Goal: Information Seeking & Learning: Find contact information

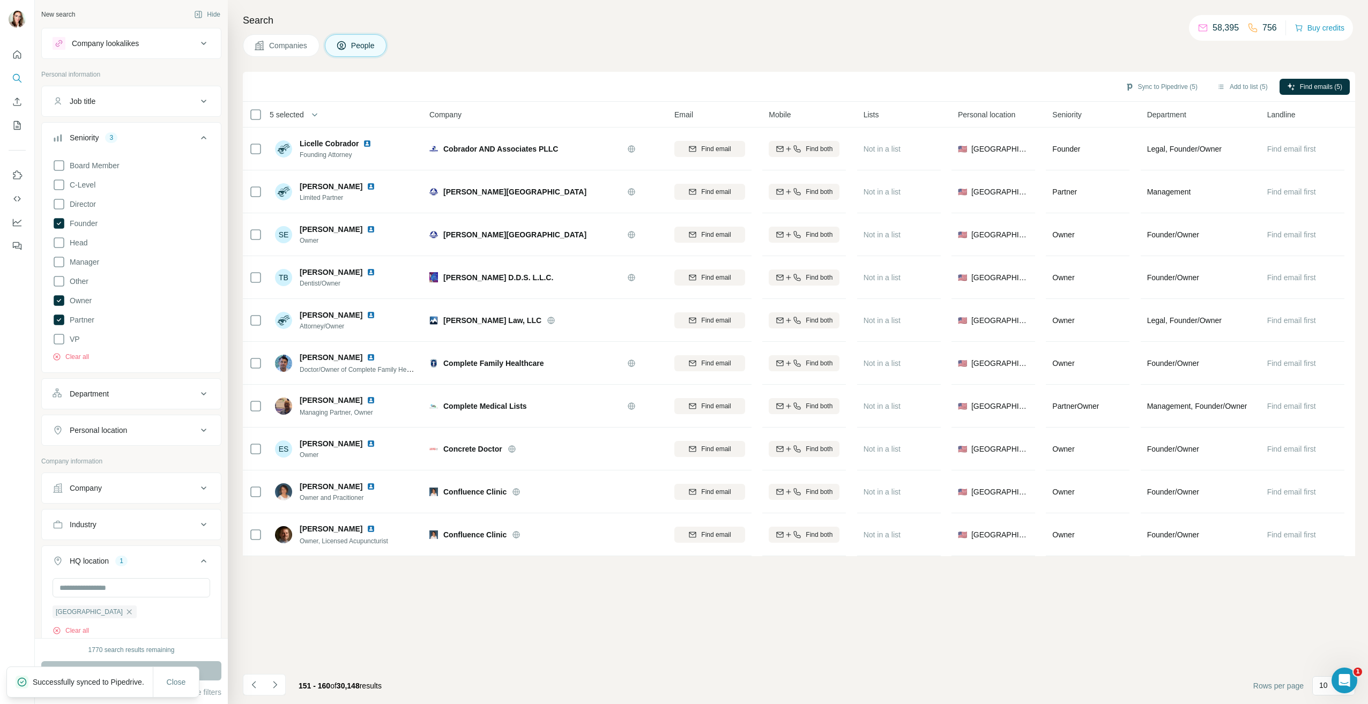
scroll to position [107, 0]
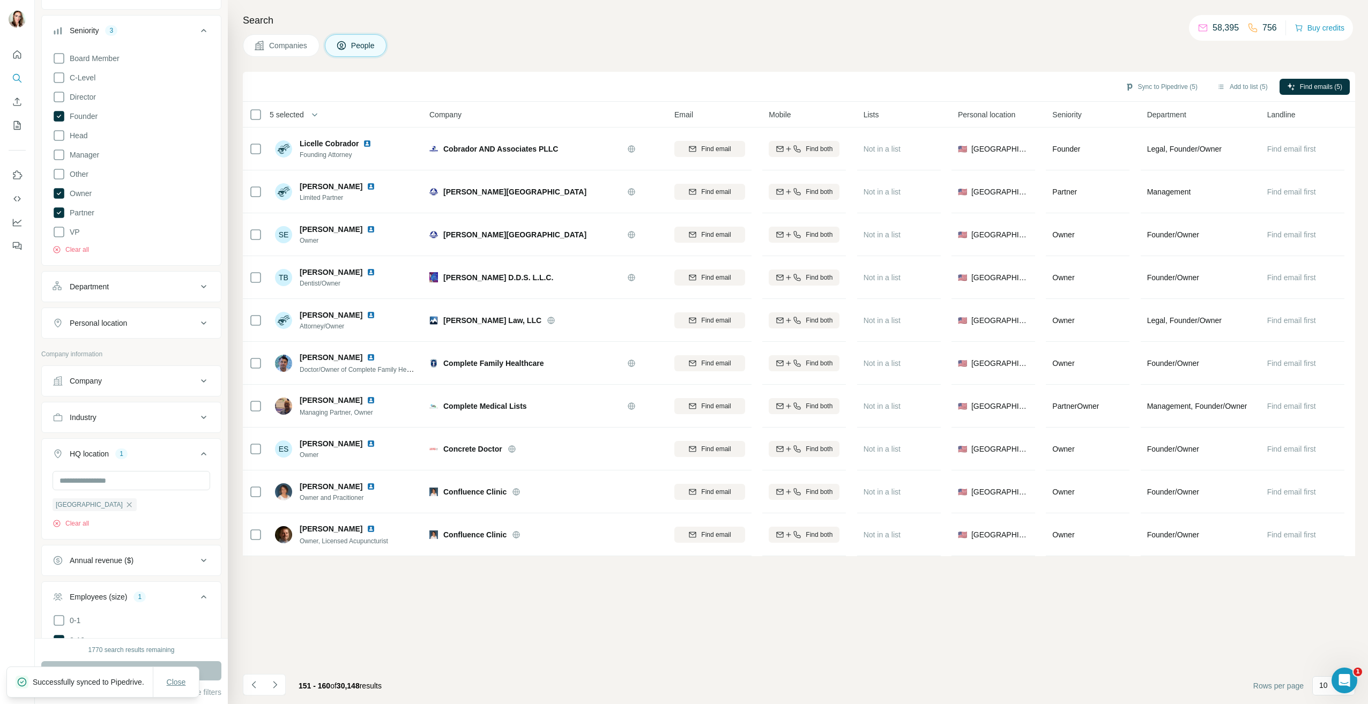
click at [177, 681] on span "Close" at bounding box center [176, 682] width 19 height 11
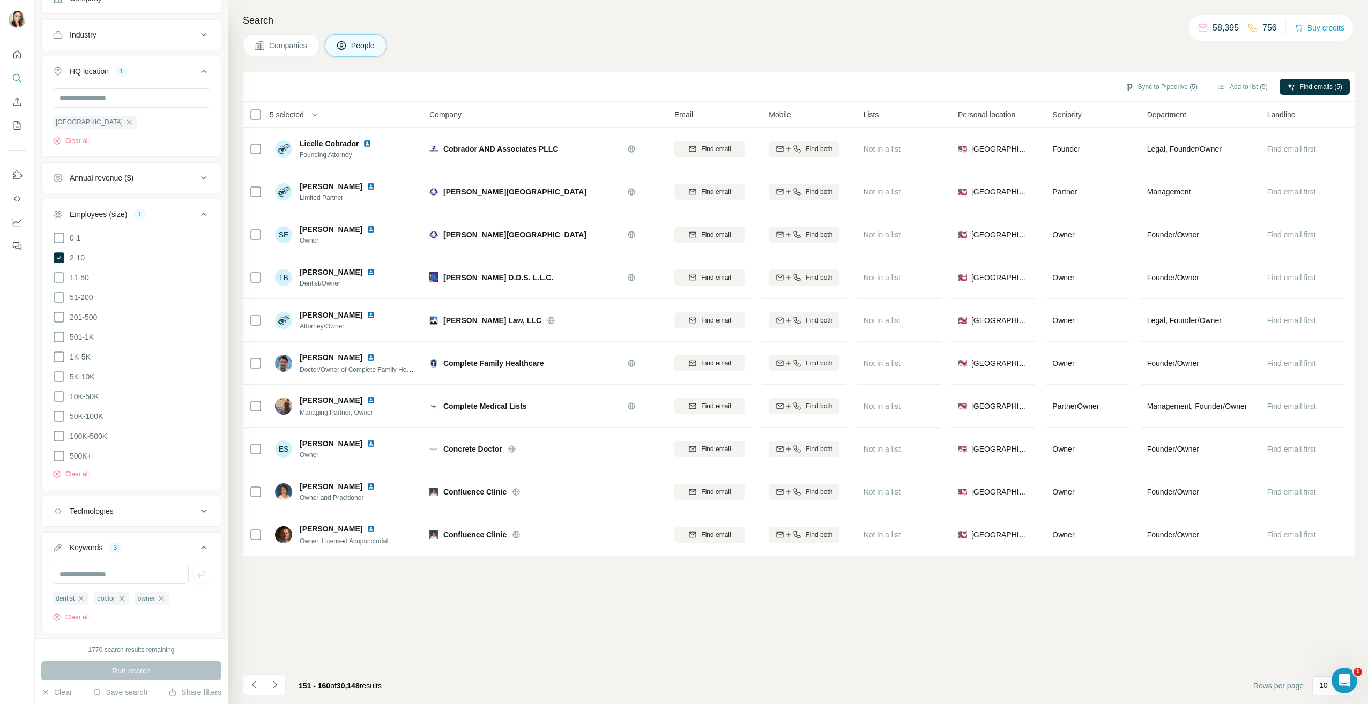
scroll to position [510, 0]
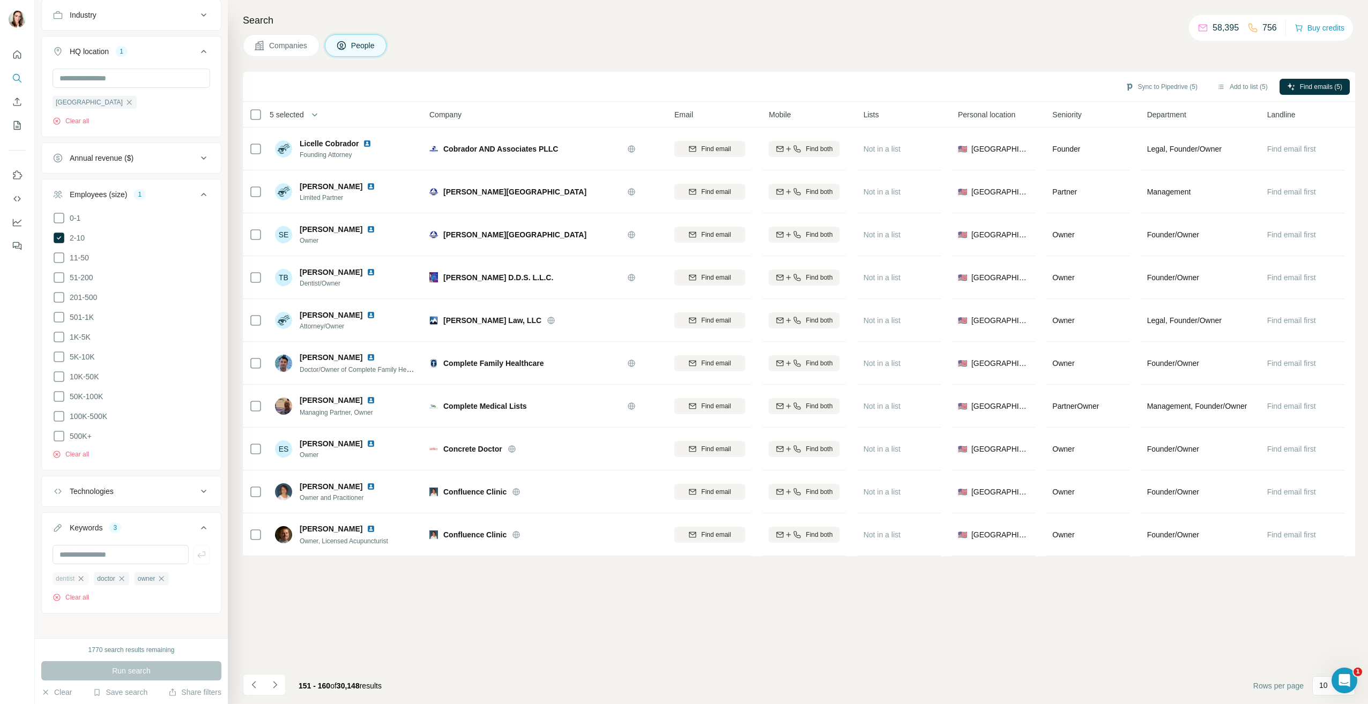
click at [84, 575] on icon "button" at bounding box center [81, 579] width 9 height 9
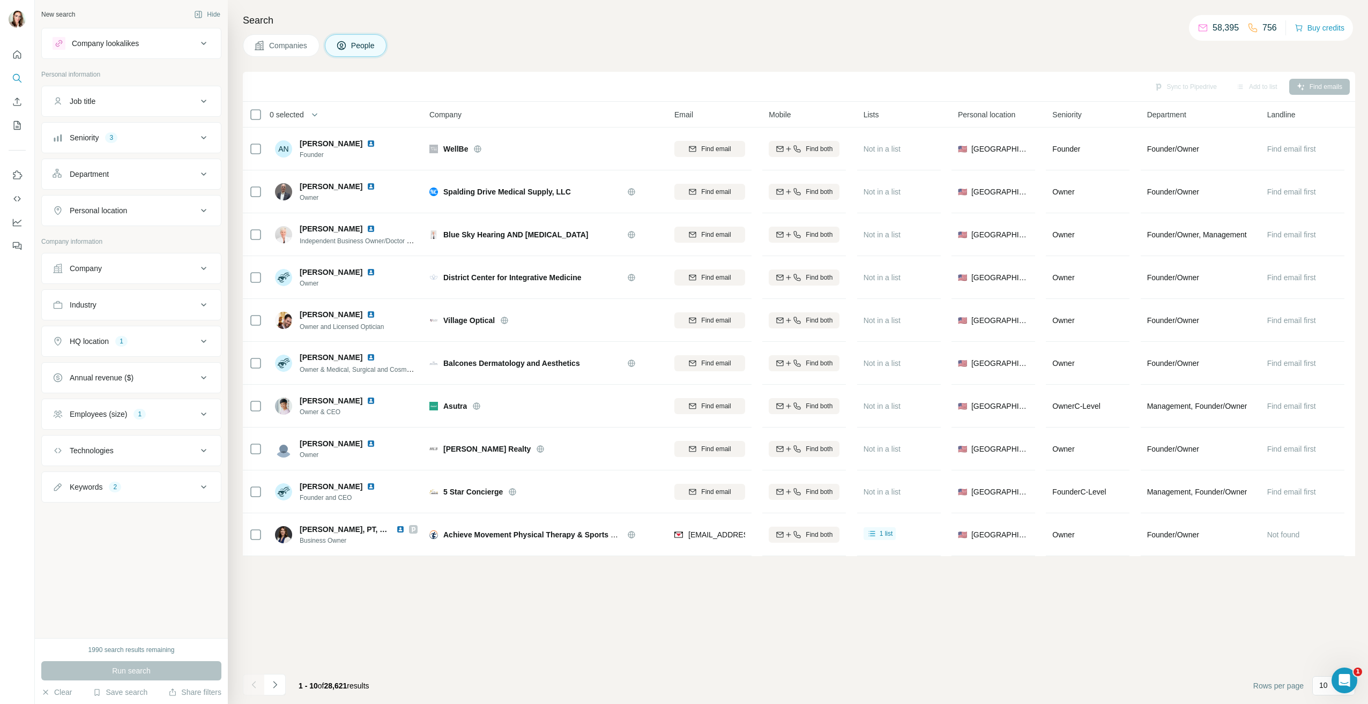
click at [204, 484] on icon at bounding box center [203, 487] width 13 height 13
click at [116, 513] on input "text" at bounding box center [121, 513] width 136 height 19
type input "**********"
click at [84, 536] on icon "button" at bounding box center [80, 538] width 9 height 9
click at [201, 512] on icon "button" at bounding box center [201, 514] width 11 height 11
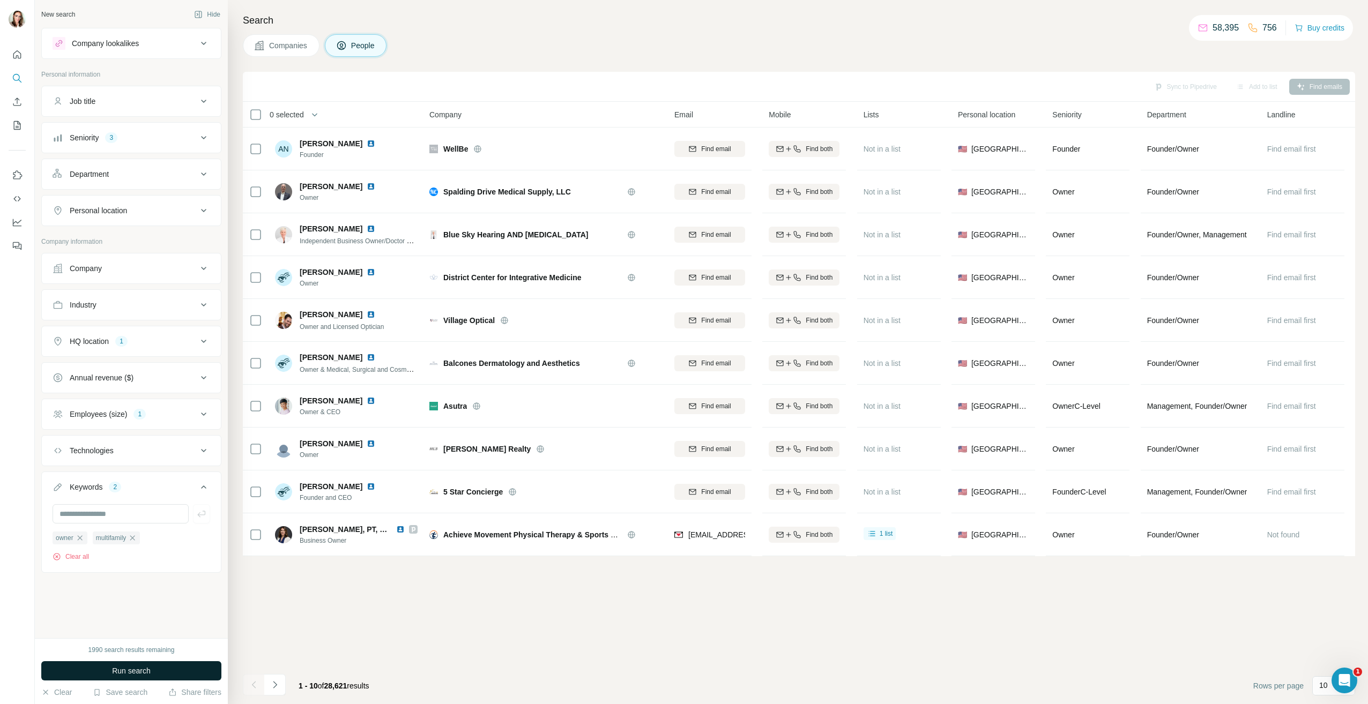
click at [126, 670] on span "Run search" at bounding box center [131, 671] width 39 height 11
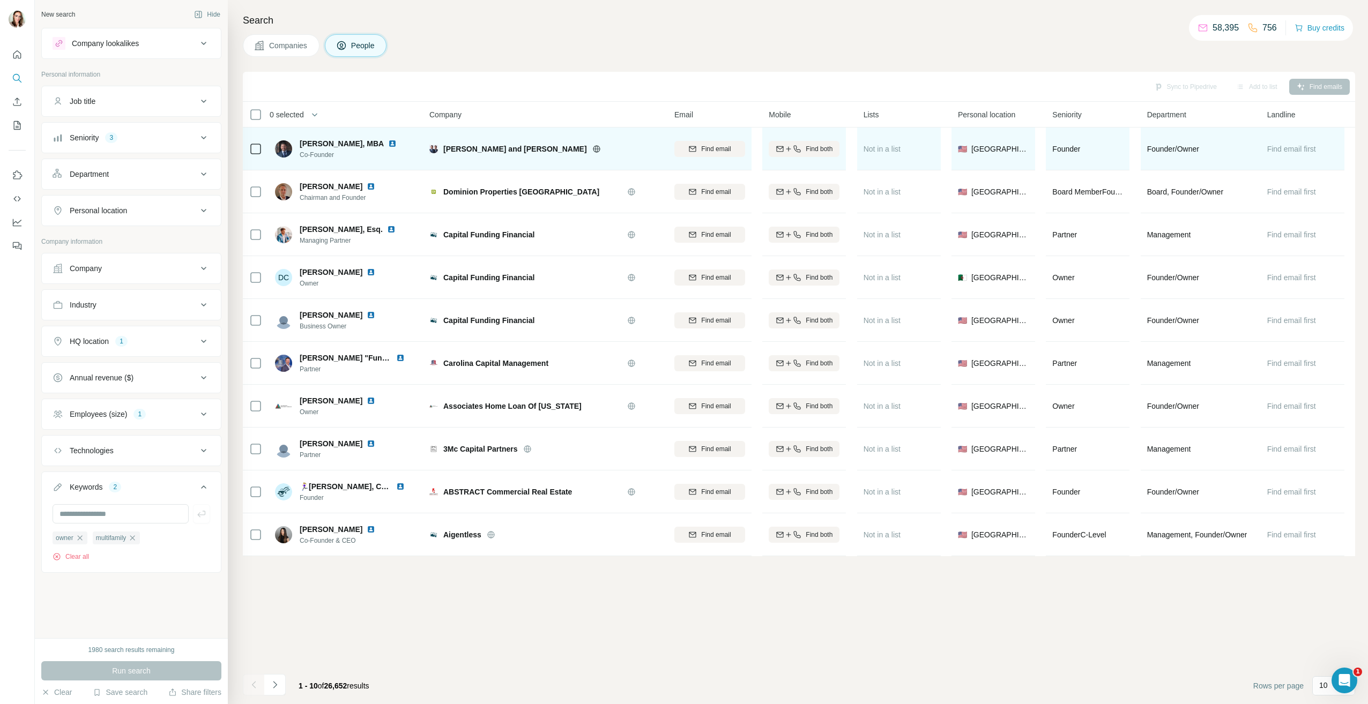
click at [388, 144] on img at bounding box center [392, 143] width 9 height 9
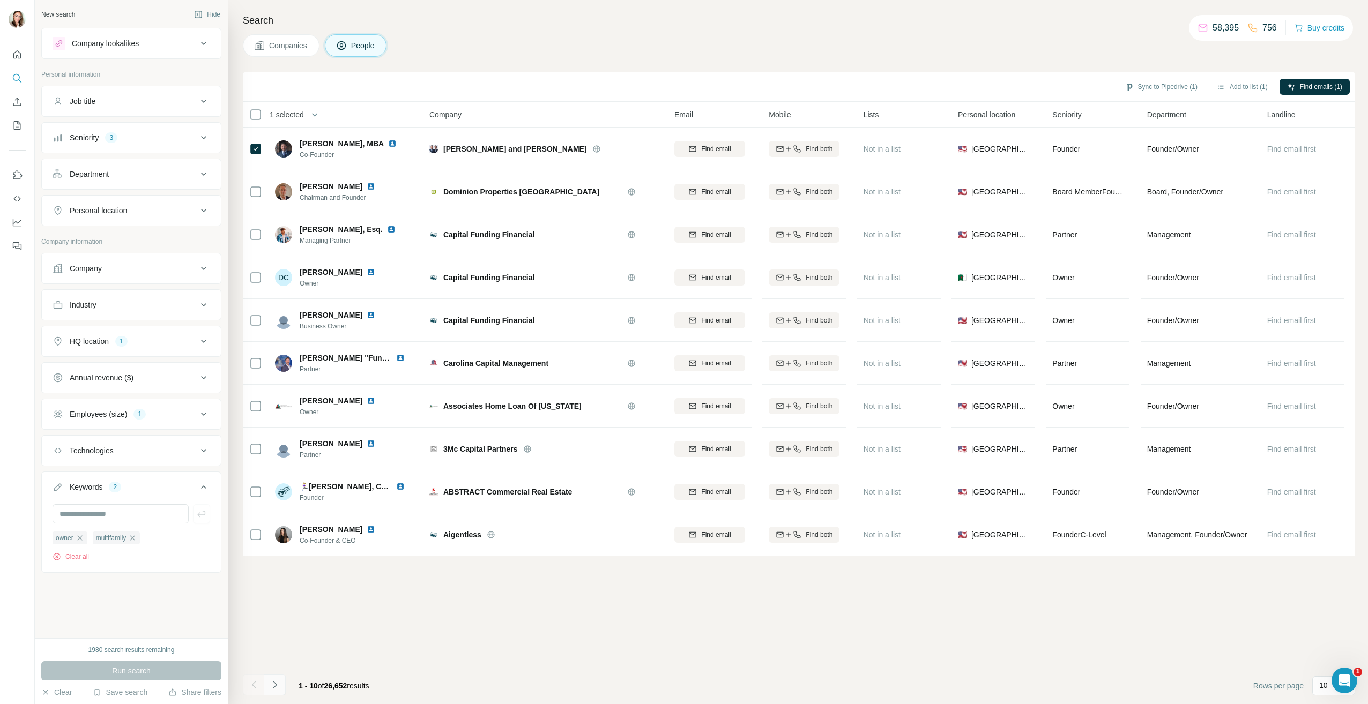
click at [278, 685] on icon "Navigate to next page" at bounding box center [275, 685] width 11 height 11
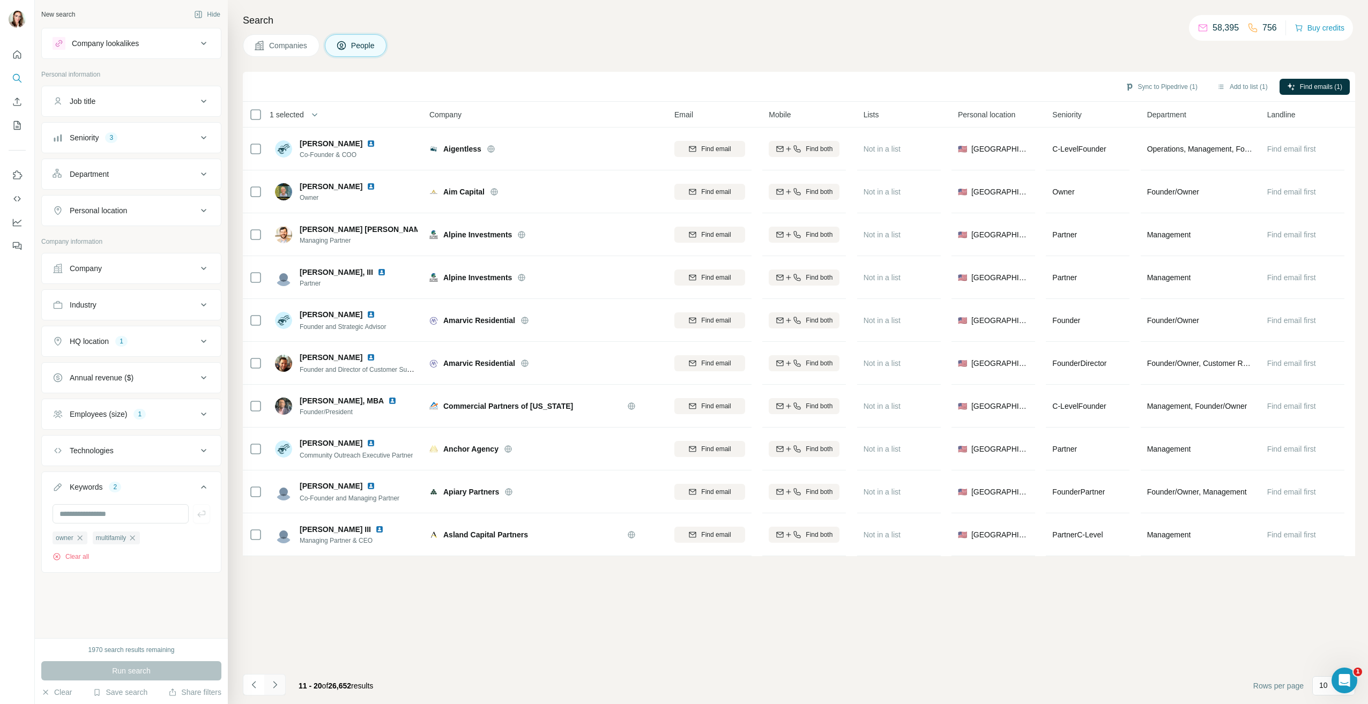
click at [276, 684] on icon "Navigate to next page" at bounding box center [275, 685] width 11 height 11
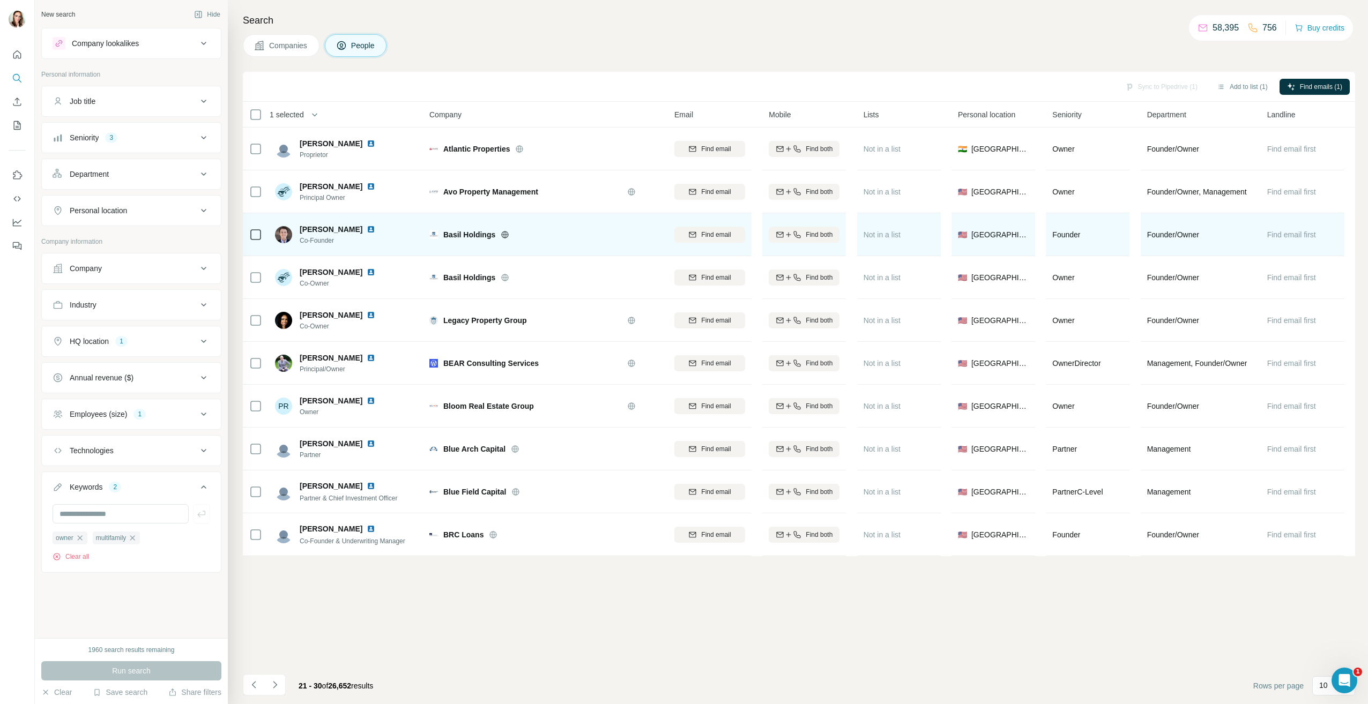
click at [367, 230] on img at bounding box center [371, 229] width 9 height 9
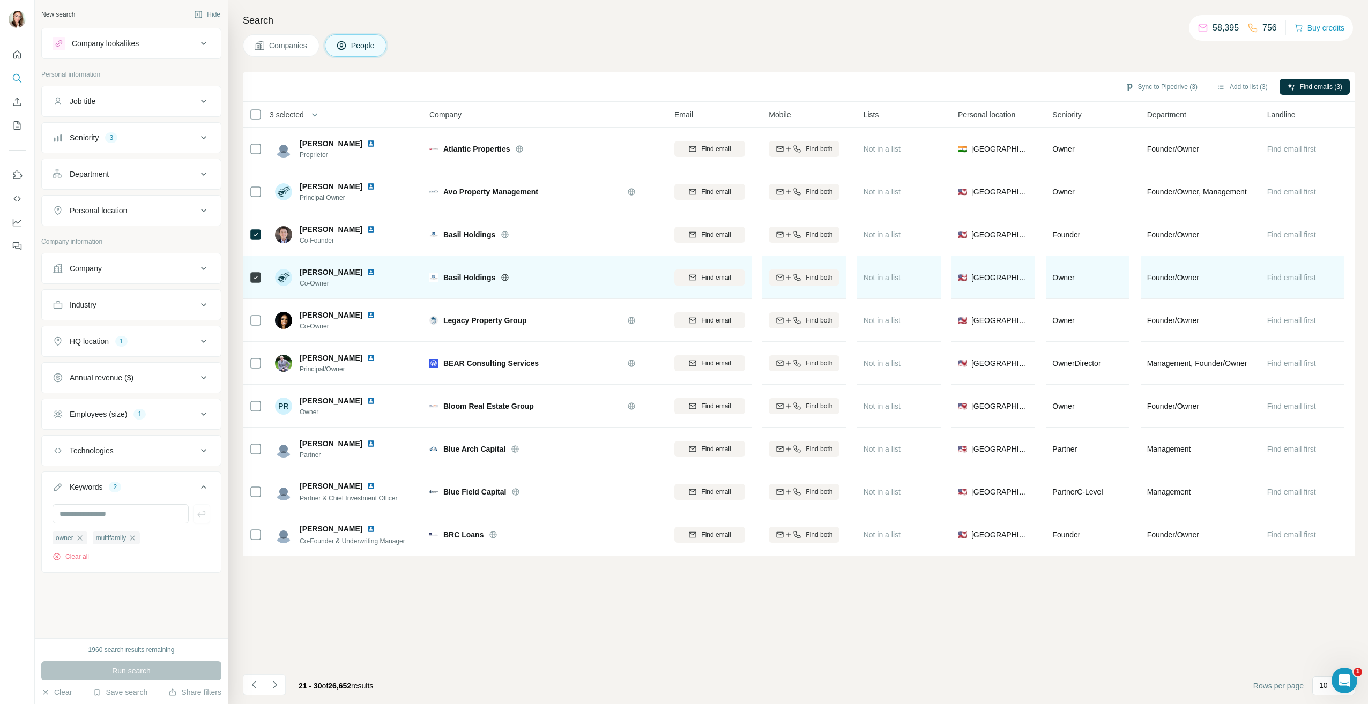
click at [367, 271] on img at bounding box center [371, 272] width 9 height 9
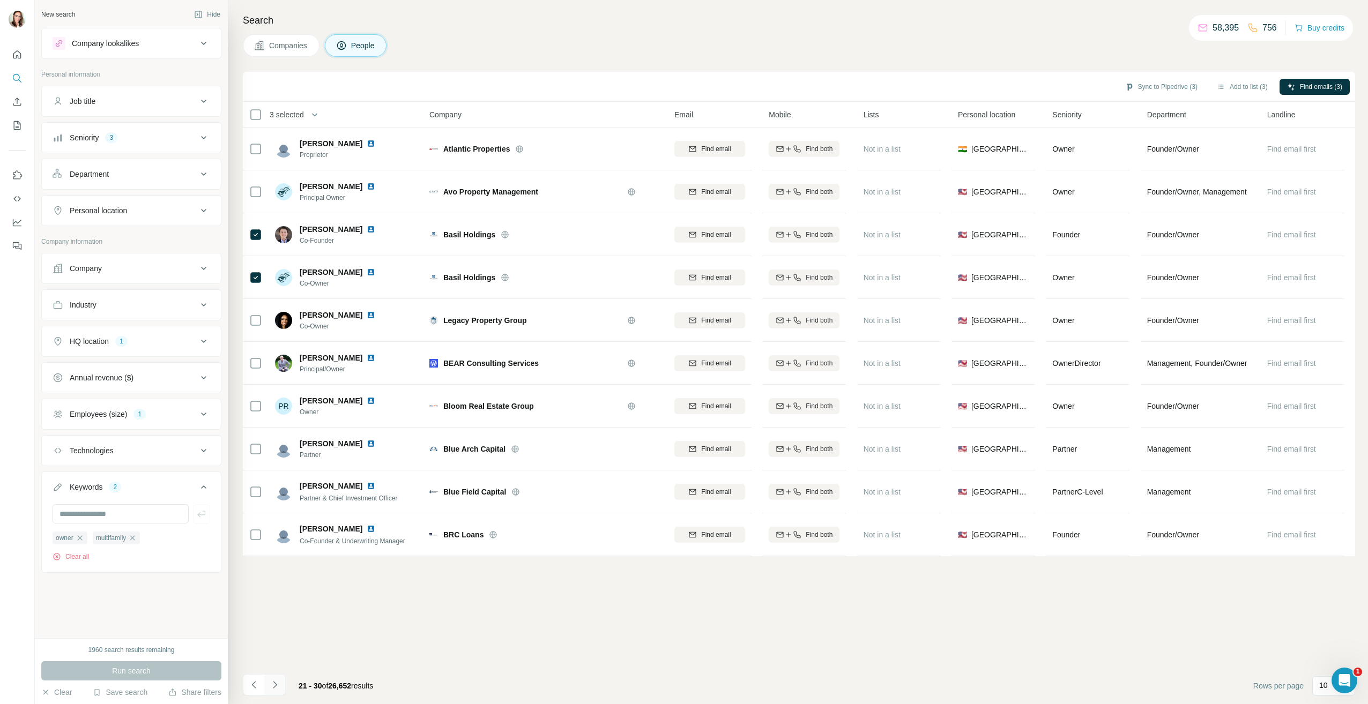
click at [275, 681] on icon "Navigate to next page" at bounding box center [275, 685] width 11 height 11
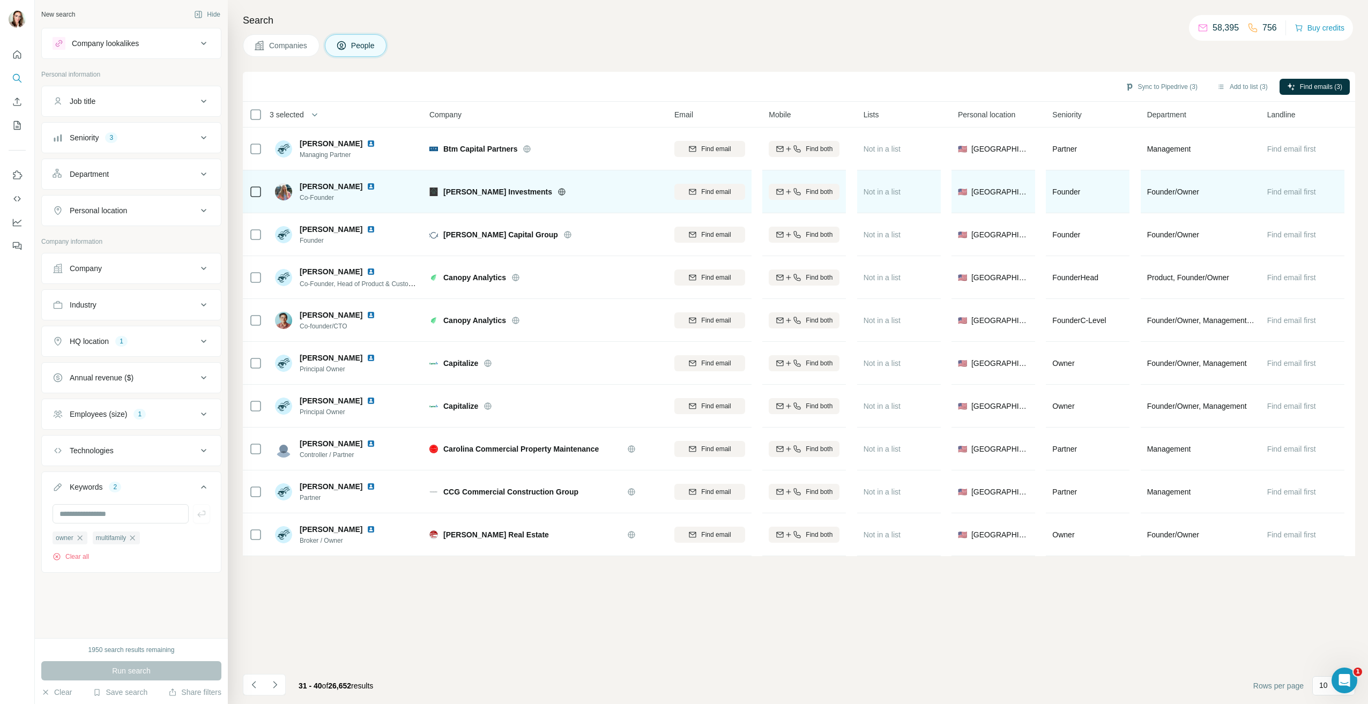
click at [367, 185] on img at bounding box center [371, 186] width 9 height 9
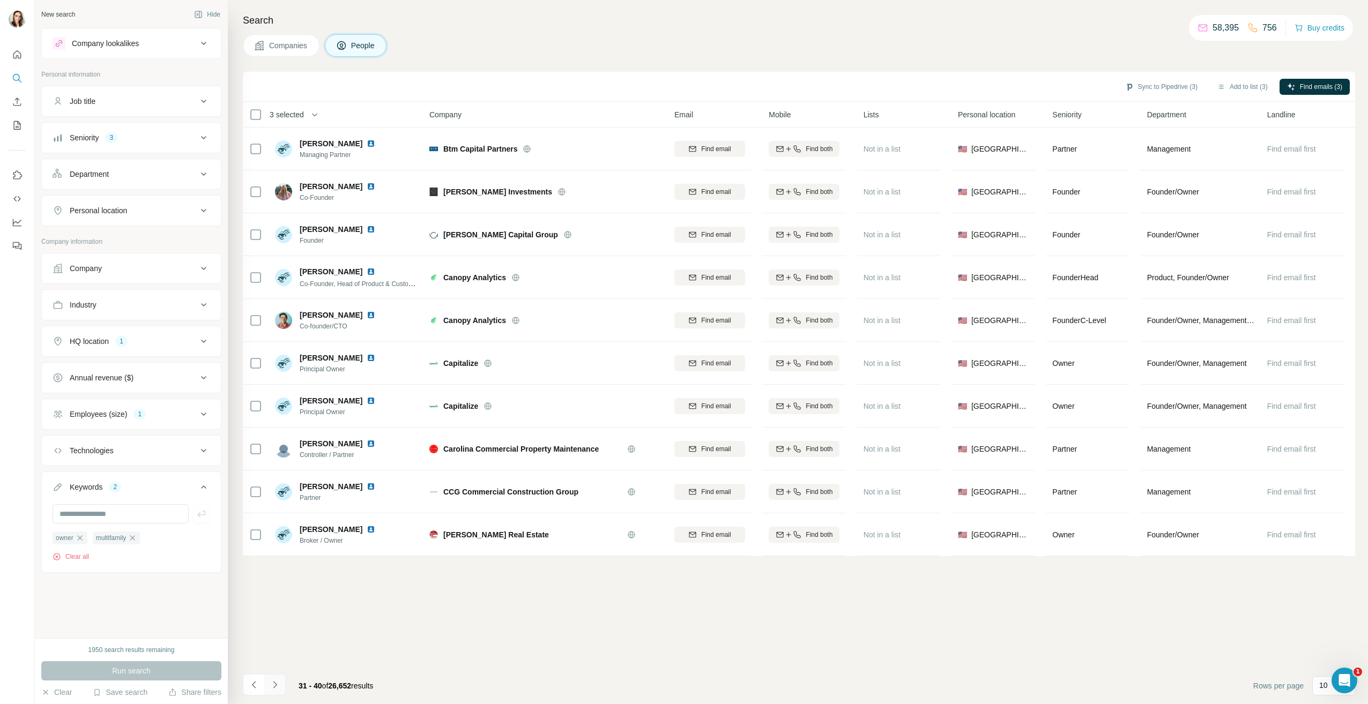
click at [280, 686] on icon "Navigate to next page" at bounding box center [275, 685] width 11 height 11
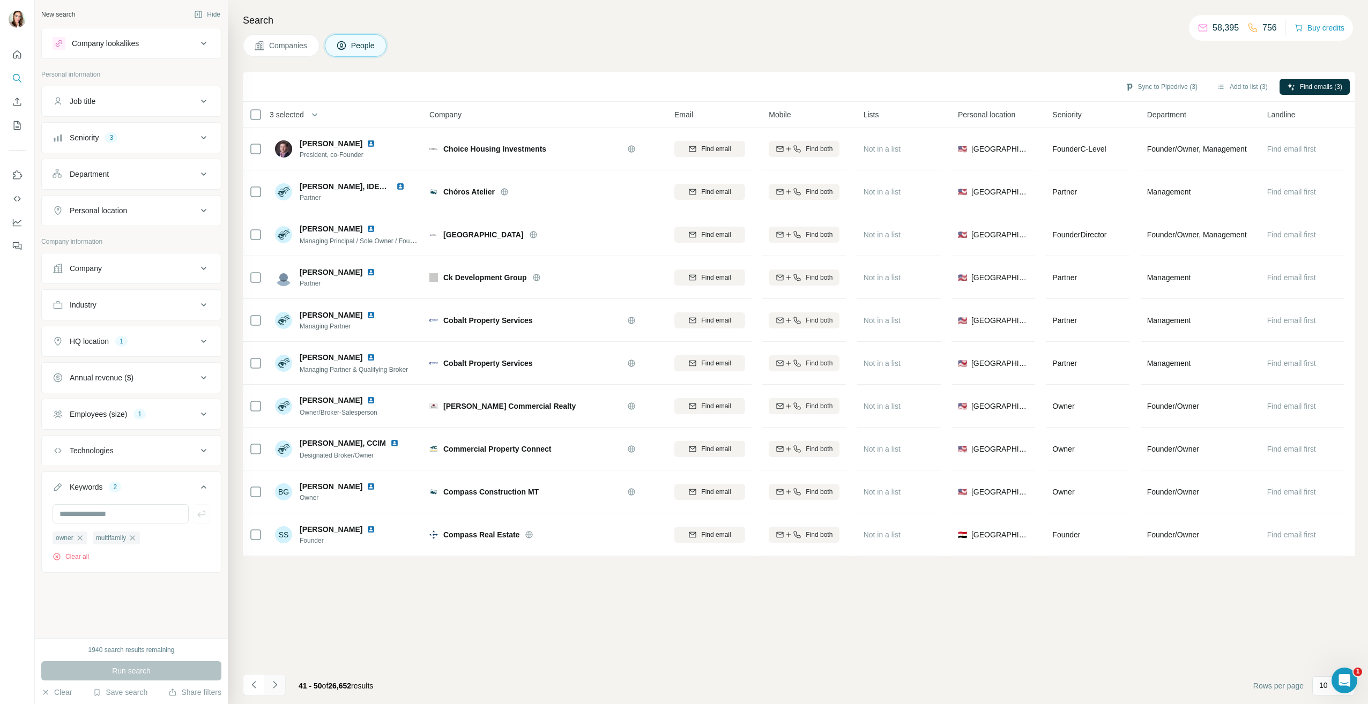
click at [277, 686] on icon "Navigate to next page" at bounding box center [275, 685] width 11 height 11
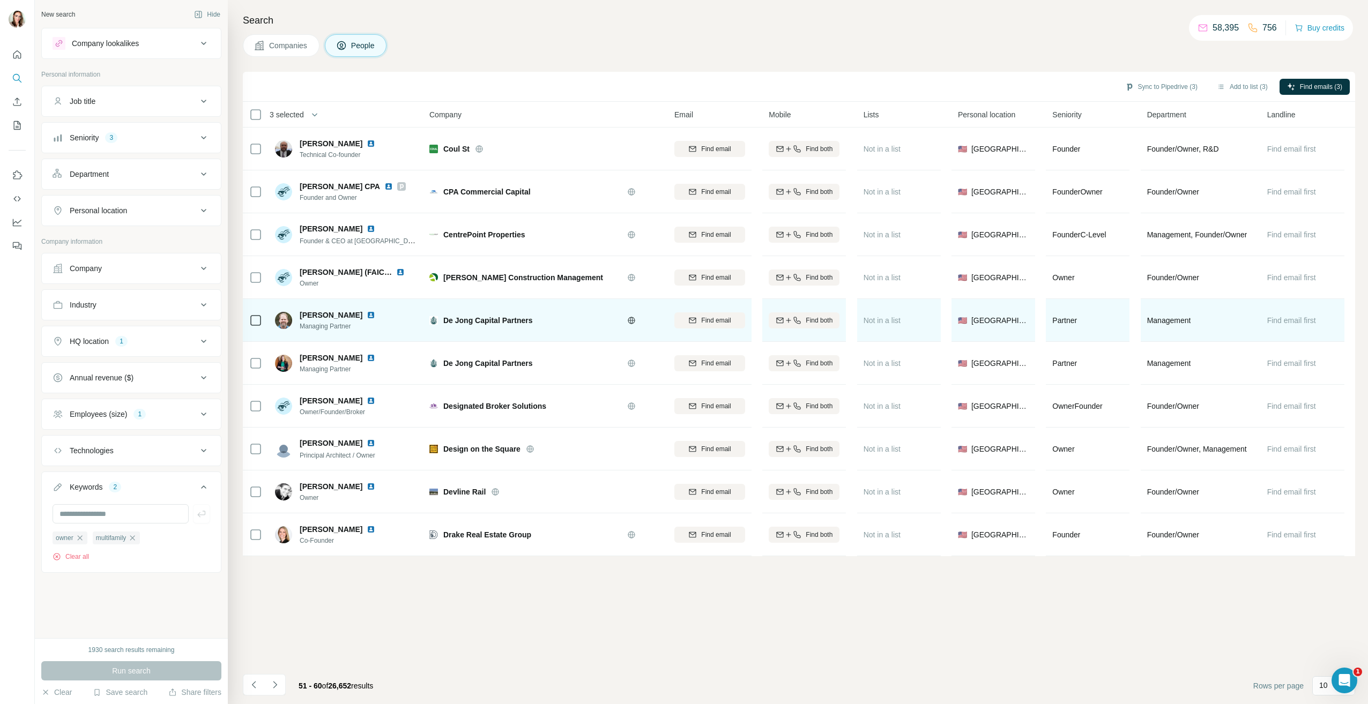
click at [367, 314] on img at bounding box center [371, 315] width 9 height 9
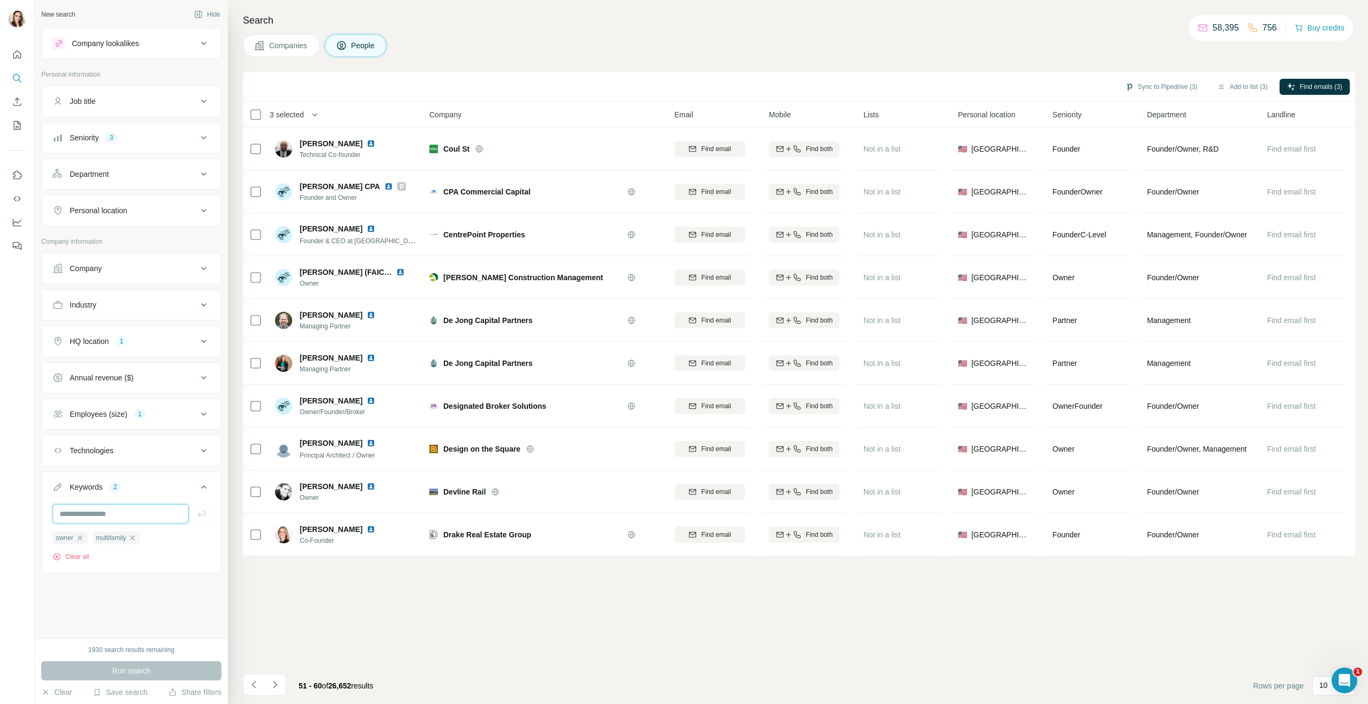
click at [140, 518] on input "text" at bounding box center [121, 513] width 136 height 19
type input "*******"
click at [197, 515] on icon "button" at bounding box center [201, 514] width 11 height 11
click at [167, 673] on button "Run search" at bounding box center [131, 671] width 180 height 19
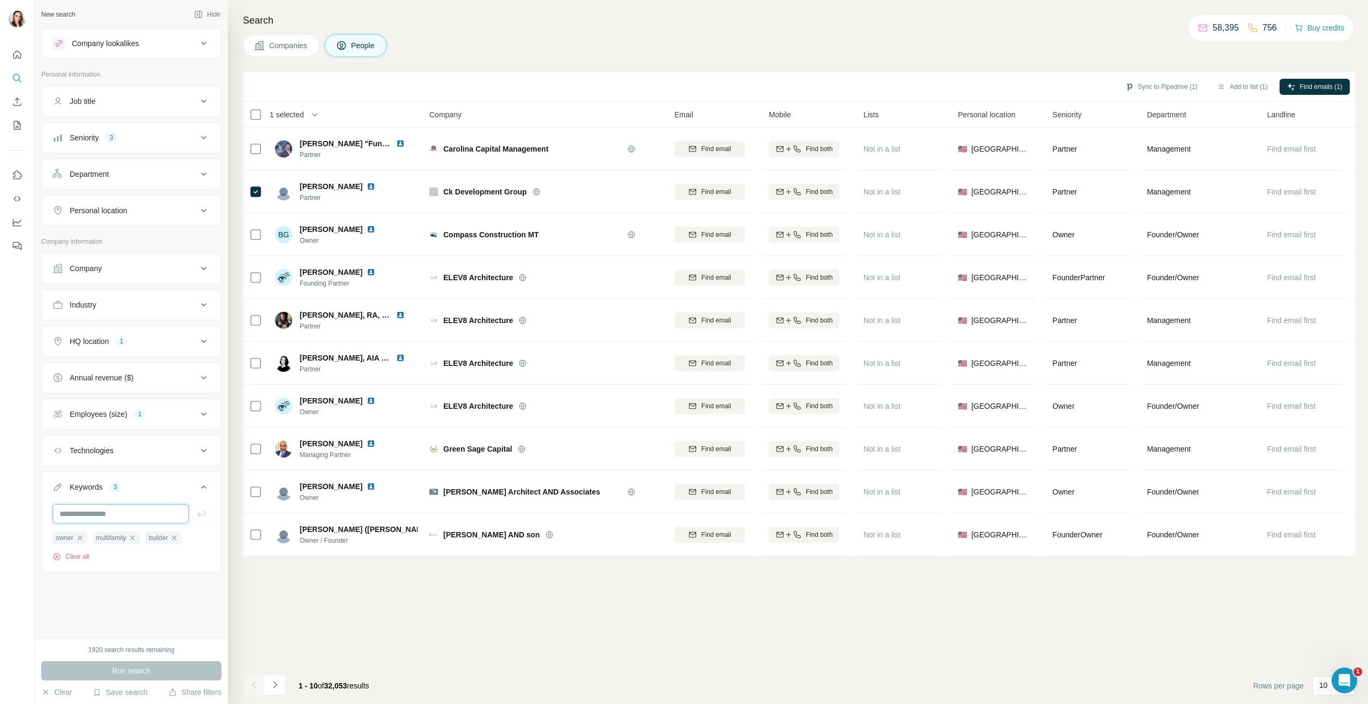
click at [139, 515] on input "text" at bounding box center [121, 513] width 136 height 19
click at [439, 607] on div "Sync to Pipedrive (1) Add to list (1) Find emails (1) 1 selected People Company…" at bounding box center [799, 388] width 1112 height 633
click at [277, 686] on icon "Navigate to next page" at bounding box center [275, 685] width 11 height 11
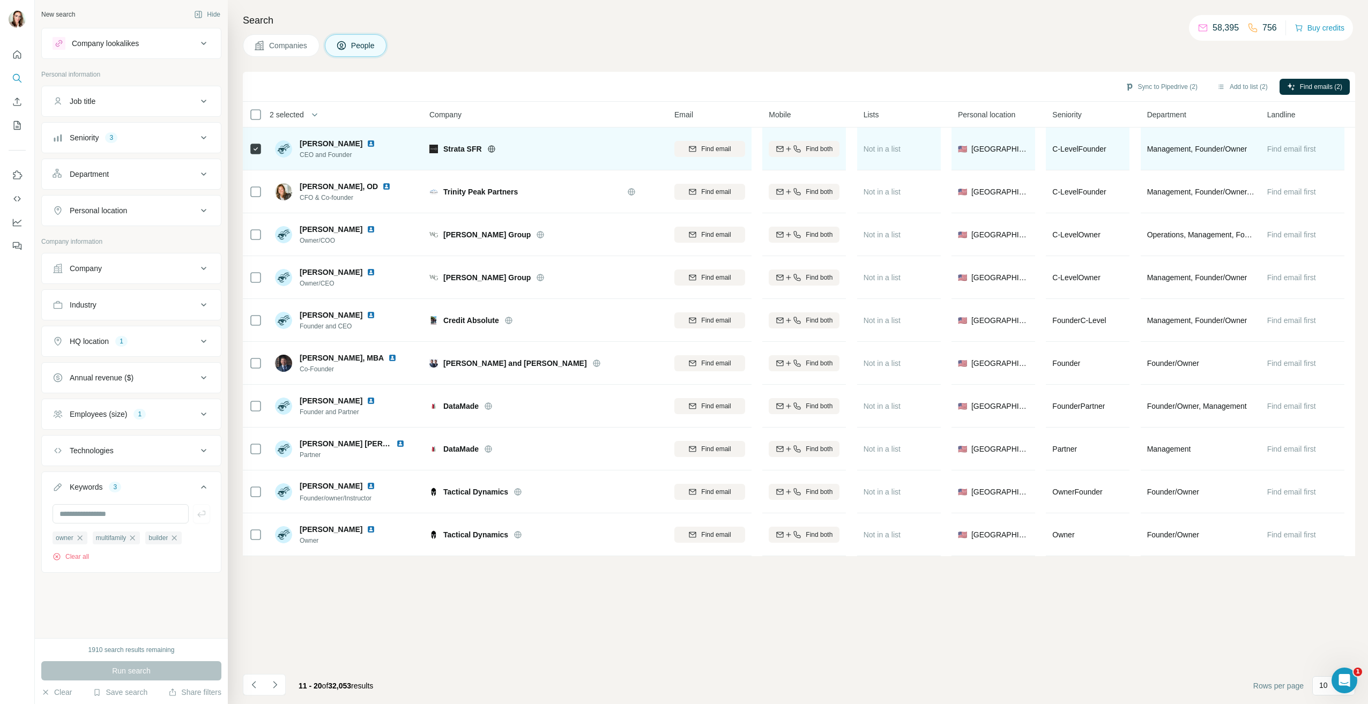
click at [367, 141] on img at bounding box center [371, 143] width 9 height 9
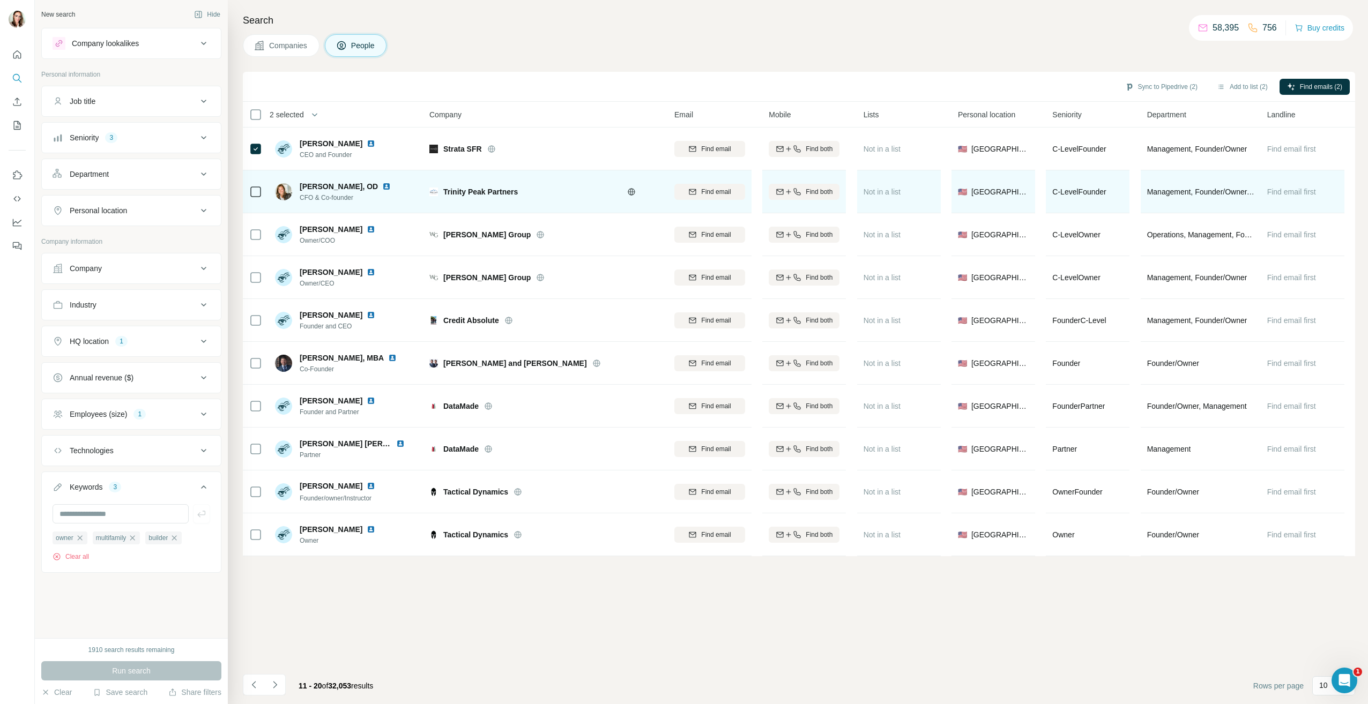
click at [392, 191] on div "[PERSON_NAME], OD" at bounding box center [352, 186] width 104 height 11
click at [391, 187] on img at bounding box center [386, 186] width 9 height 9
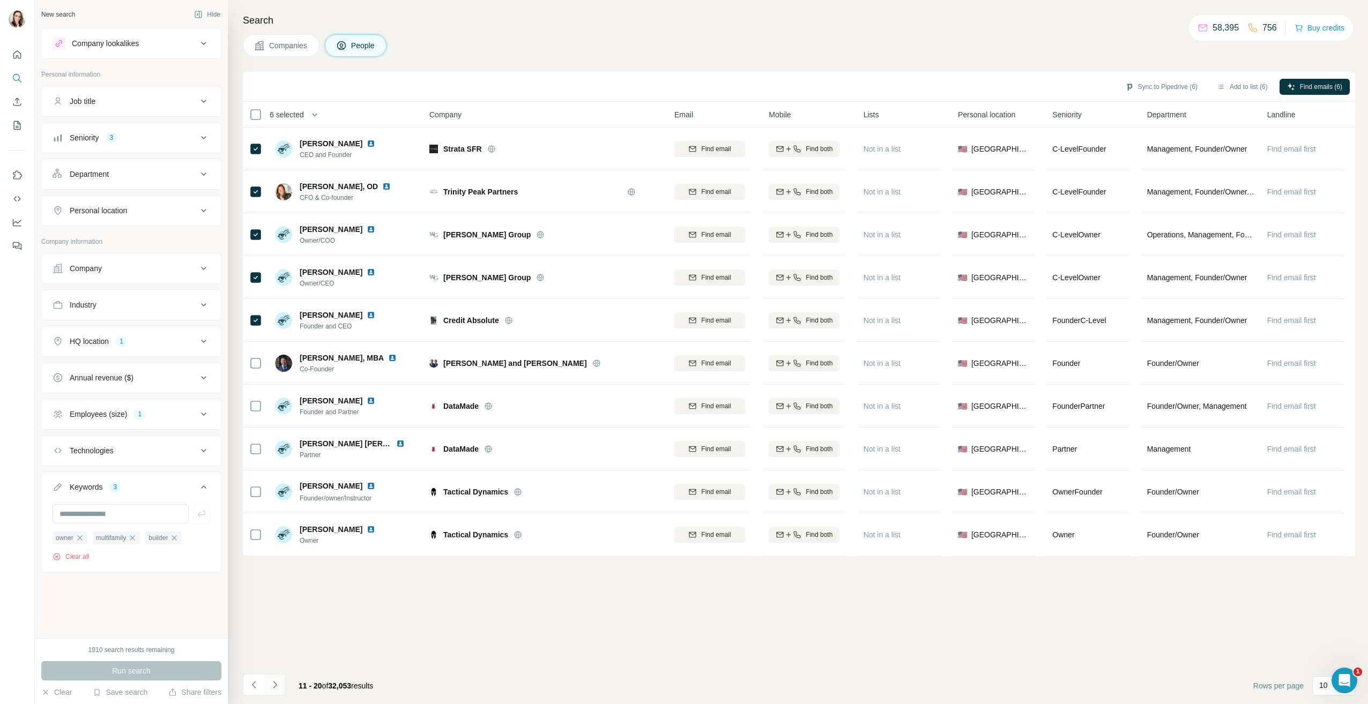
click at [276, 684] on icon "Navigate to next page" at bounding box center [275, 685] width 11 height 11
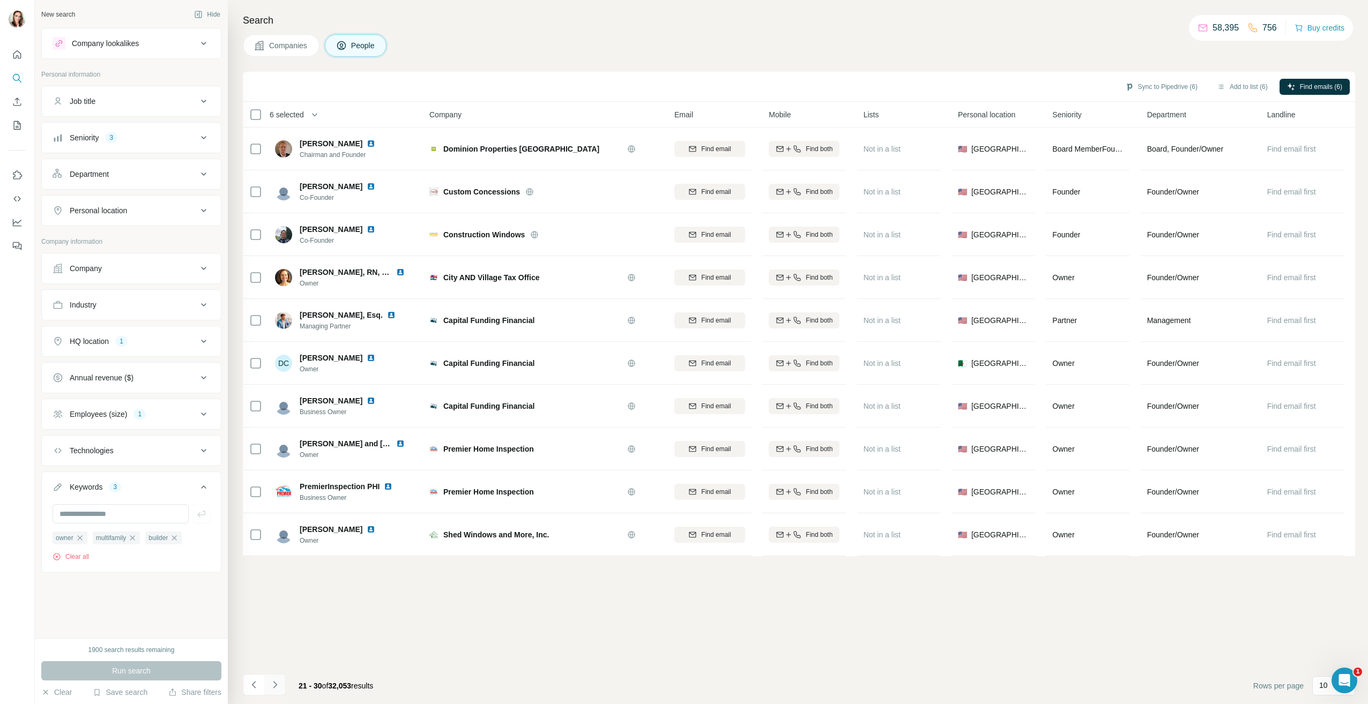
click at [273, 681] on icon "Navigate to next page" at bounding box center [275, 685] width 11 height 11
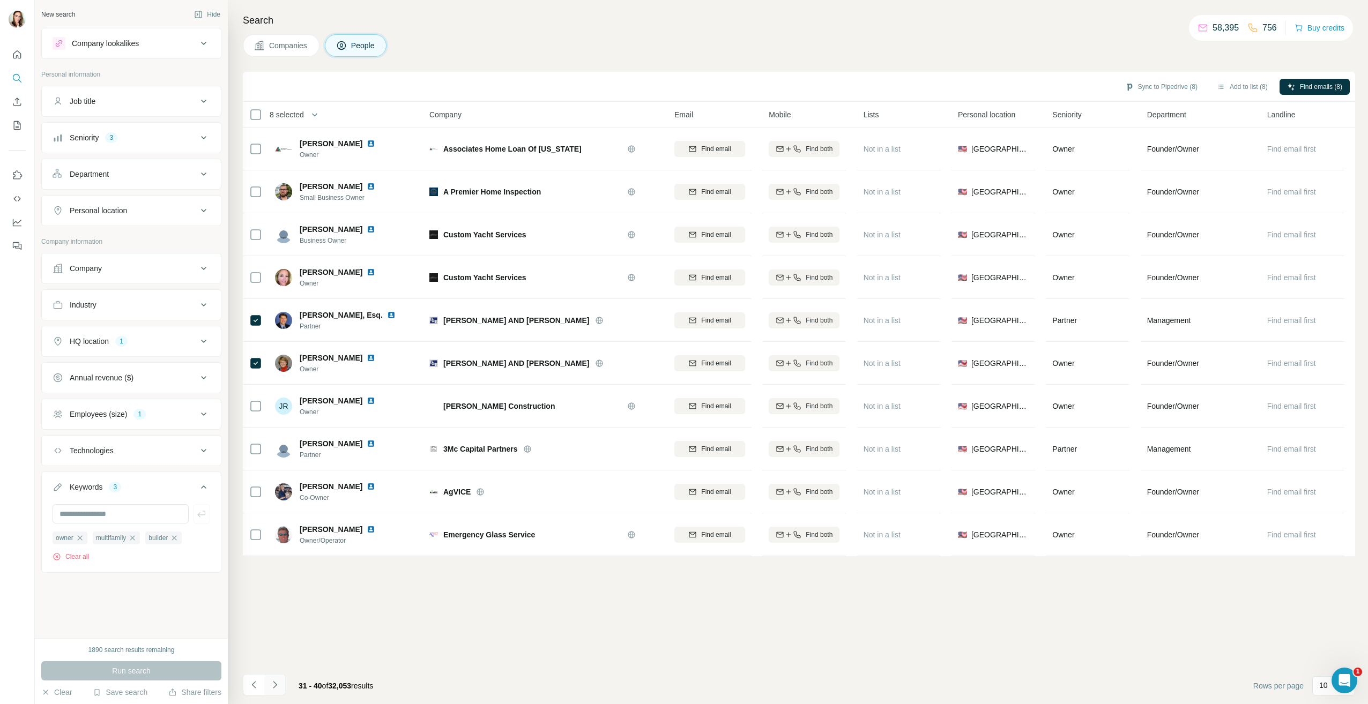
click at [281, 685] on button "Navigate to next page" at bounding box center [274, 684] width 21 height 21
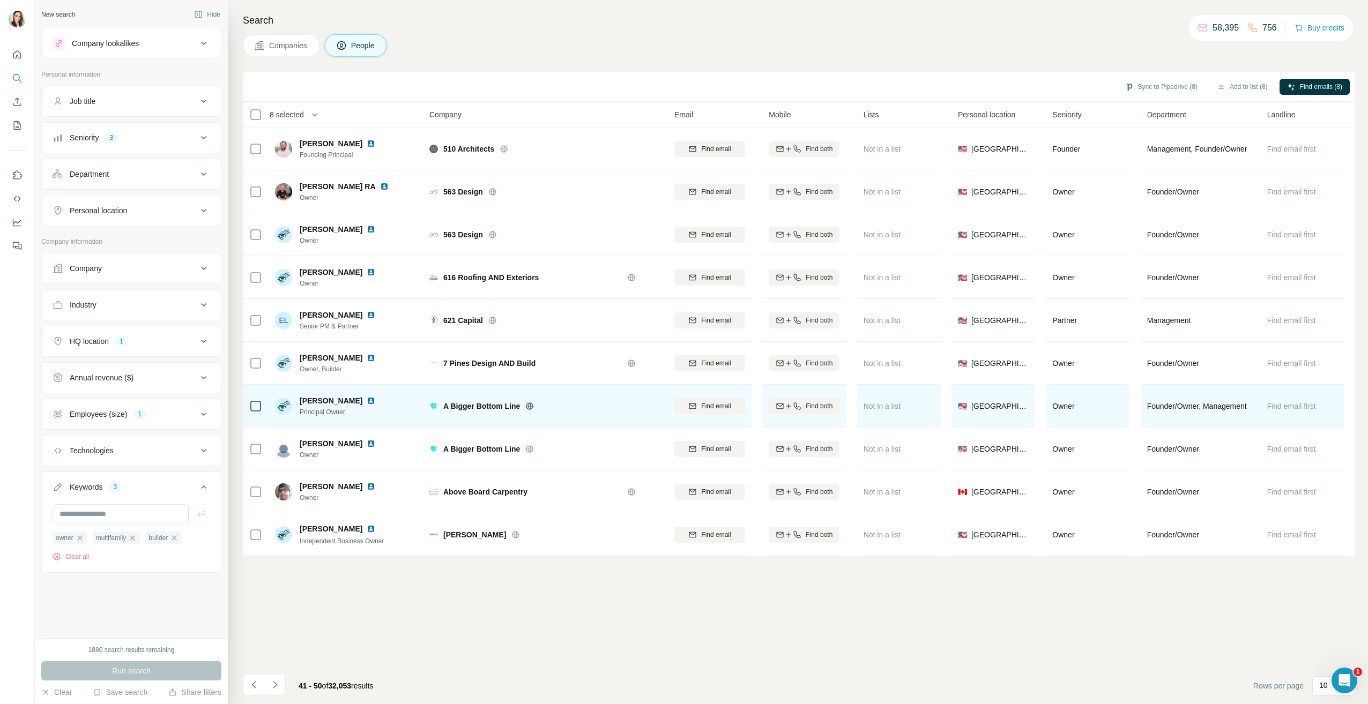
click at [374, 398] on img at bounding box center [371, 401] width 9 height 9
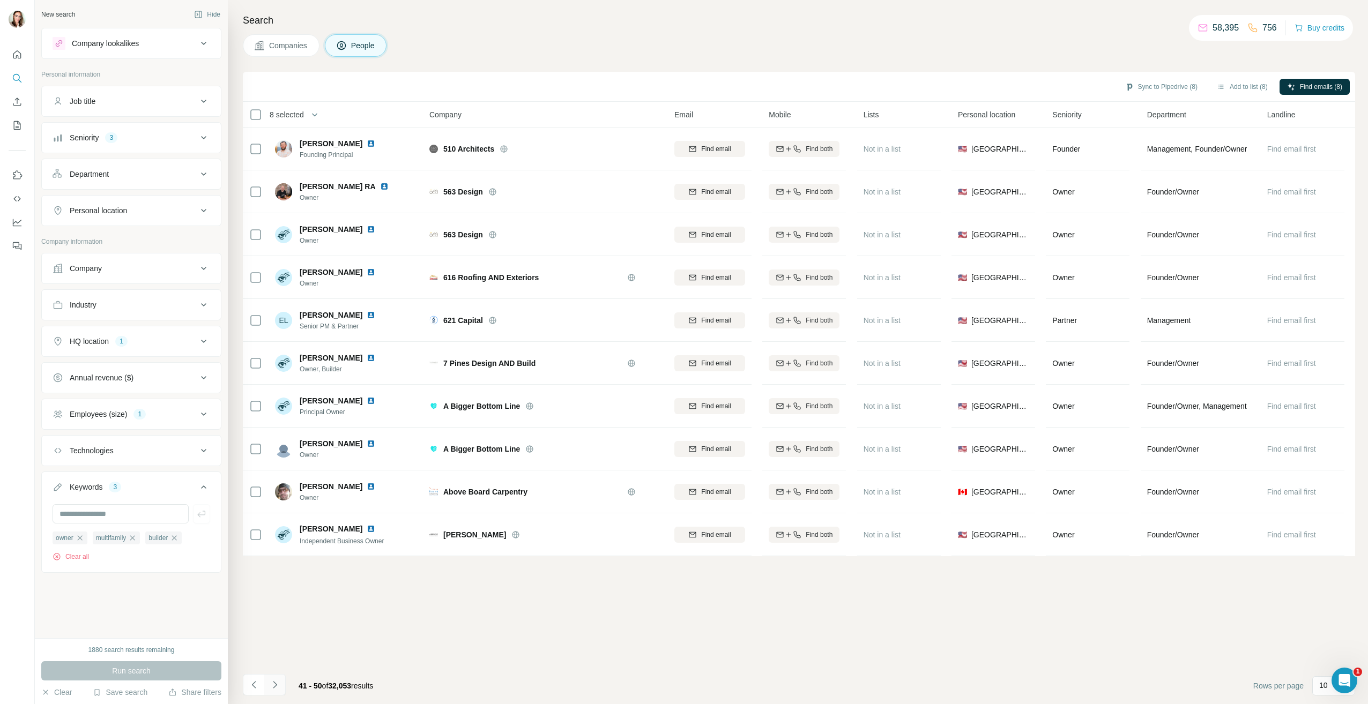
click at [274, 685] on icon "Navigate to next page" at bounding box center [275, 685] width 11 height 11
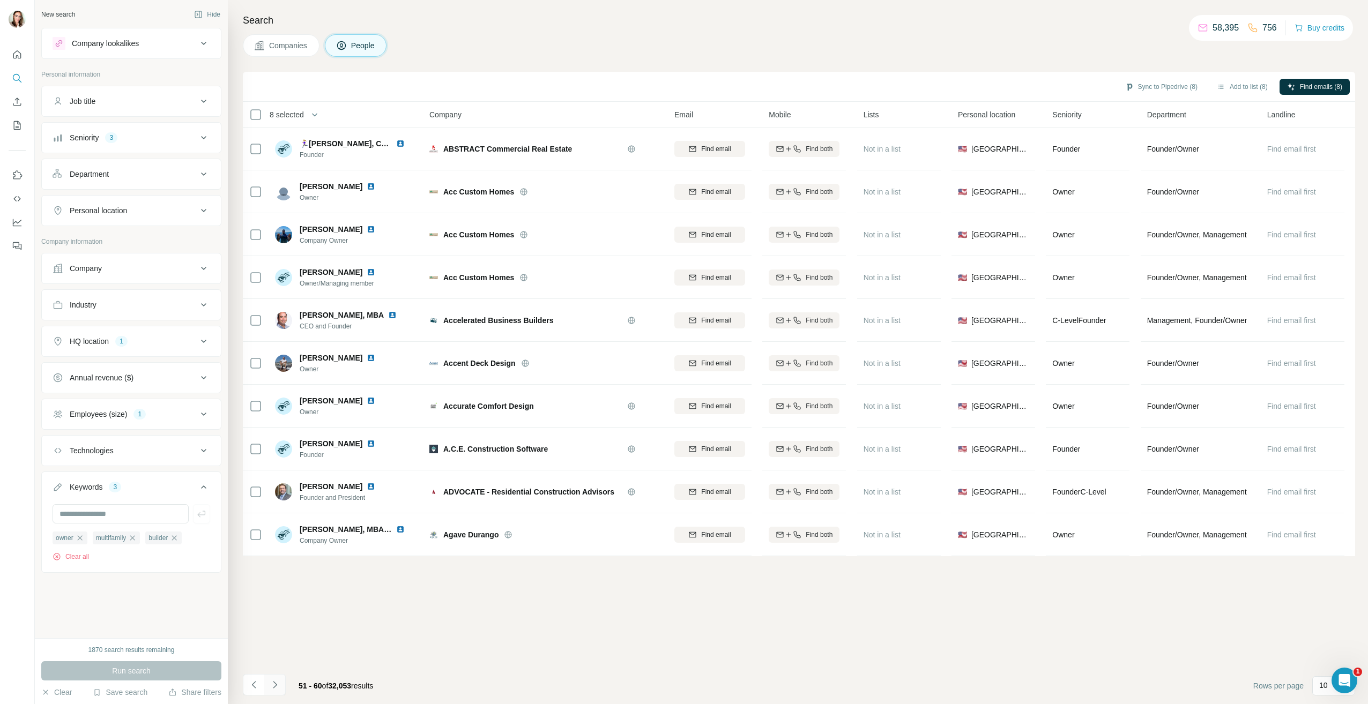
click at [272, 681] on icon "Navigate to next page" at bounding box center [275, 685] width 11 height 11
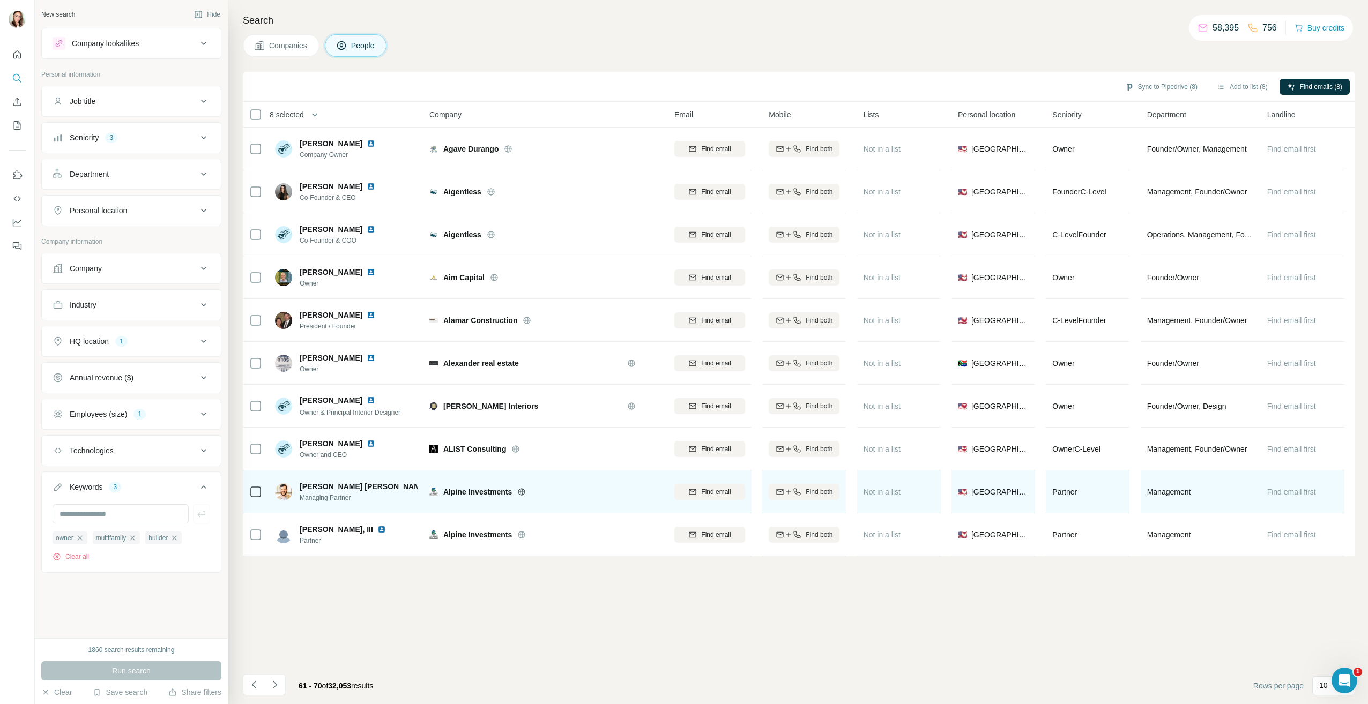
click at [432, 489] on img at bounding box center [436, 487] width 9 height 9
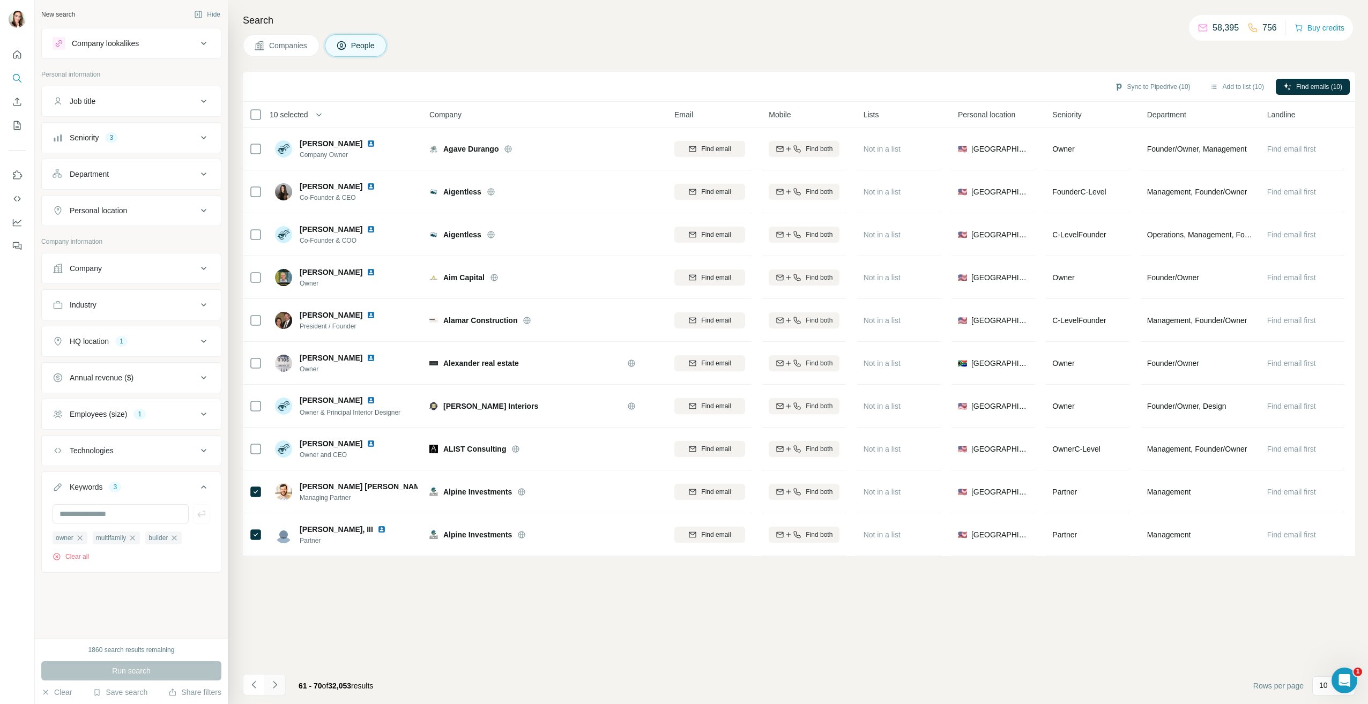
click at [278, 680] on icon "Navigate to next page" at bounding box center [275, 685] width 11 height 11
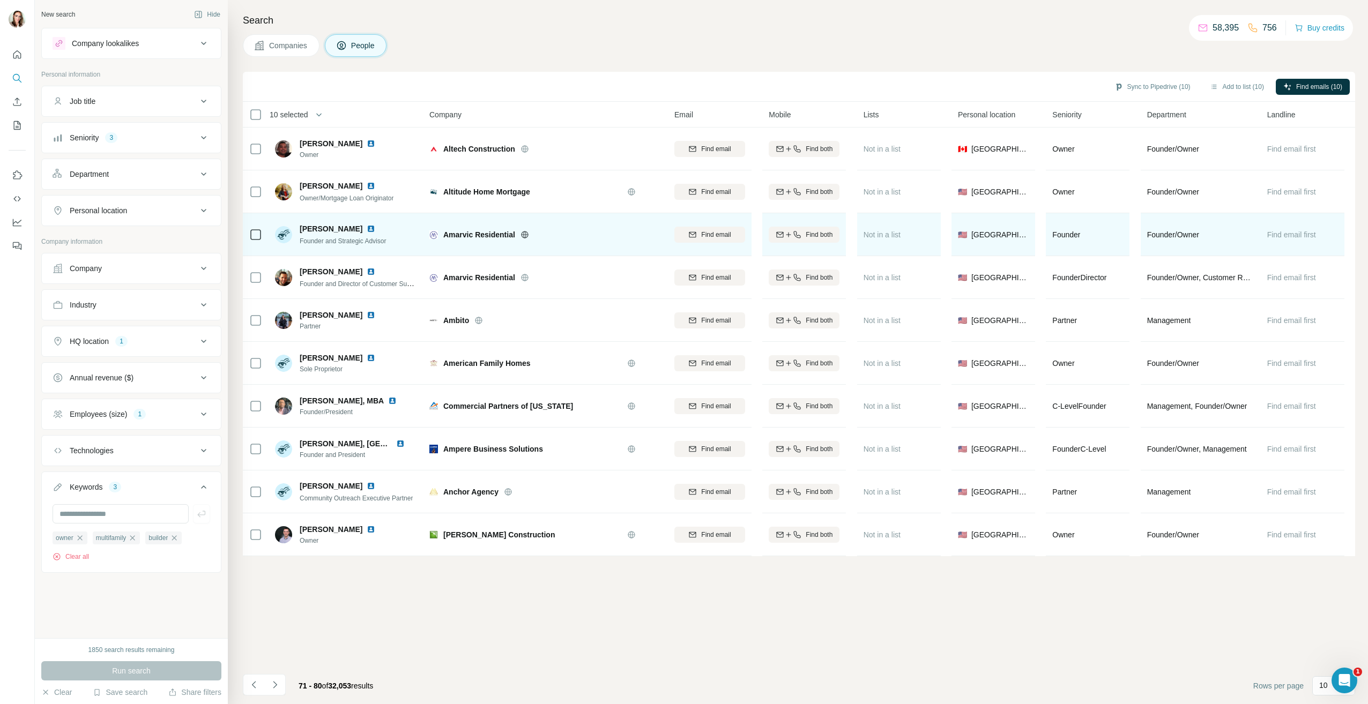
click at [367, 229] on img at bounding box center [371, 229] width 9 height 9
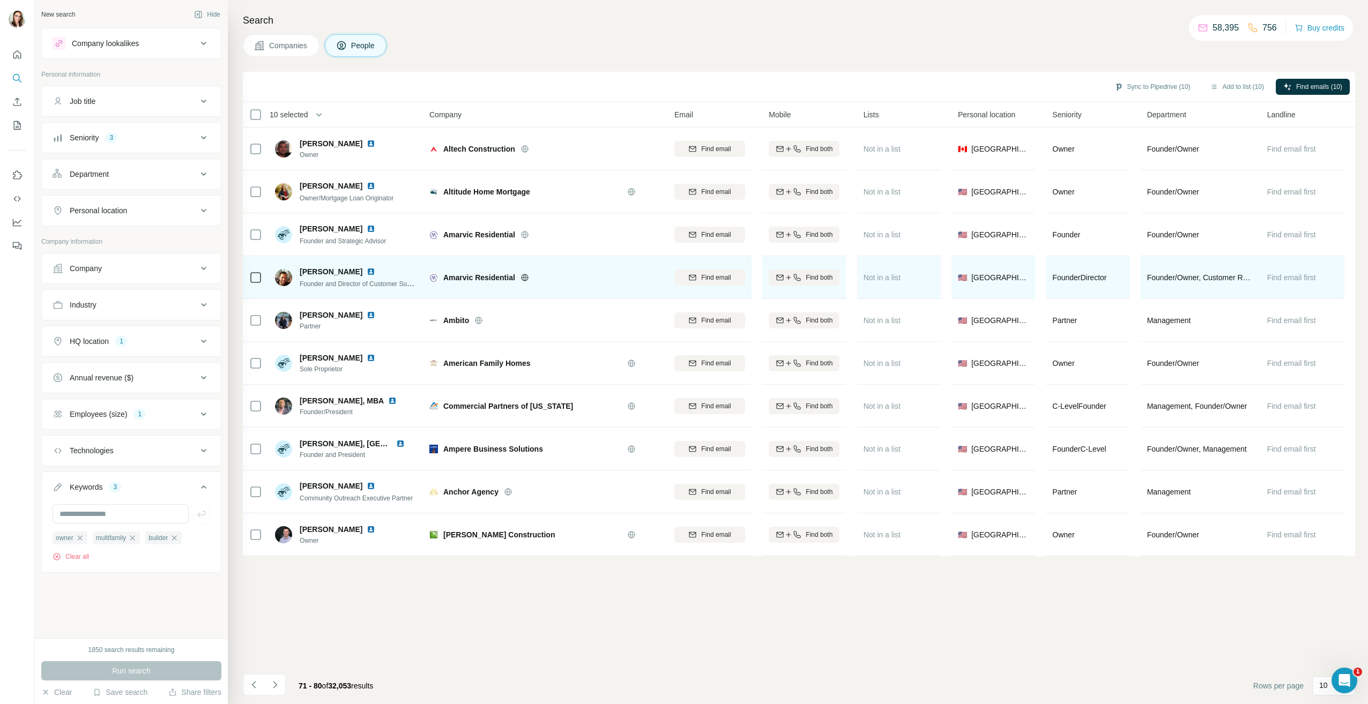
click at [367, 271] on img at bounding box center [371, 272] width 9 height 9
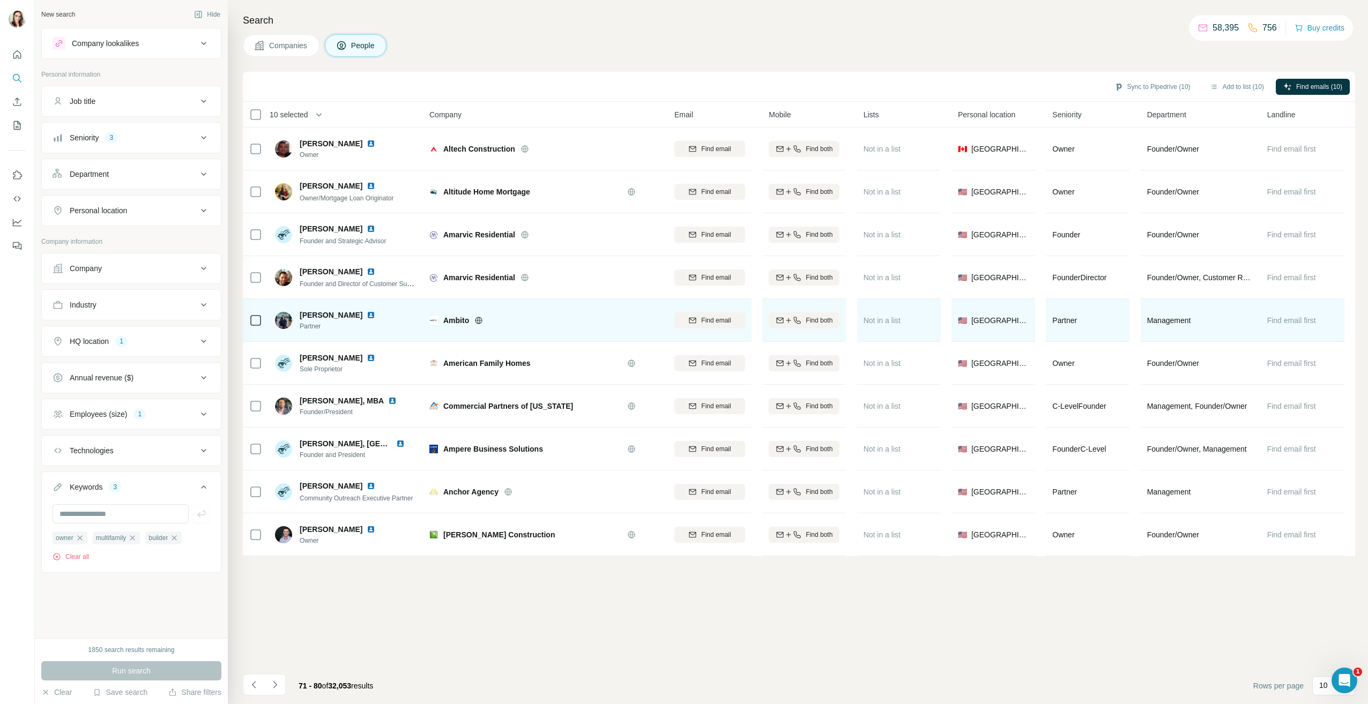
click at [367, 316] on img at bounding box center [371, 315] width 9 height 9
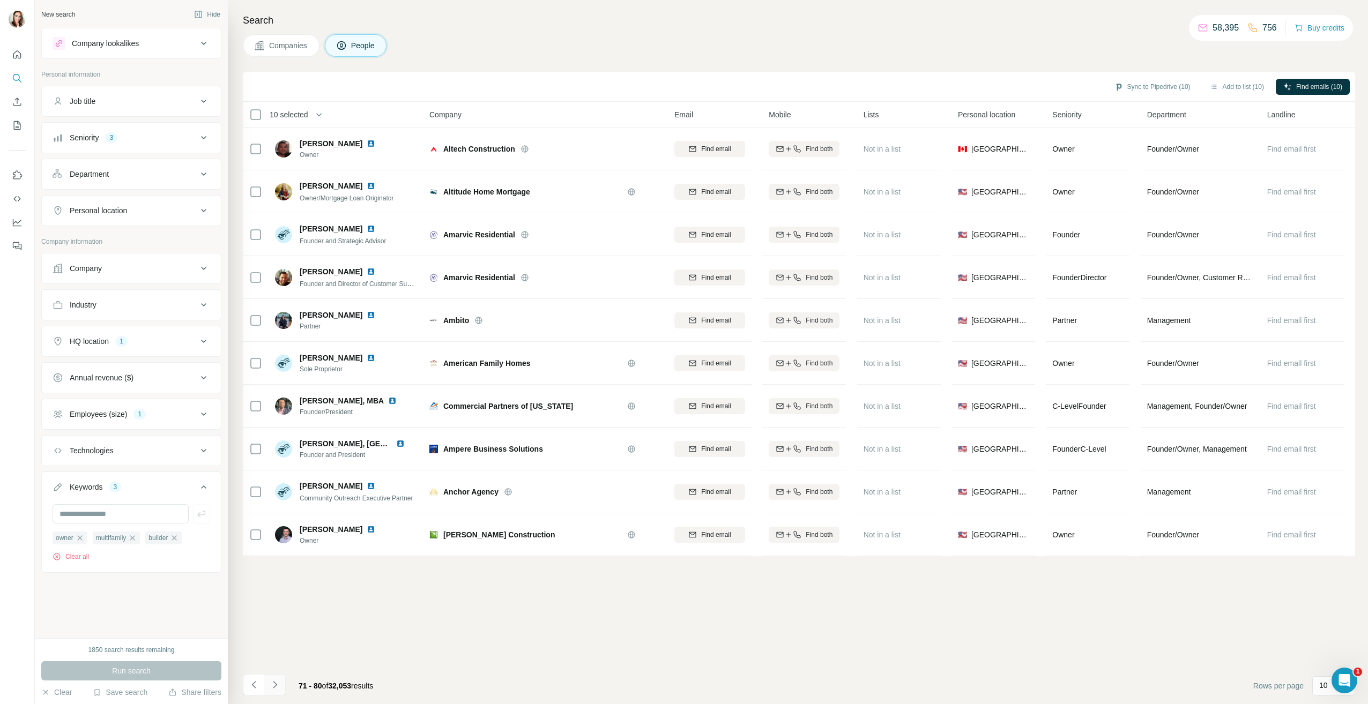
click at [272, 685] on icon "Navigate to next page" at bounding box center [275, 685] width 11 height 11
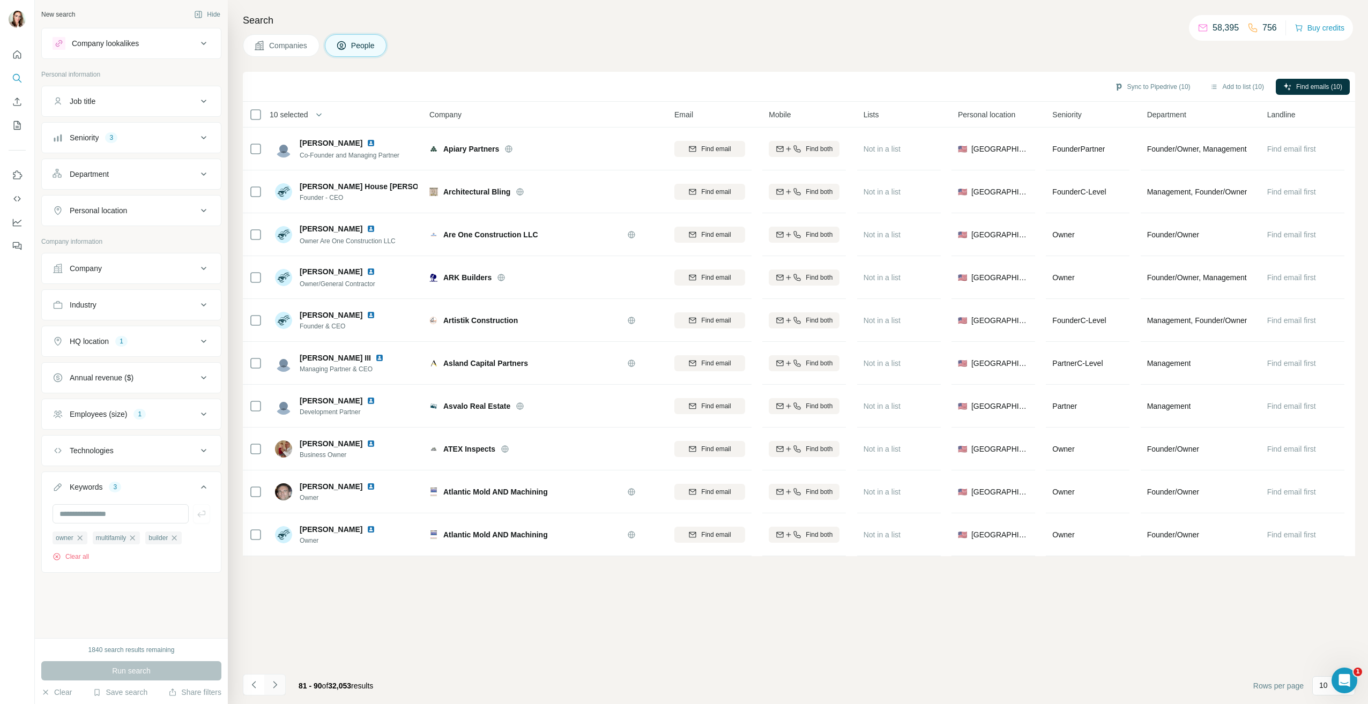
click at [278, 686] on icon "Navigate to next page" at bounding box center [275, 685] width 11 height 11
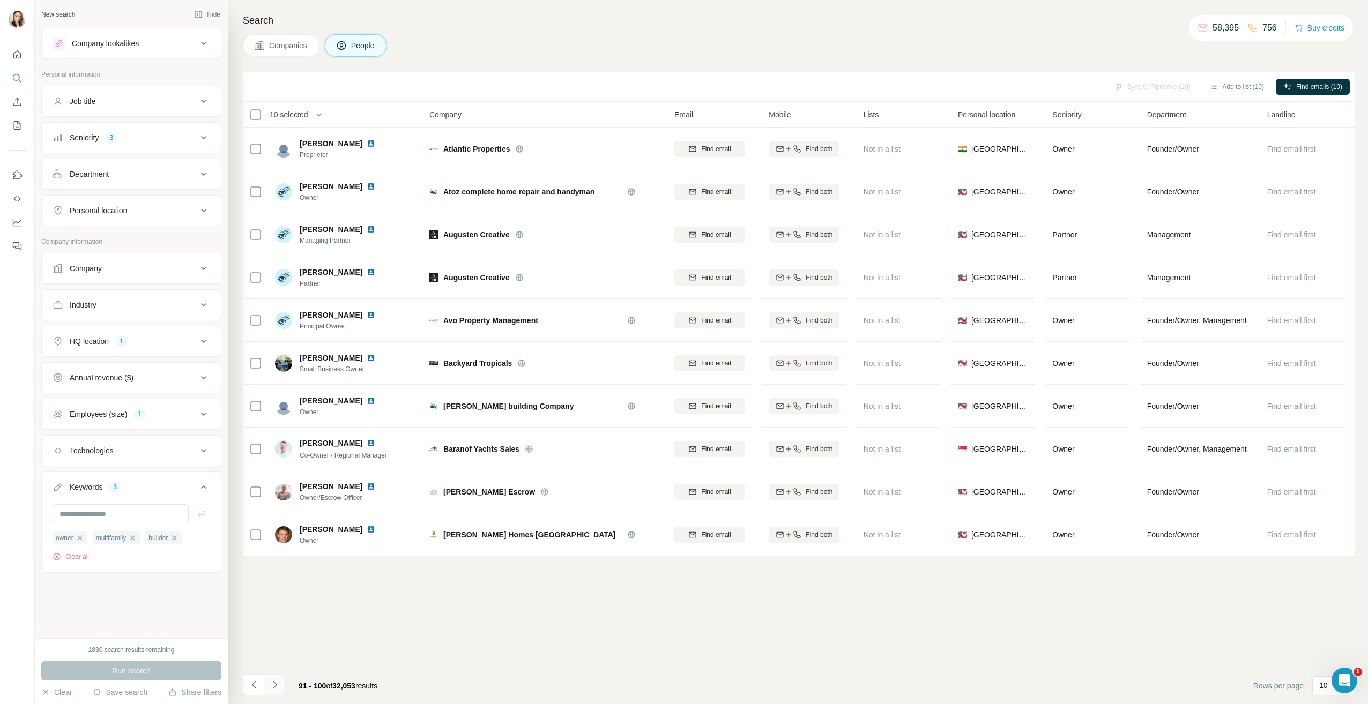
click at [277, 687] on icon "Navigate to next page" at bounding box center [275, 685] width 11 height 11
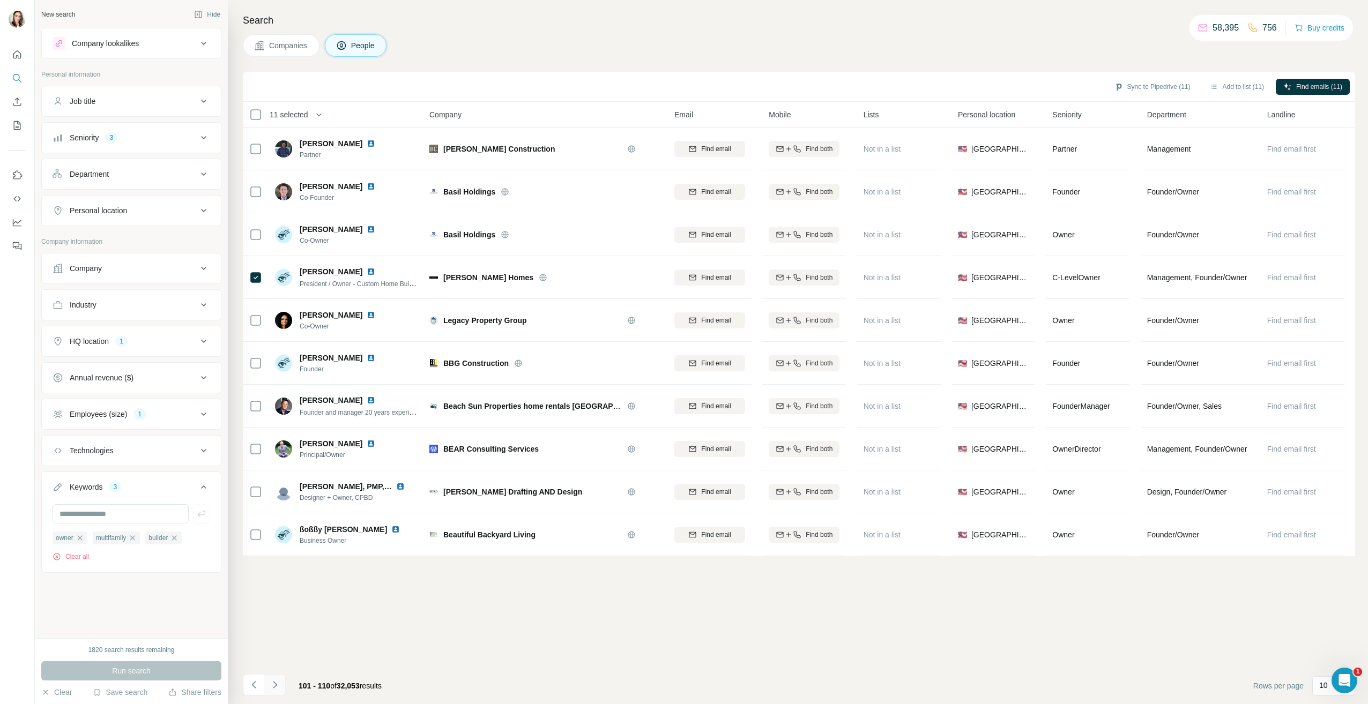
click at [274, 684] on icon "Navigate to next page" at bounding box center [275, 685] width 11 height 11
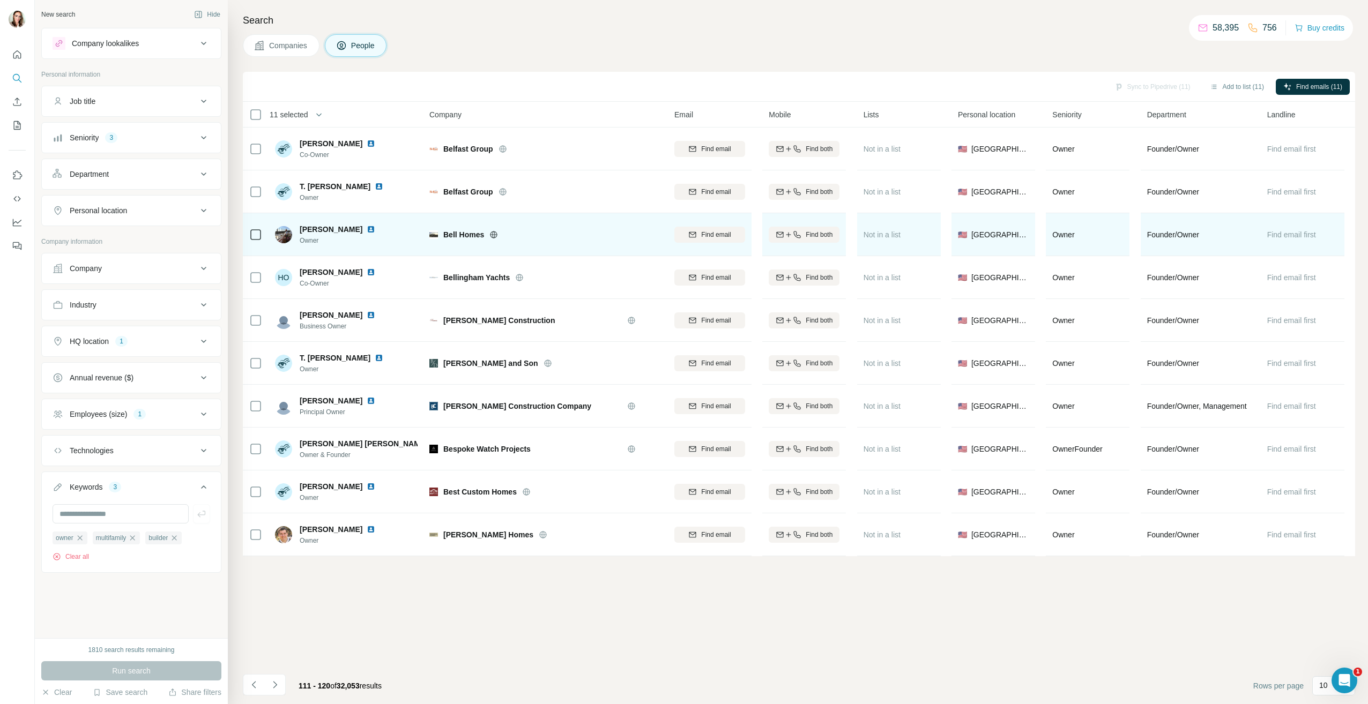
click at [367, 229] on img at bounding box center [371, 229] width 9 height 9
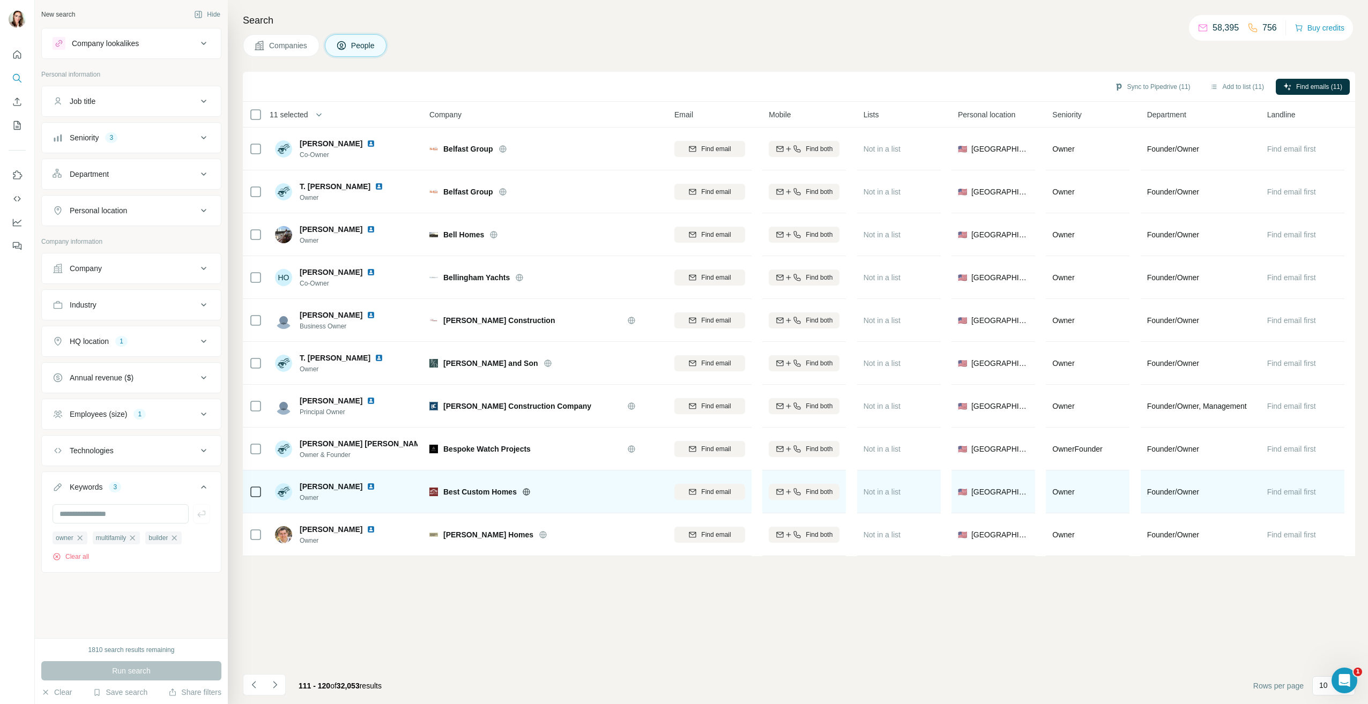
click at [367, 488] on img at bounding box center [371, 487] width 9 height 9
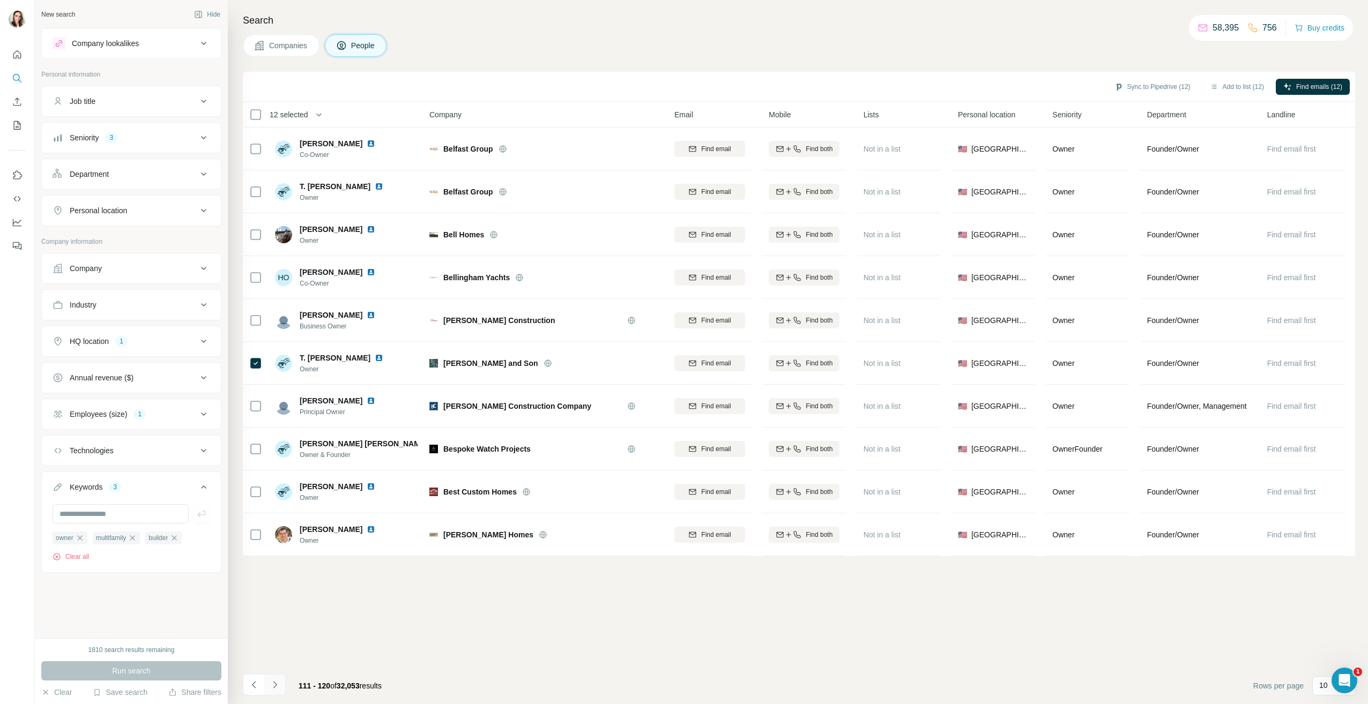
click at [272, 684] on icon "Navigate to next page" at bounding box center [275, 685] width 11 height 11
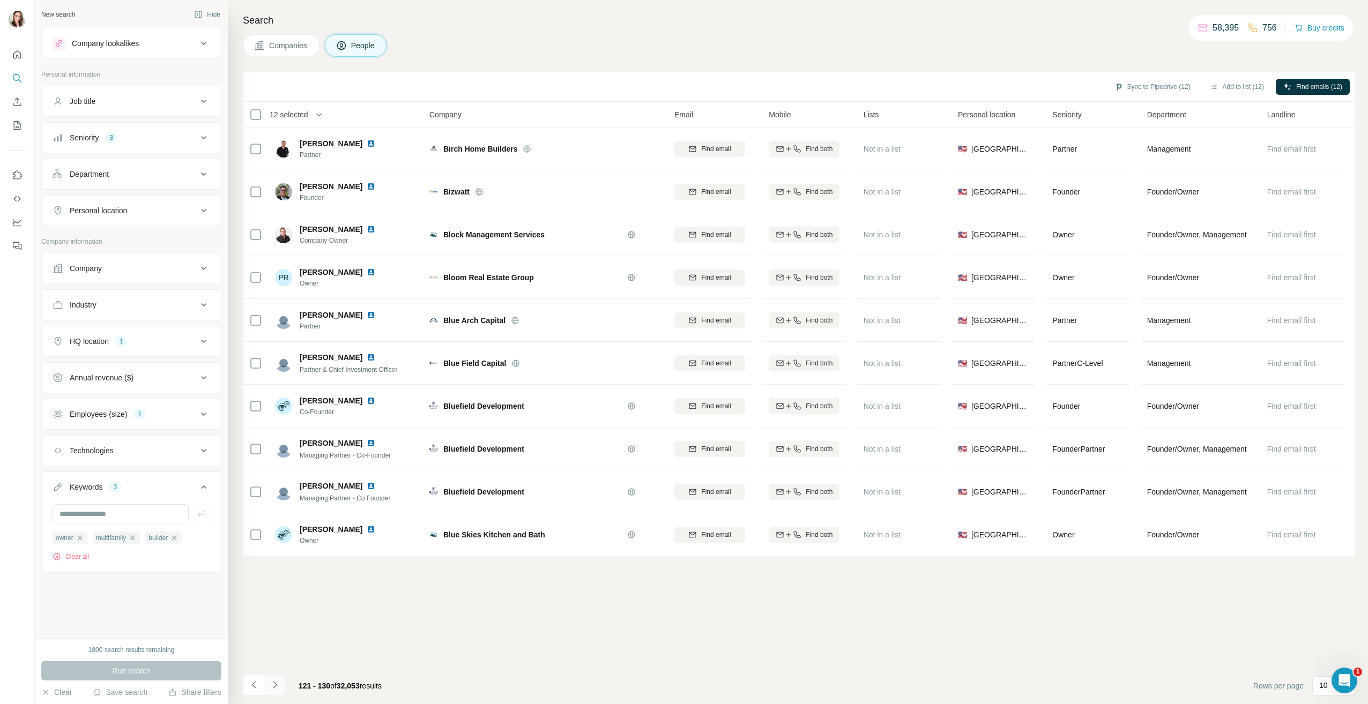
click at [278, 687] on icon "Navigate to next page" at bounding box center [275, 685] width 11 height 11
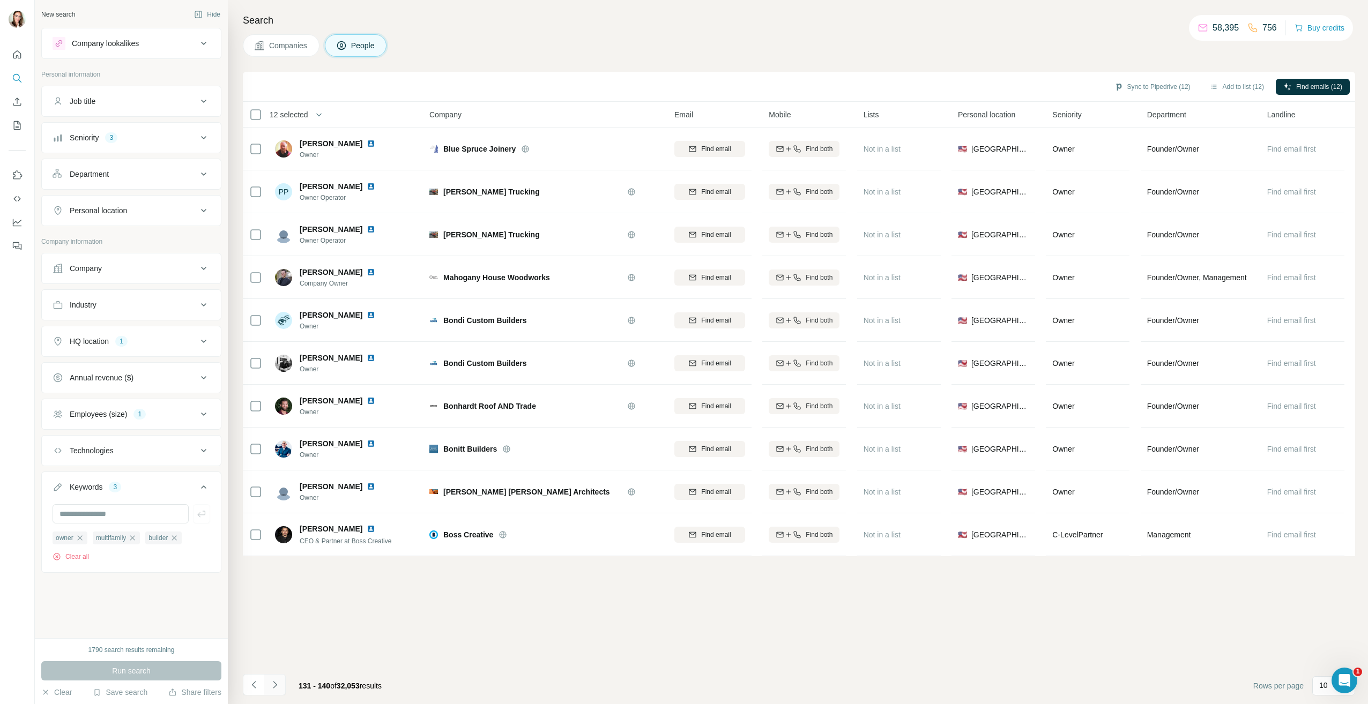
click at [274, 691] on button "Navigate to next page" at bounding box center [274, 684] width 21 height 21
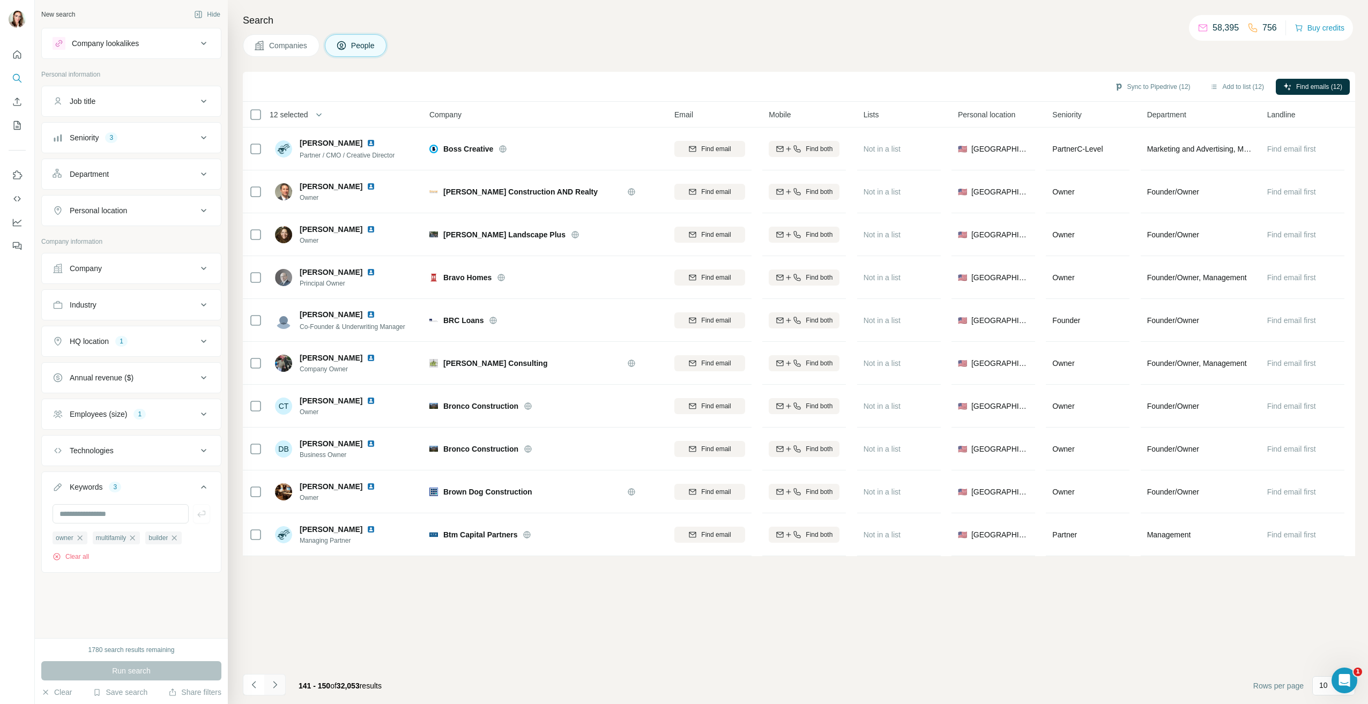
click at [274, 685] on icon "Navigate to next page" at bounding box center [275, 685] width 11 height 11
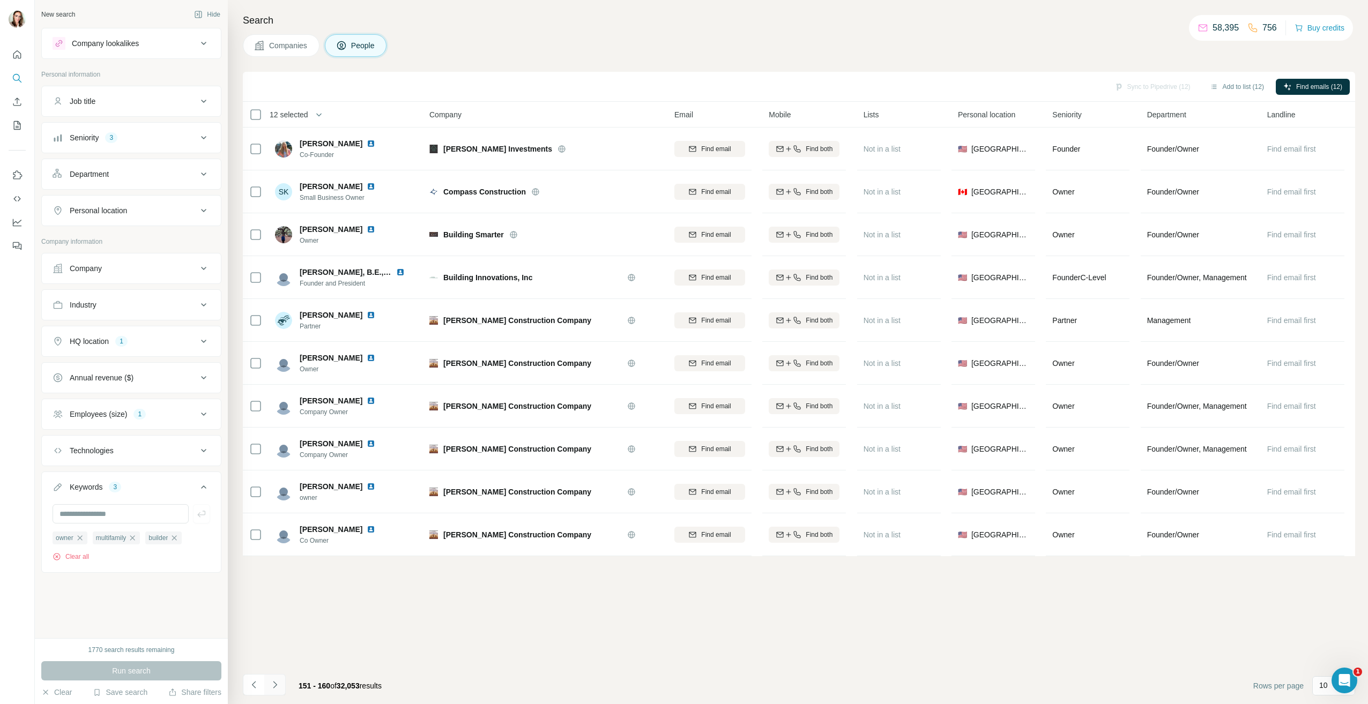
click at [274, 685] on icon "Navigate to next page" at bounding box center [275, 685] width 11 height 11
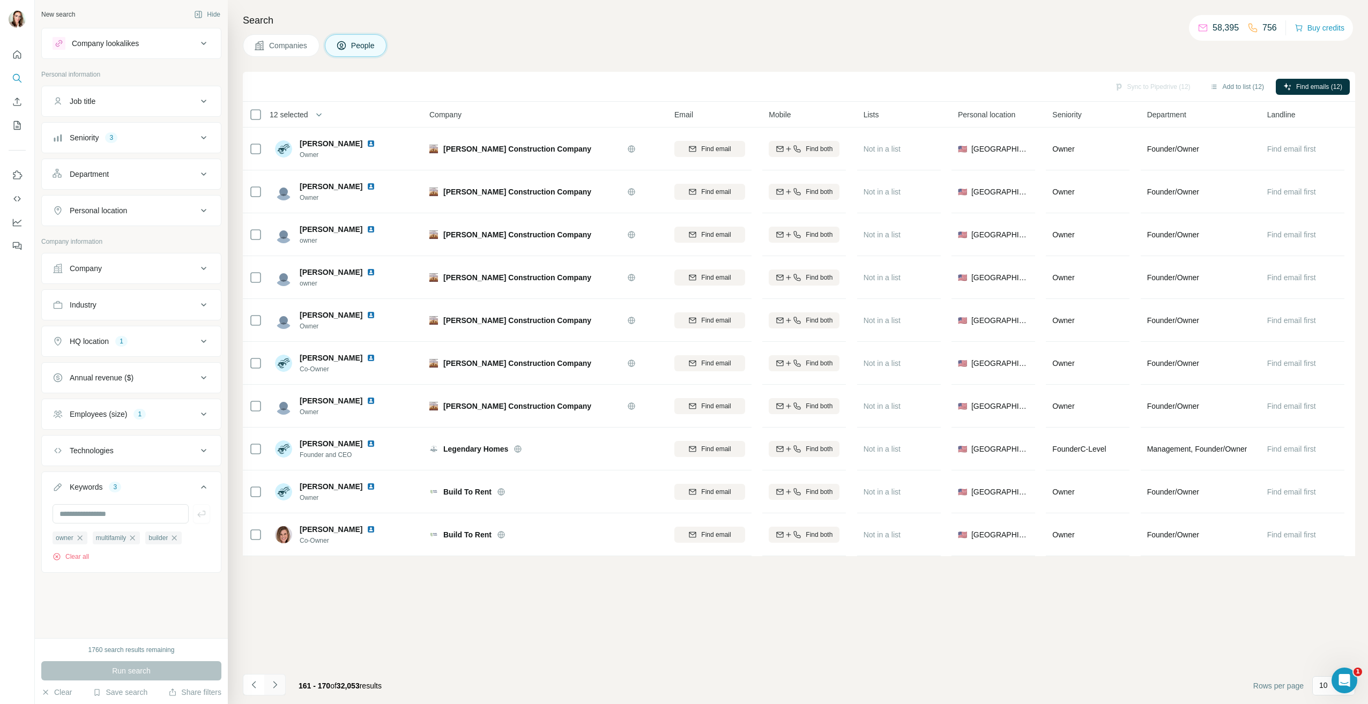
click at [274, 685] on icon "Navigate to next page" at bounding box center [275, 685] width 11 height 11
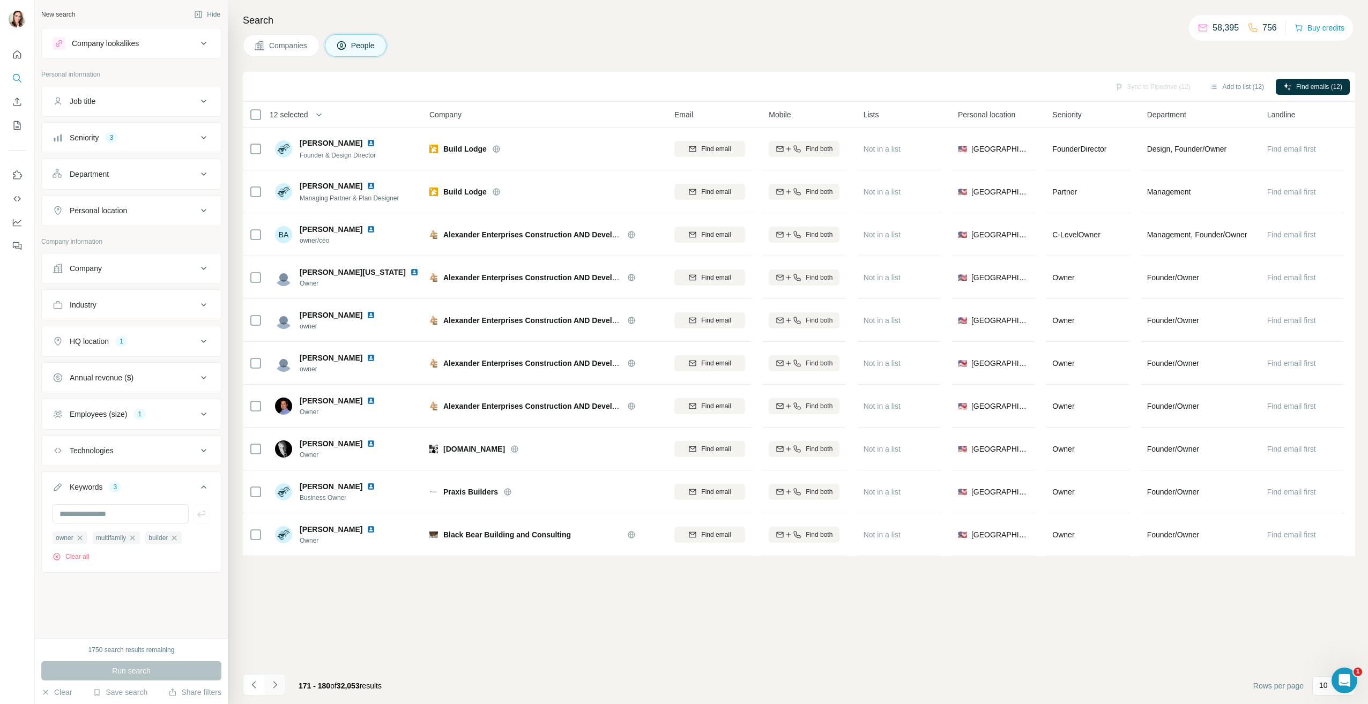
click at [276, 684] on icon "Navigate to next page" at bounding box center [275, 685] width 11 height 11
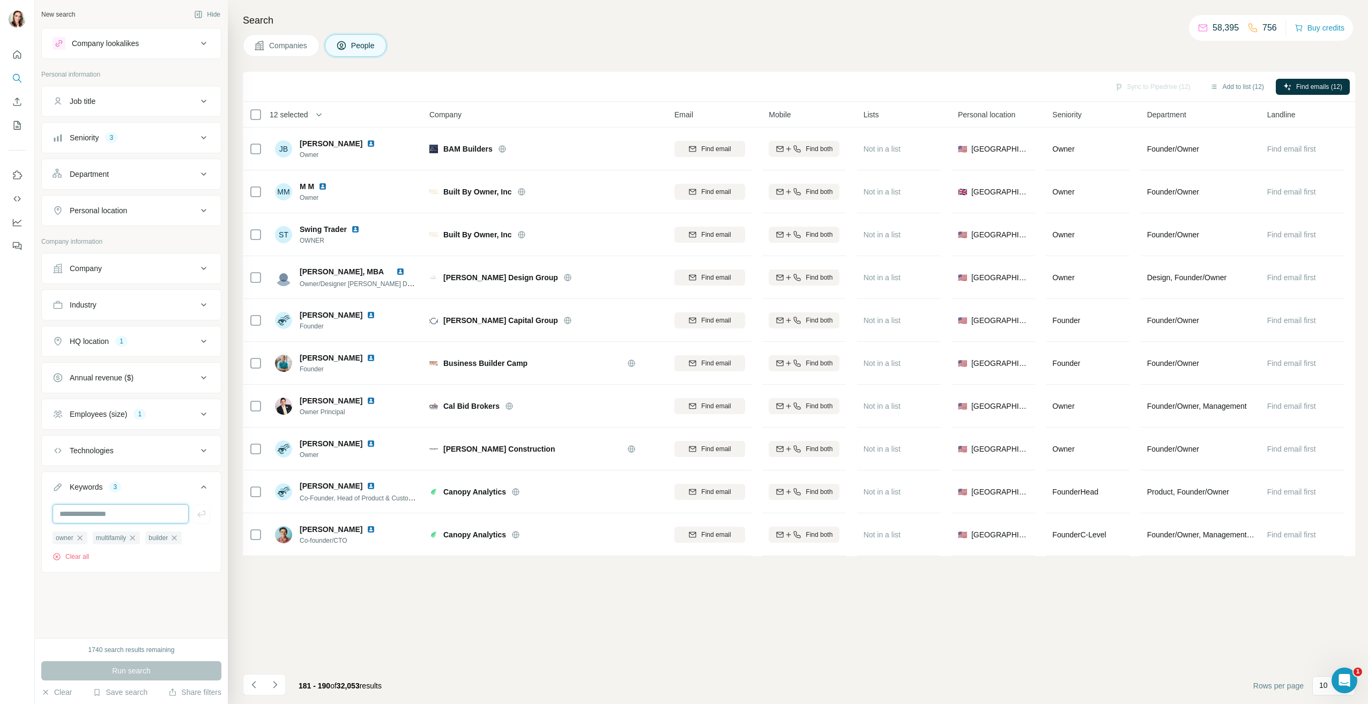
click at [156, 517] on input "text" at bounding box center [121, 513] width 136 height 19
type input "**********"
click at [199, 514] on icon "button" at bounding box center [201, 514] width 11 height 11
click at [179, 536] on icon "button" at bounding box center [174, 538] width 9 height 9
click at [167, 672] on button "Run search" at bounding box center [131, 671] width 180 height 19
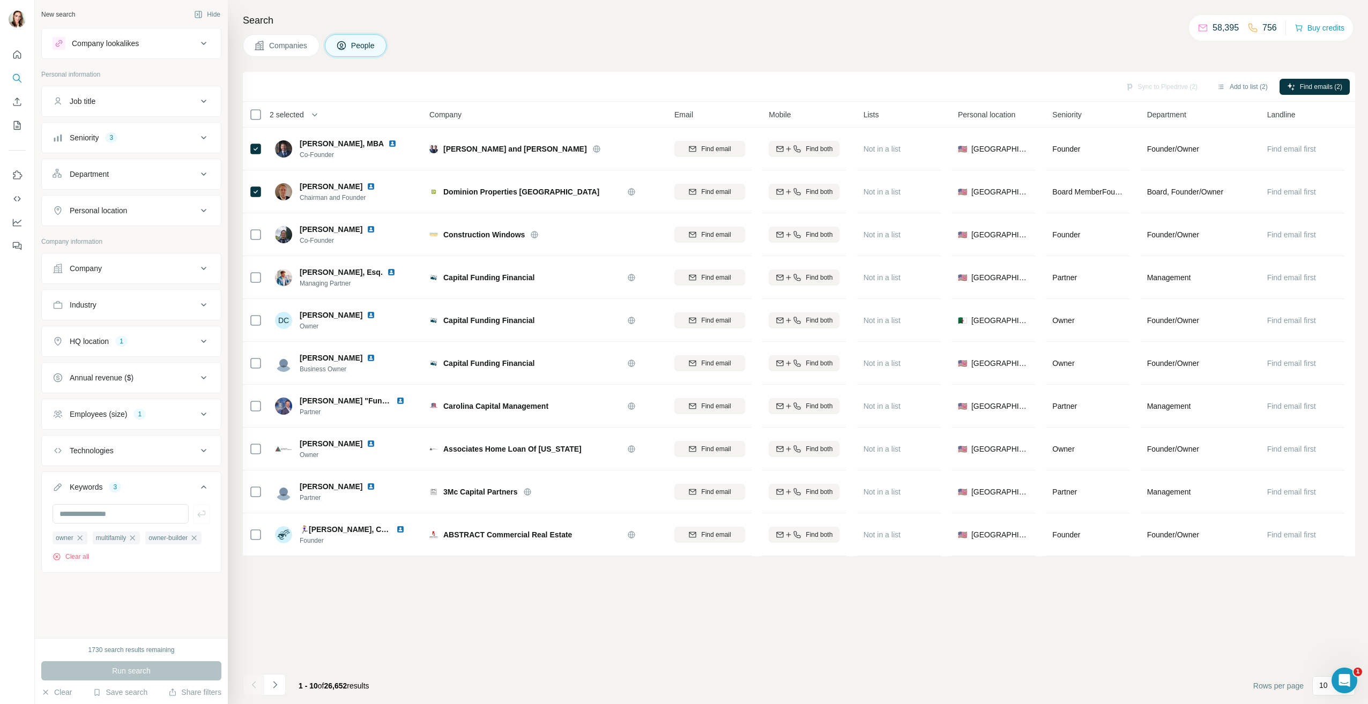
click at [283, 689] on button "Navigate to next page" at bounding box center [274, 684] width 21 height 21
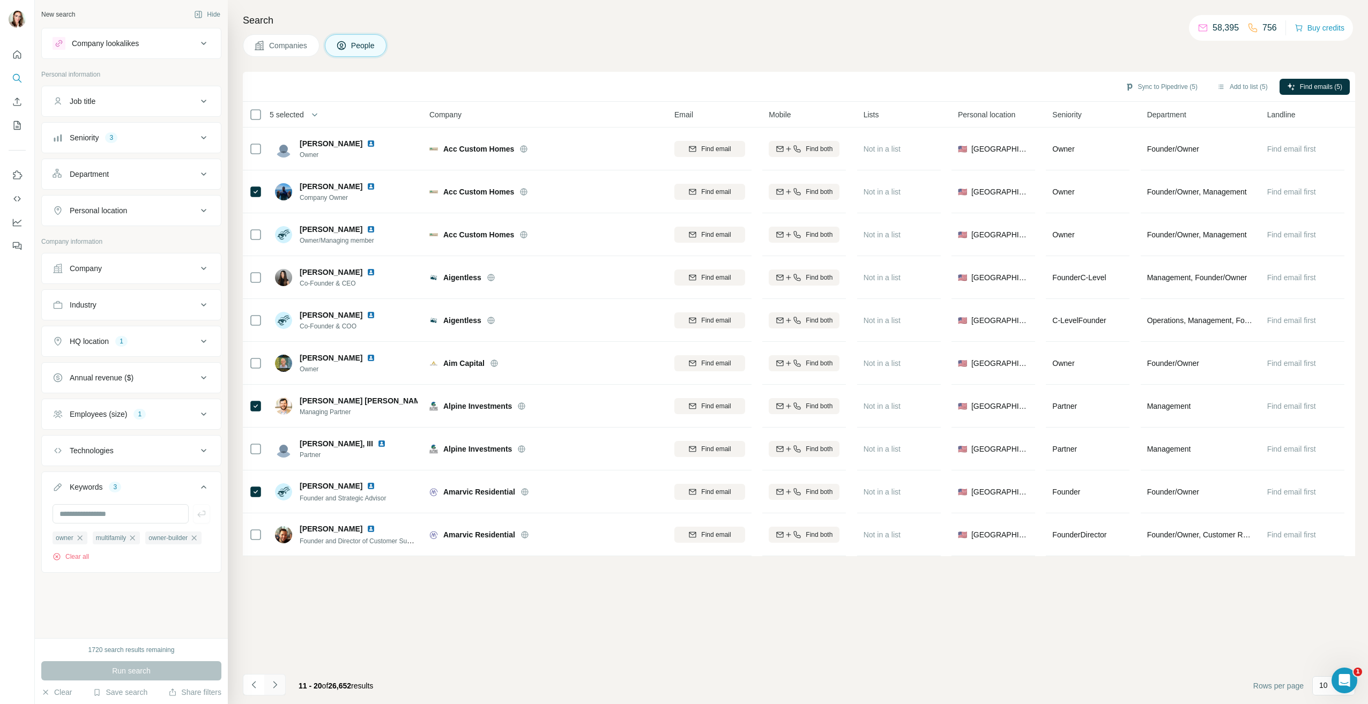
click at [276, 683] on icon "Navigate to next page" at bounding box center [275, 685] width 11 height 11
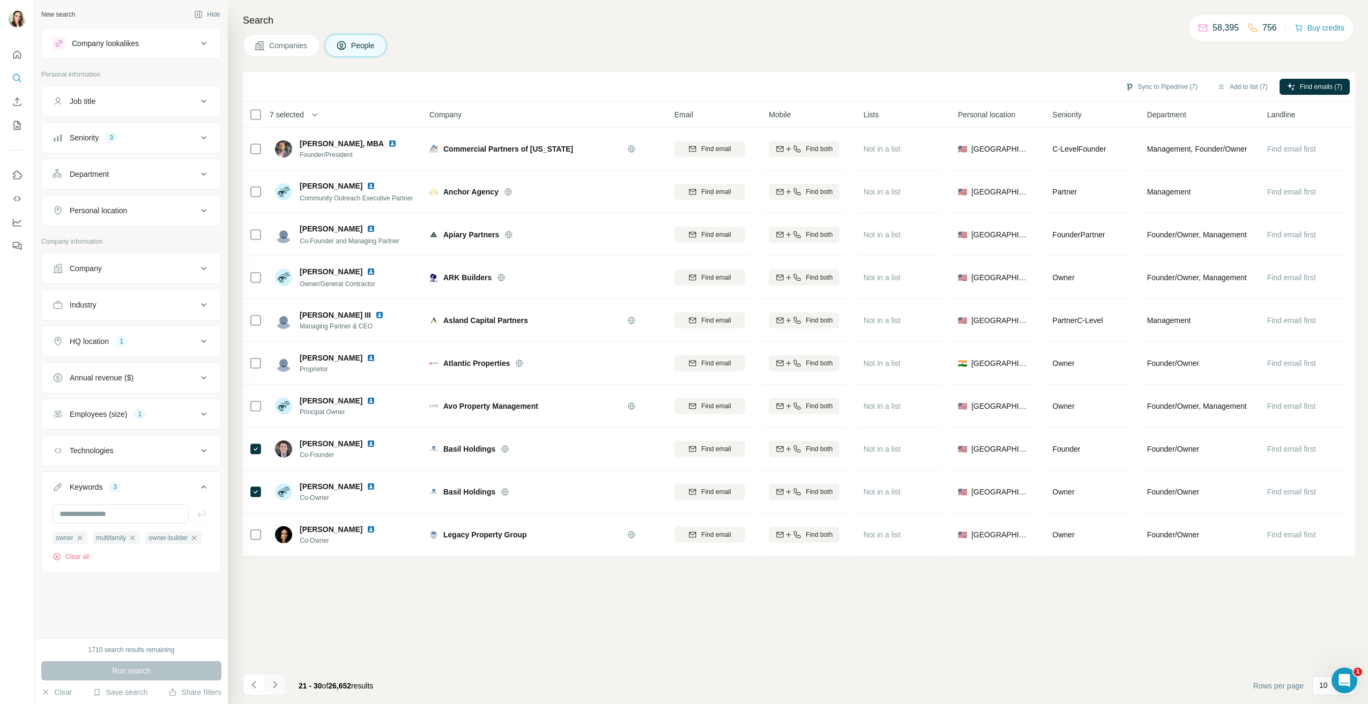
click at [278, 692] on button "Navigate to next page" at bounding box center [274, 684] width 21 height 21
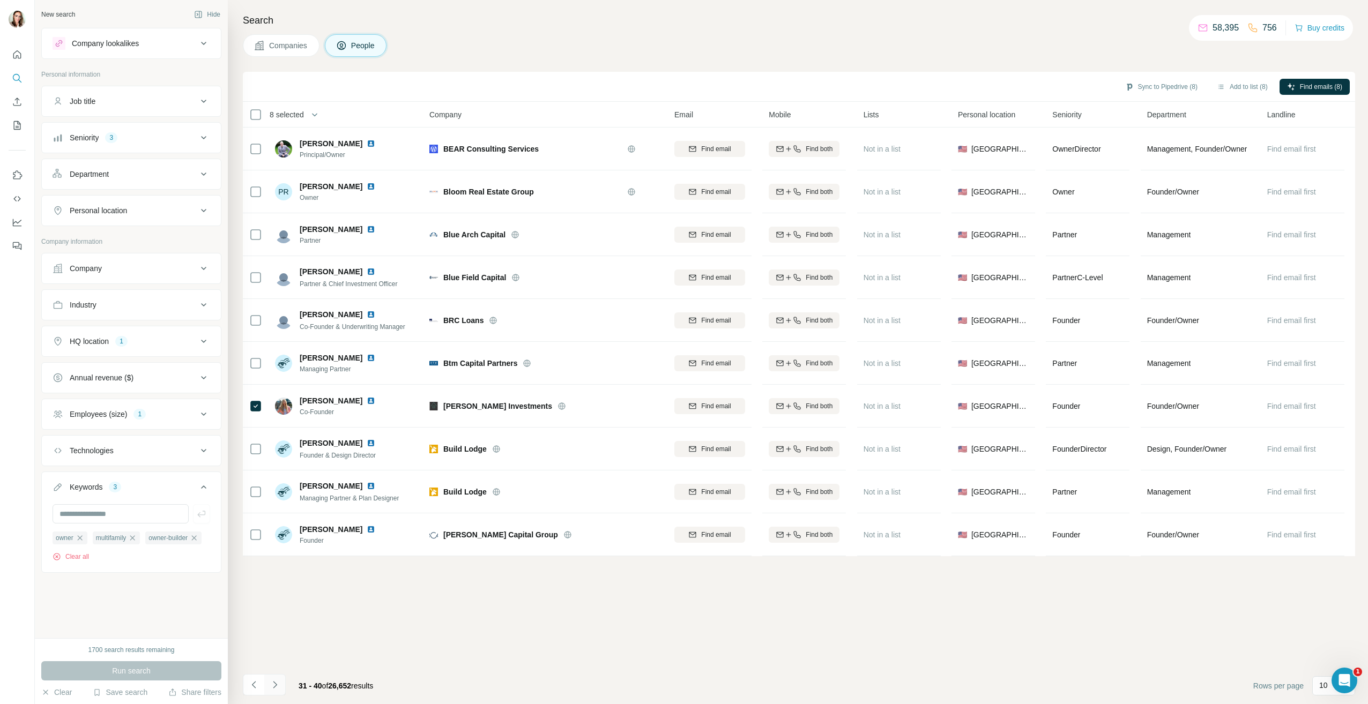
click at [278, 683] on icon "Navigate to next page" at bounding box center [275, 685] width 11 height 11
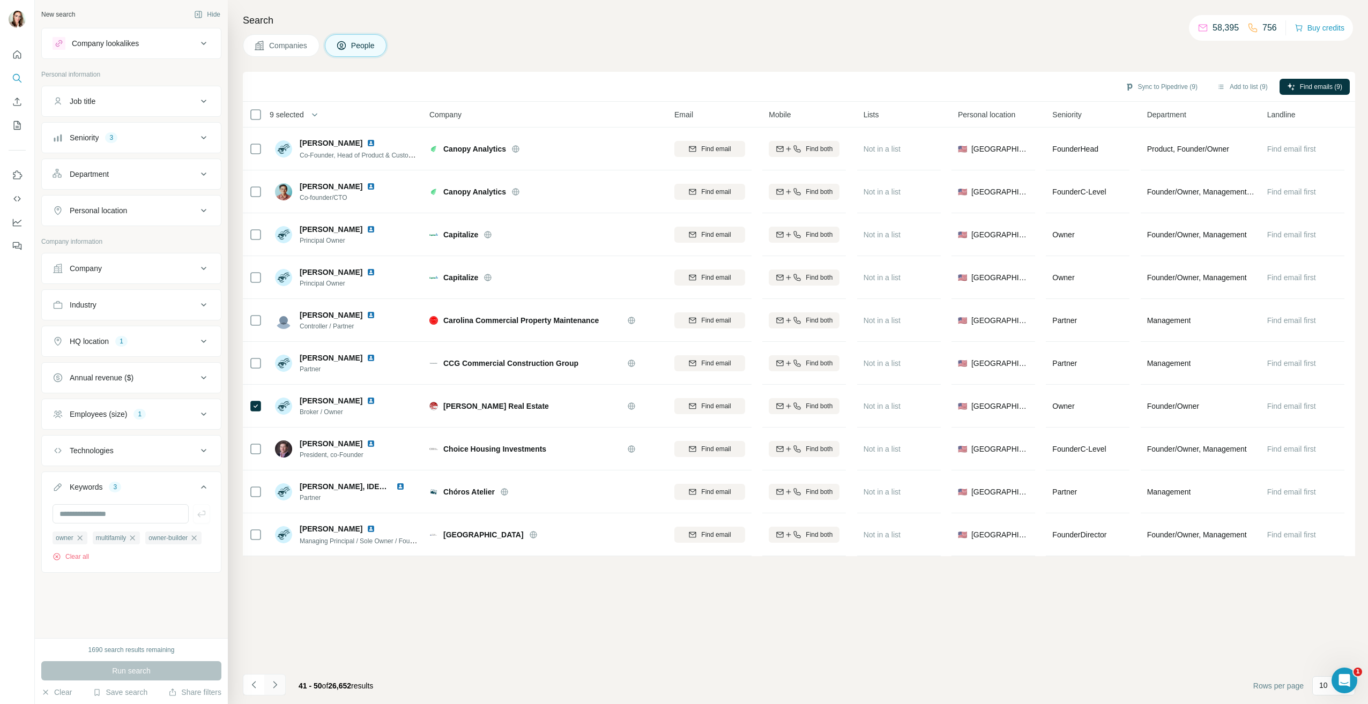
click at [280, 683] on icon "Navigate to next page" at bounding box center [275, 685] width 11 height 11
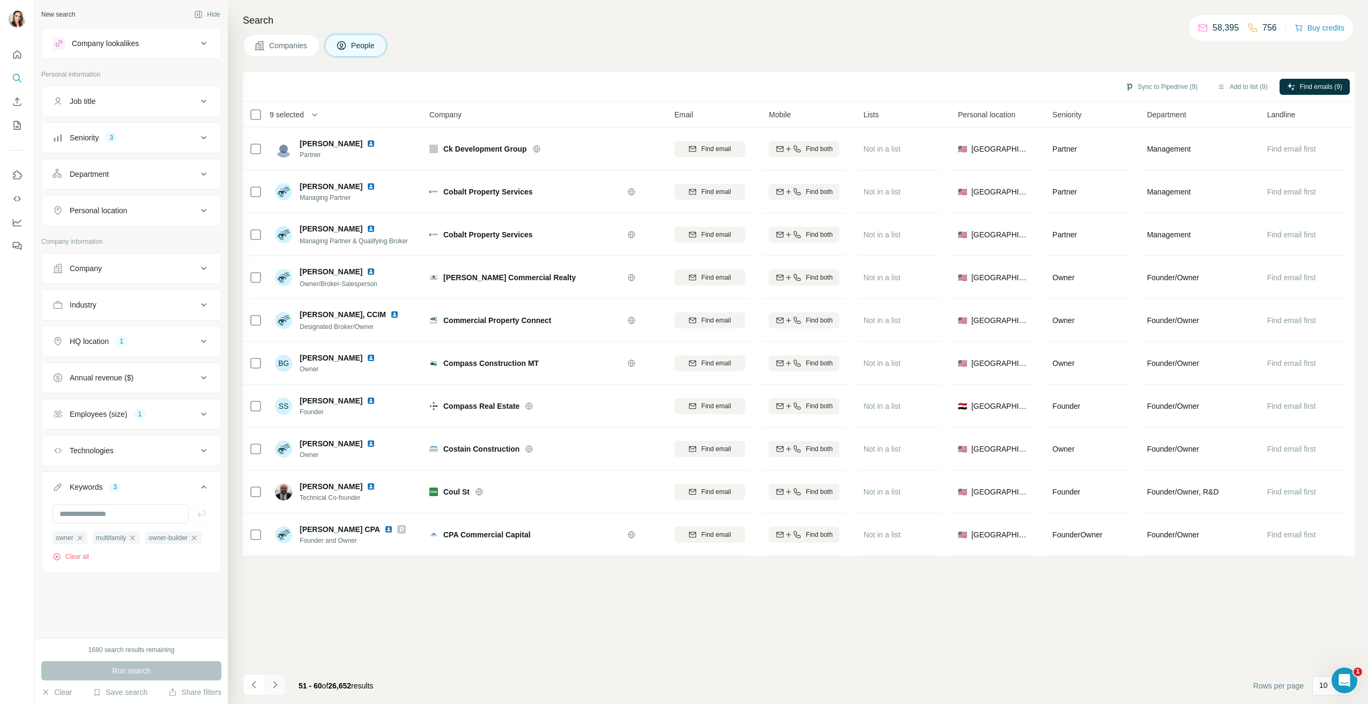
click at [275, 693] on button "Navigate to next page" at bounding box center [274, 684] width 21 height 21
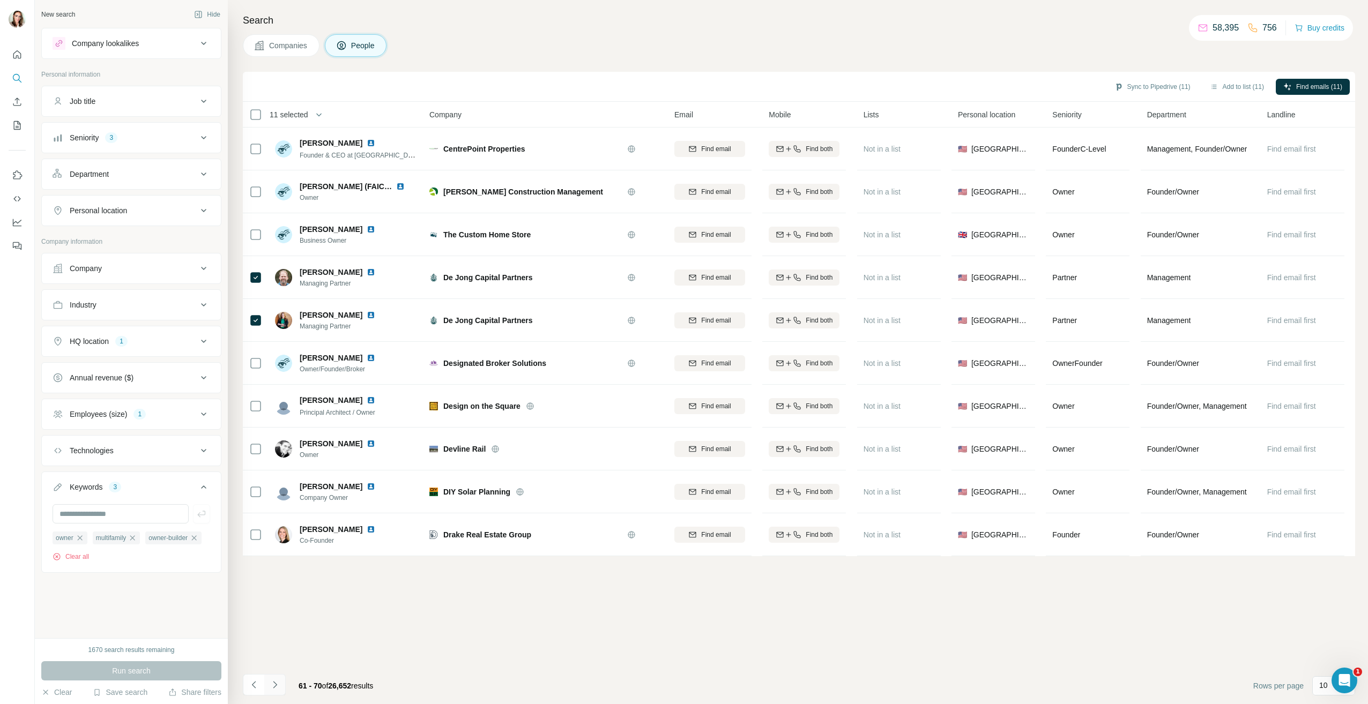
click at [276, 685] on icon "Navigate to next page" at bounding box center [275, 684] width 4 height 7
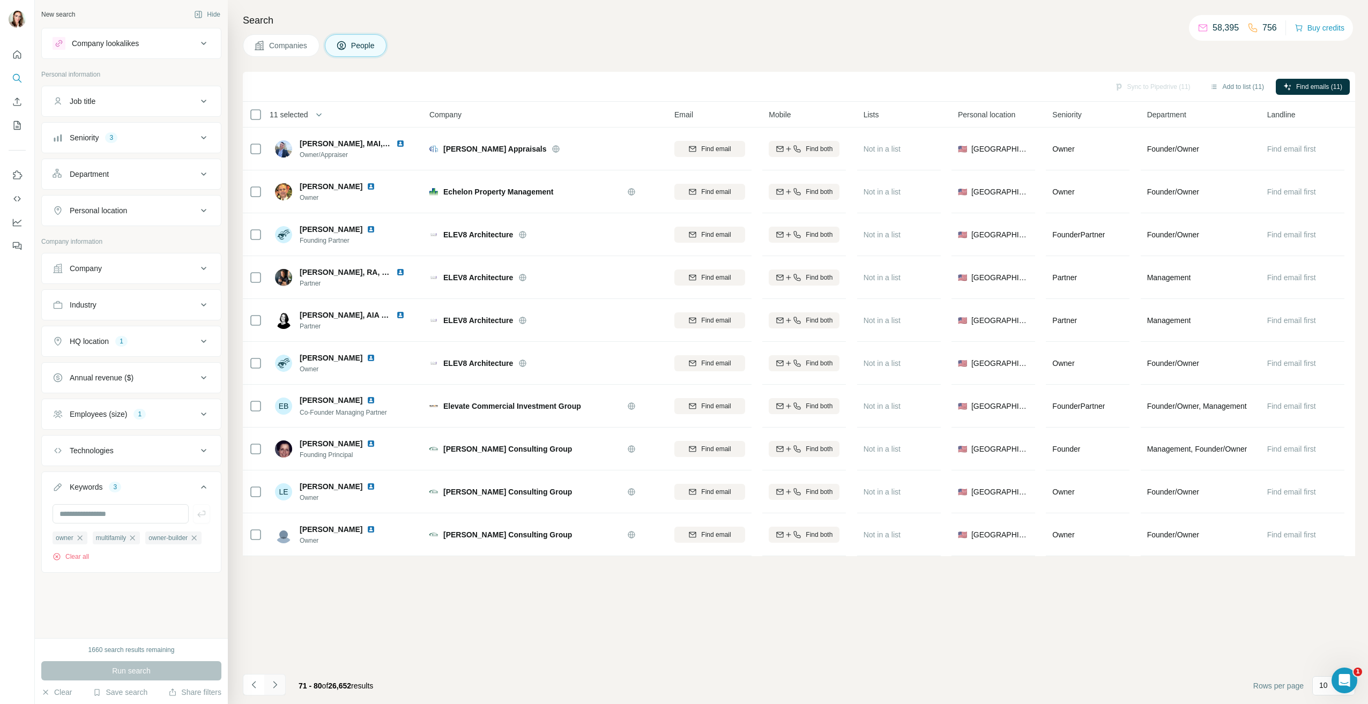
click at [284, 683] on button "Navigate to next page" at bounding box center [274, 684] width 21 height 21
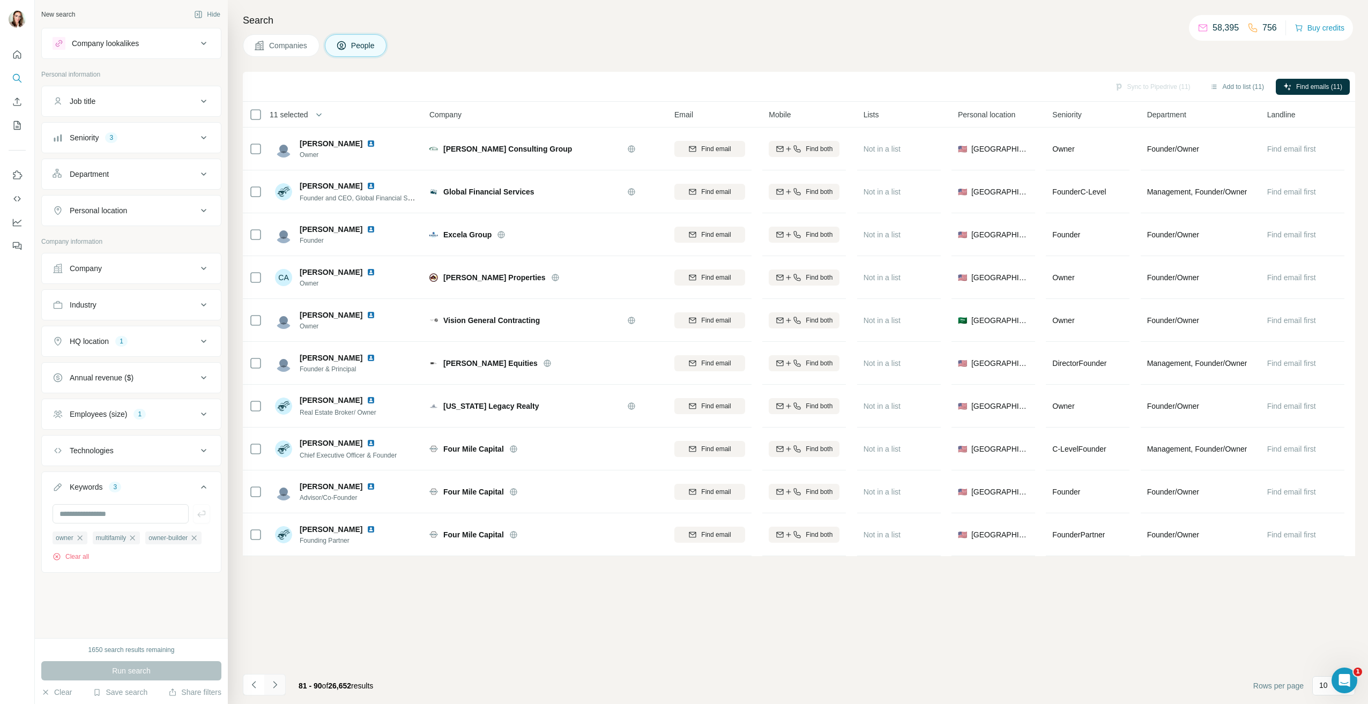
click at [280, 686] on icon "Navigate to next page" at bounding box center [275, 685] width 11 height 11
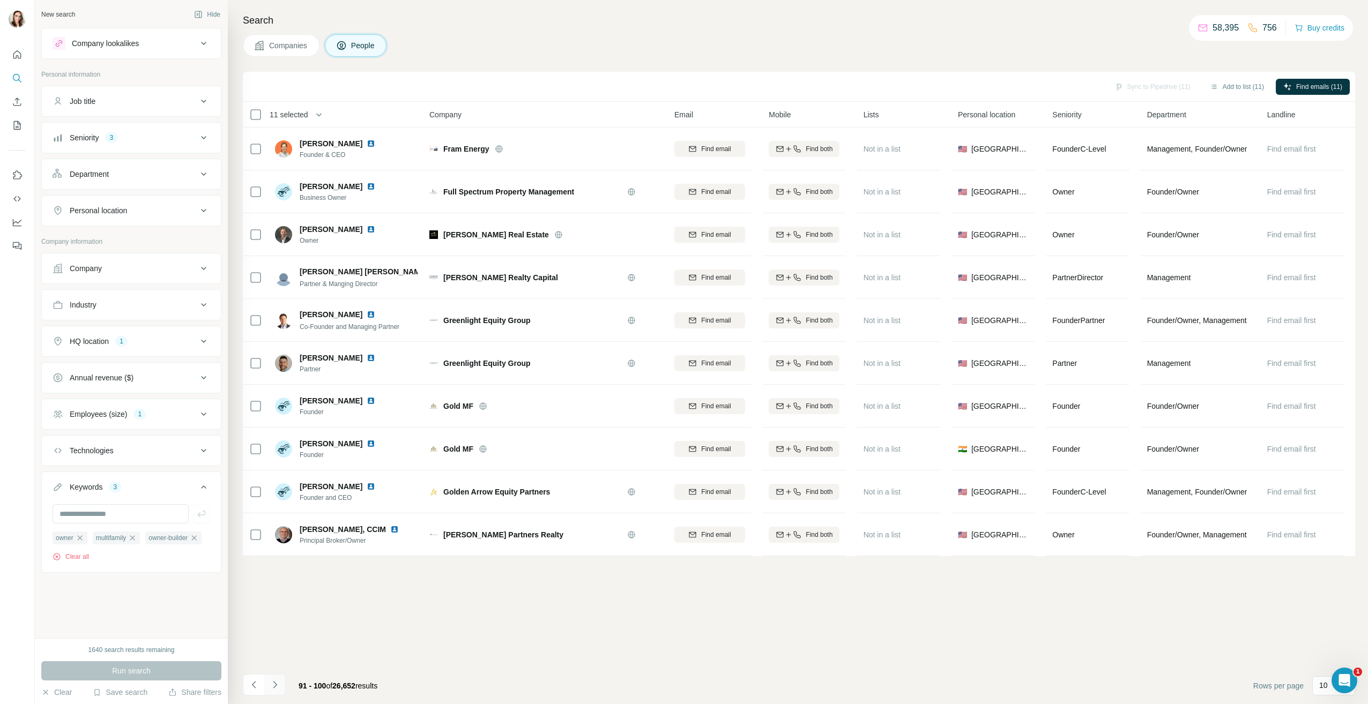
click at [280, 686] on icon "Navigate to next page" at bounding box center [275, 685] width 11 height 11
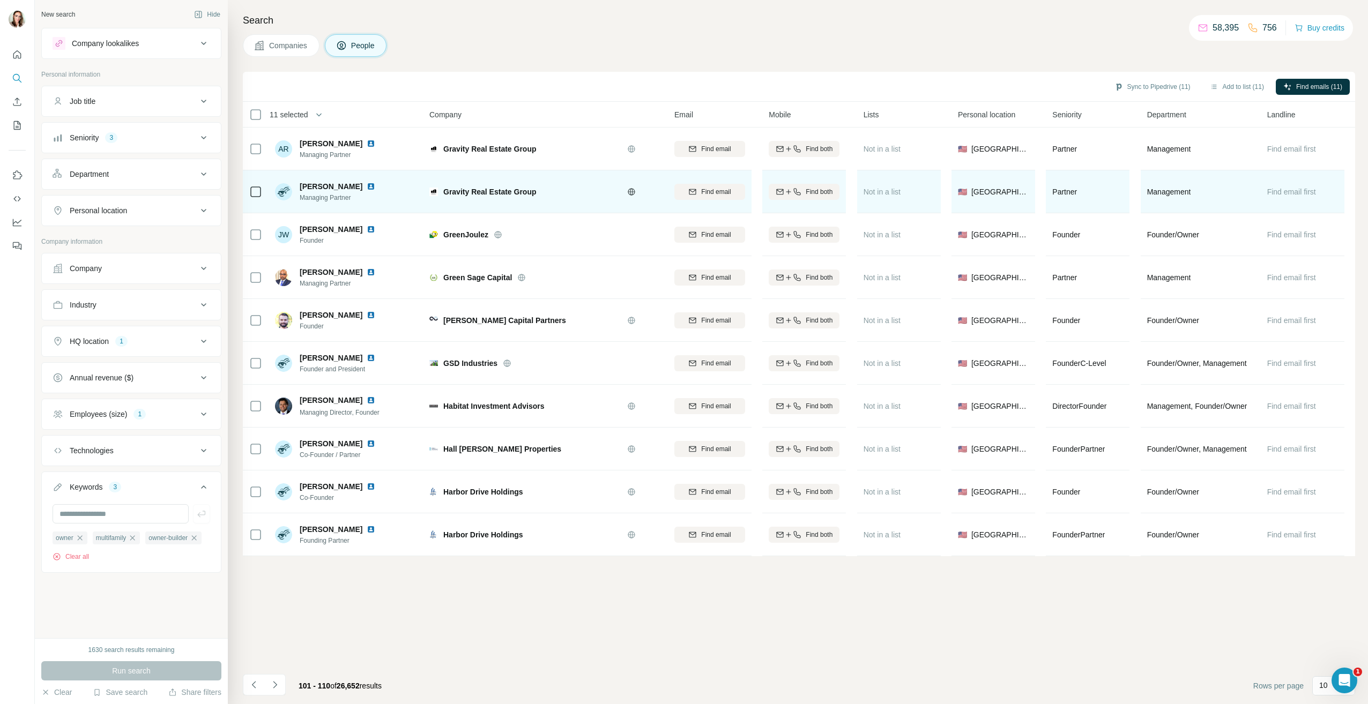
click at [375, 187] on img at bounding box center [371, 186] width 9 height 9
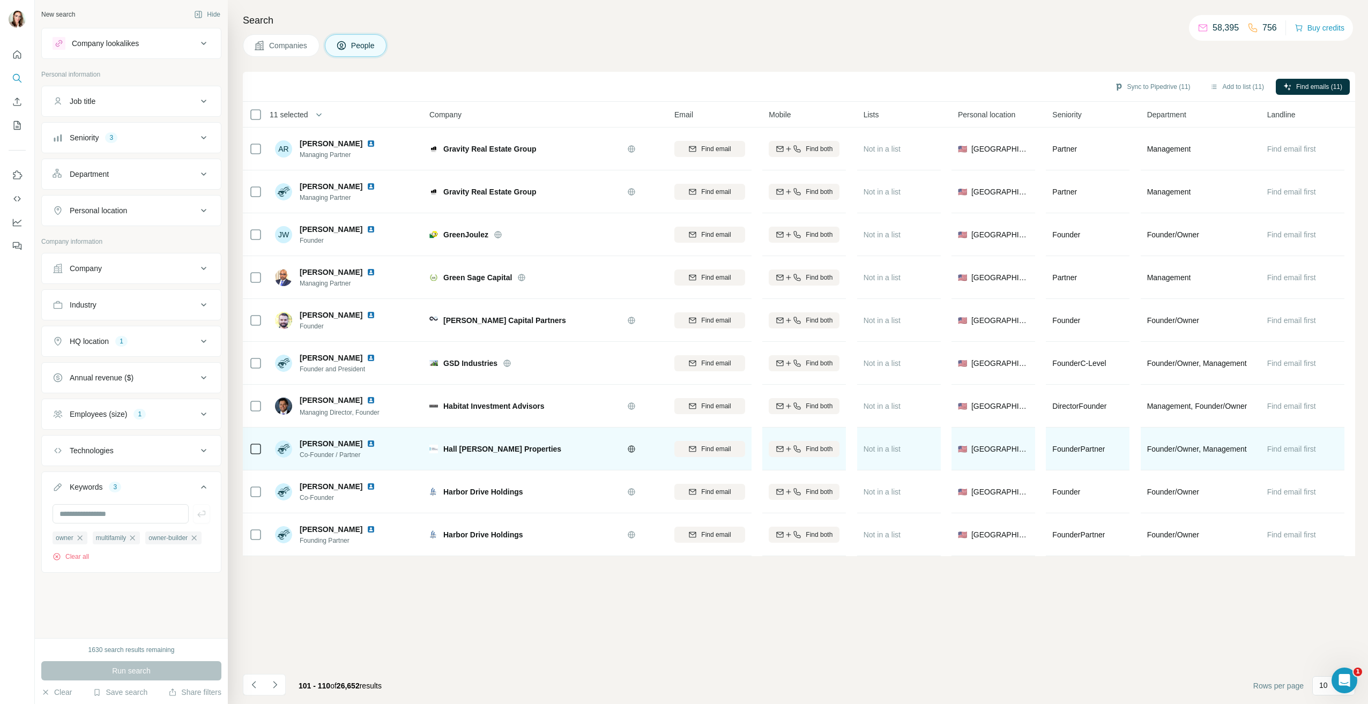
click at [367, 442] on img at bounding box center [371, 444] width 9 height 9
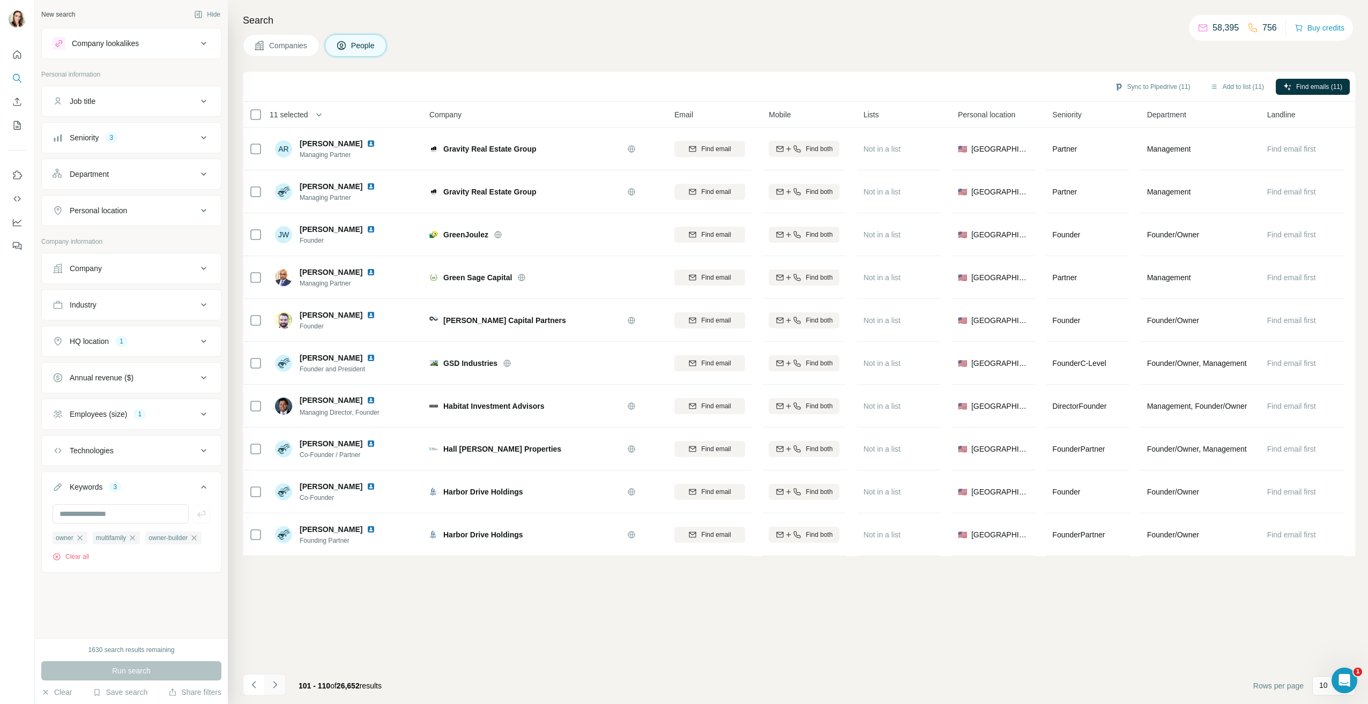
click at [277, 683] on icon "Navigate to next page" at bounding box center [275, 685] width 11 height 11
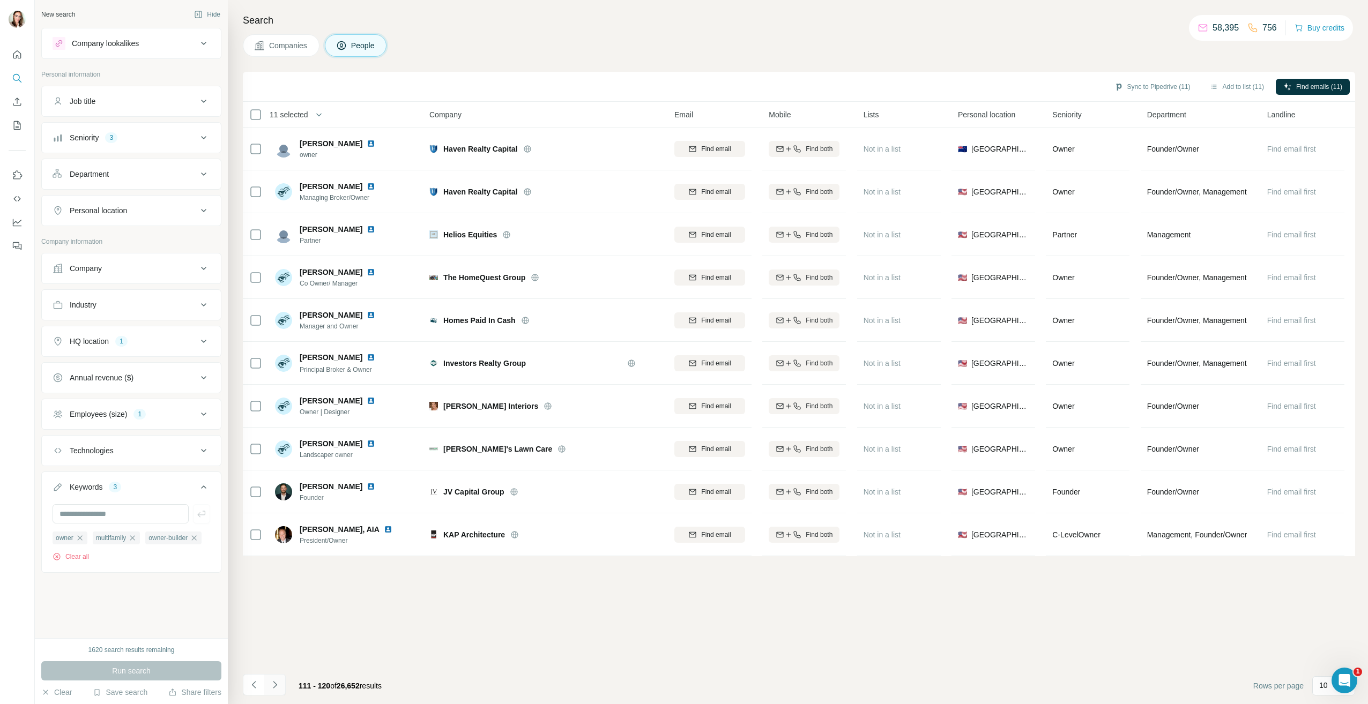
click at [274, 684] on icon "Navigate to next page" at bounding box center [275, 684] width 4 height 7
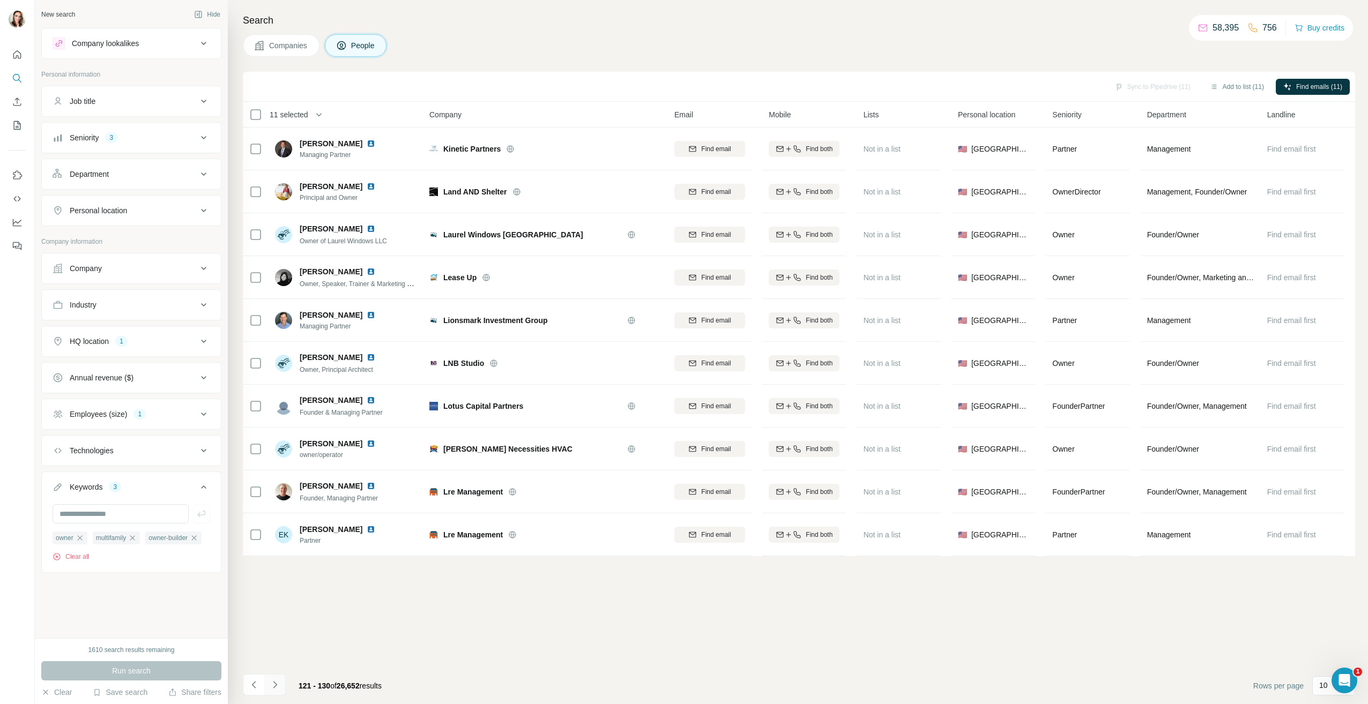
click at [272, 685] on icon "Navigate to next page" at bounding box center [275, 685] width 11 height 11
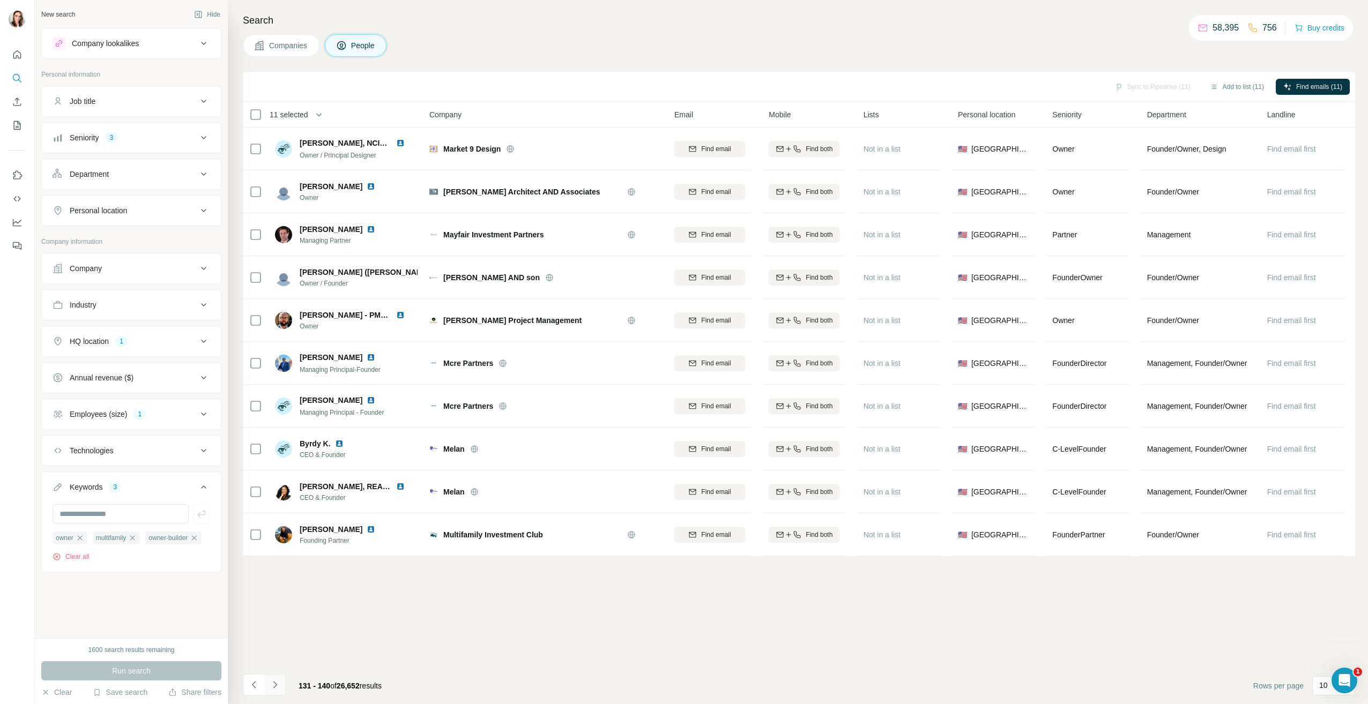
click at [272, 685] on icon "Navigate to next page" at bounding box center [275, 685] width 11 height 11
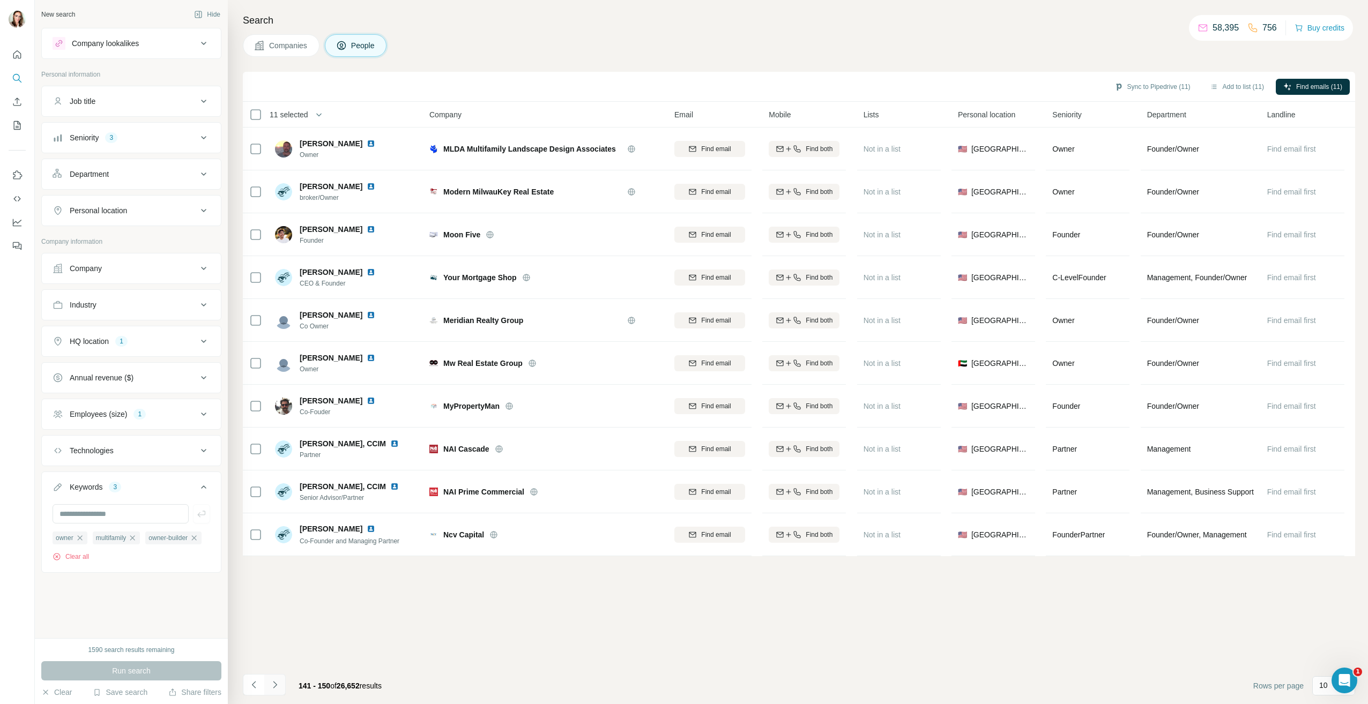
click at [281, 686] on button "Navigate to next page" at bounding box center [274, 684] width 21 height 21
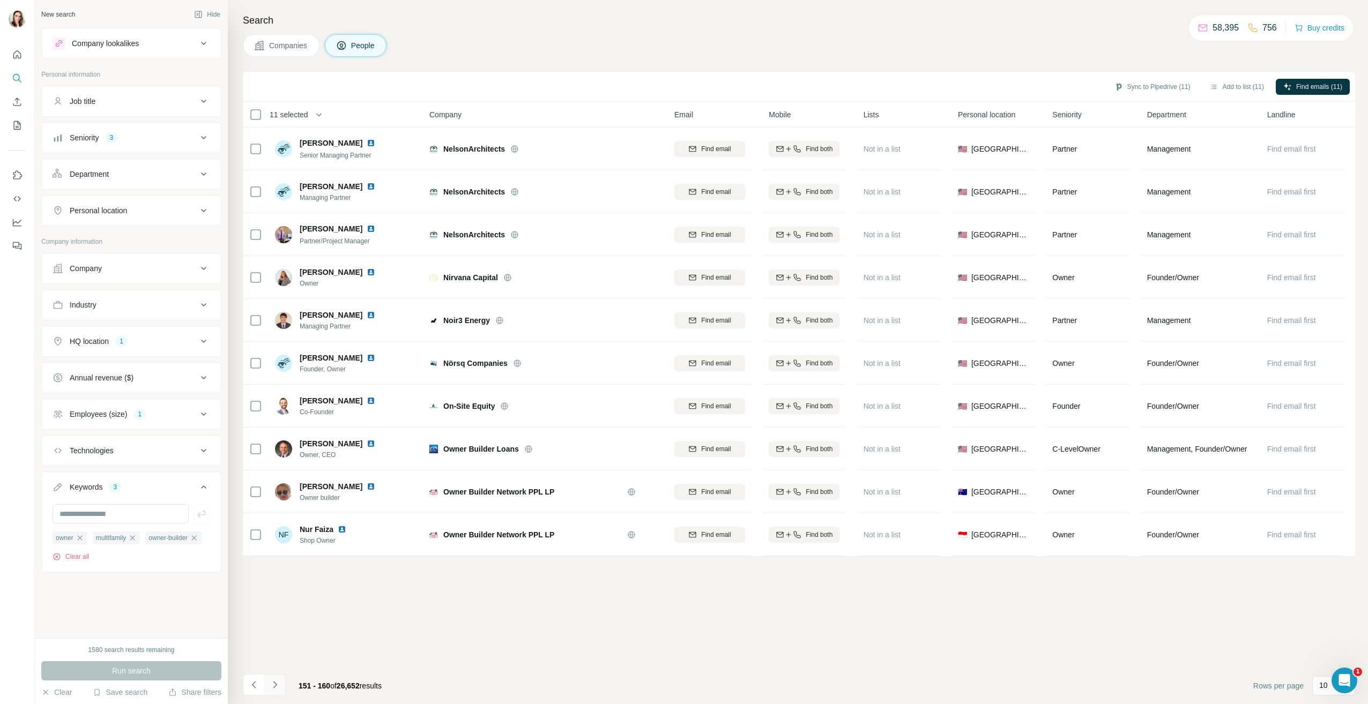
click at [274, 679] on button "Navigate to next page" at bounding box center [274, 684] width 21 height 21
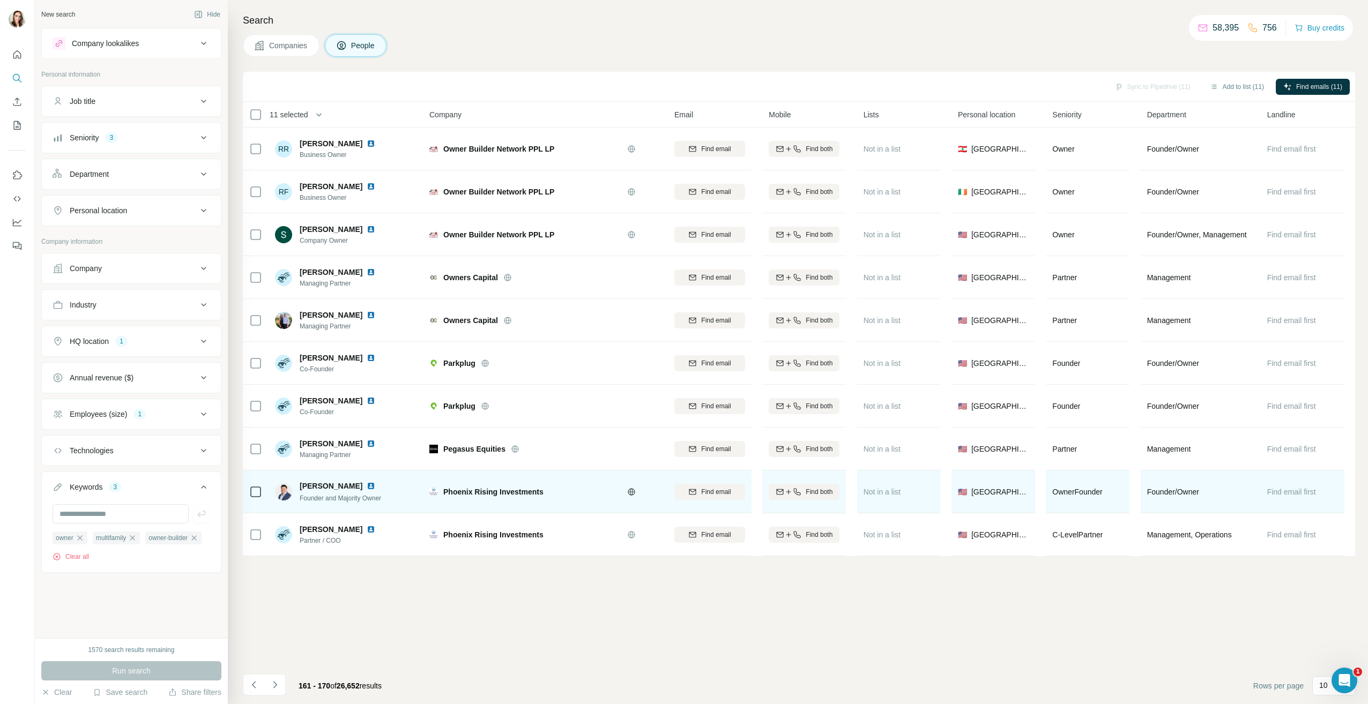
click at [367, 486] on img at bounding box center [371, 486] width 9 height 9
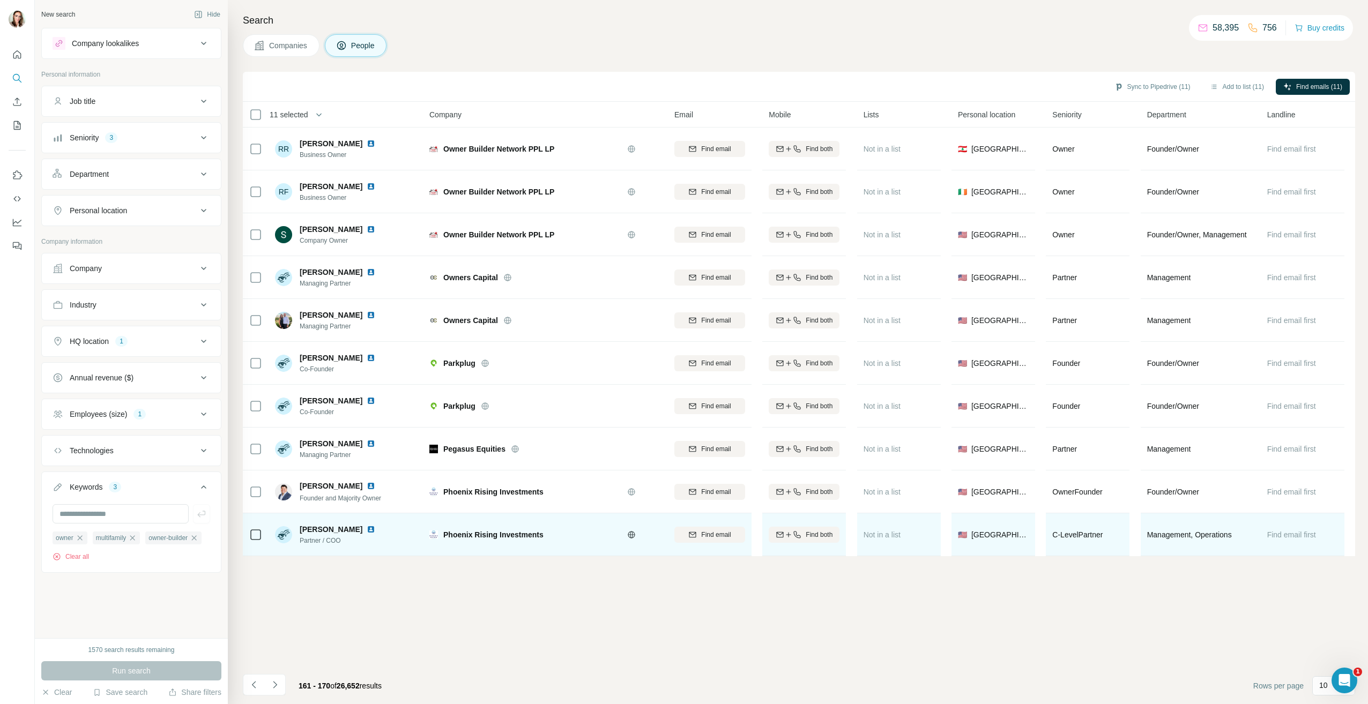
click at [367, 528] on img at bounding box center [371, 529] width 9 height 9
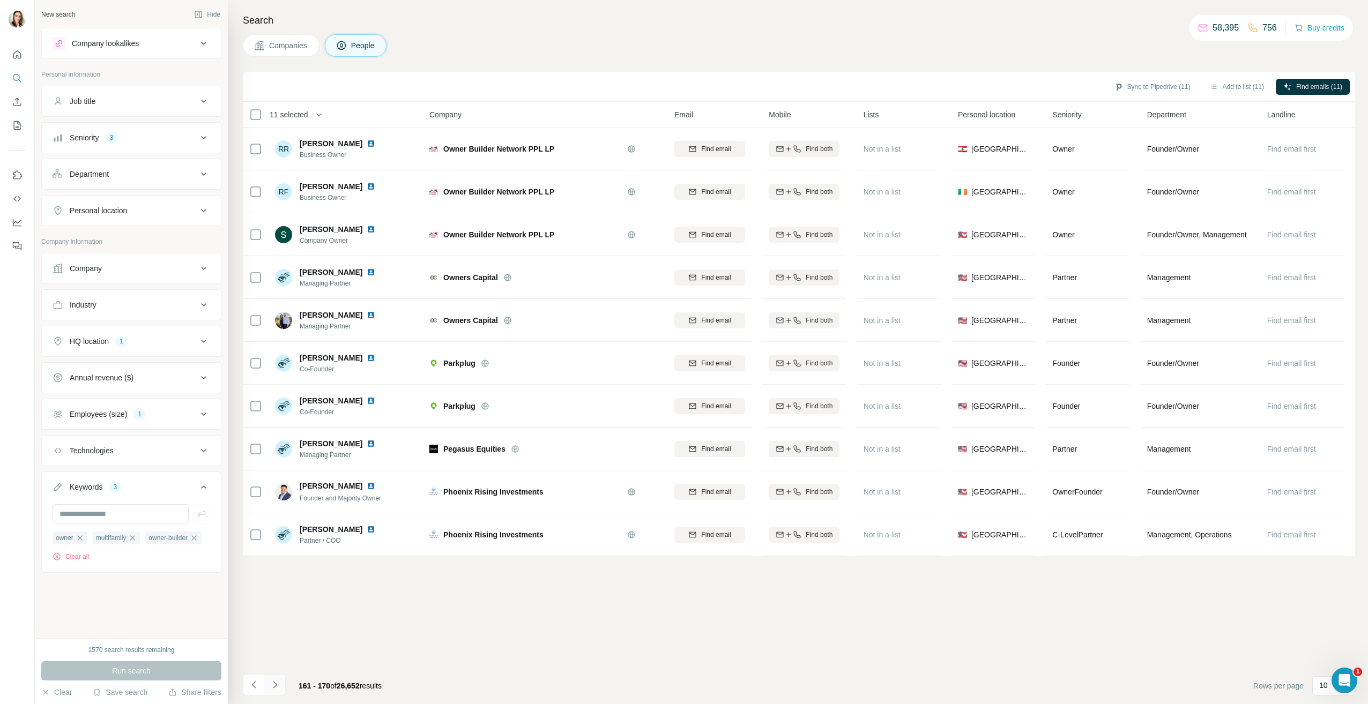
click at [280, 684] on button "Navigate to next page" at bounding box center [274, 684] width 21 height 21
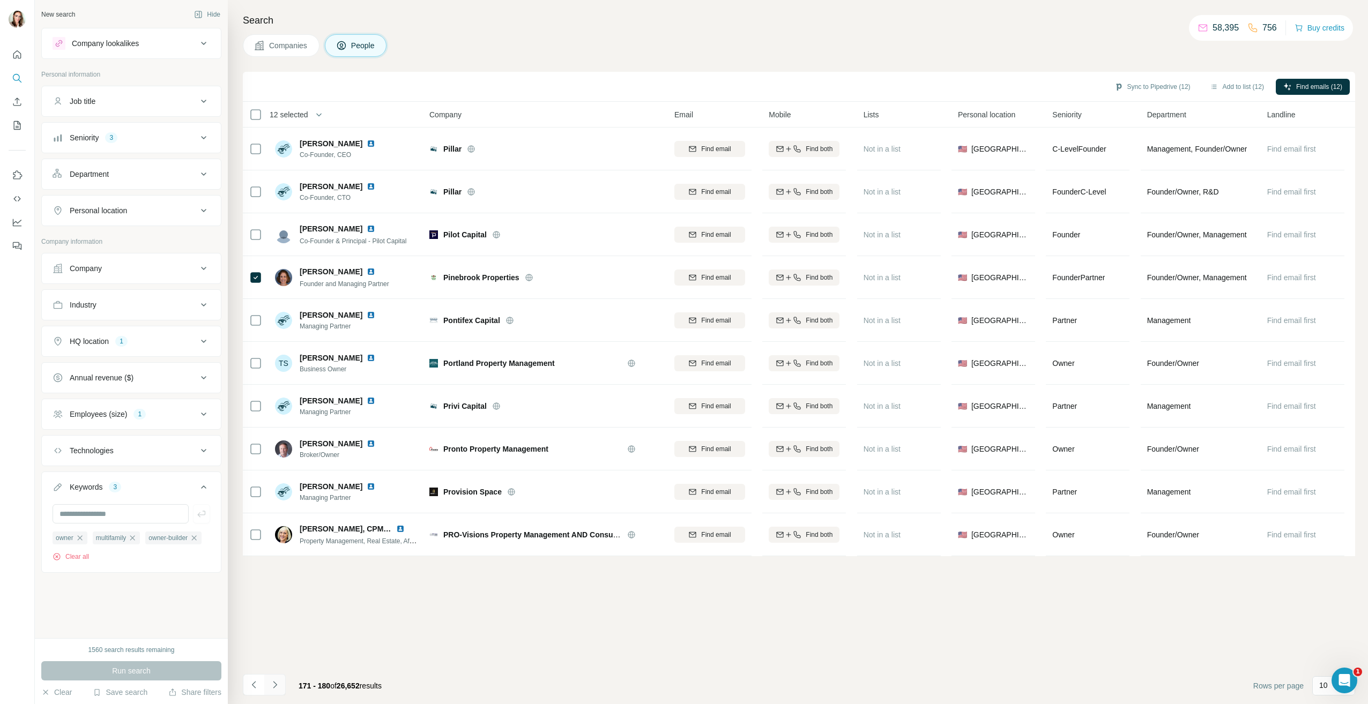
click at [272, 679] on button "Navigate to next page" at bounding box center [274, 684] width 21 height 21
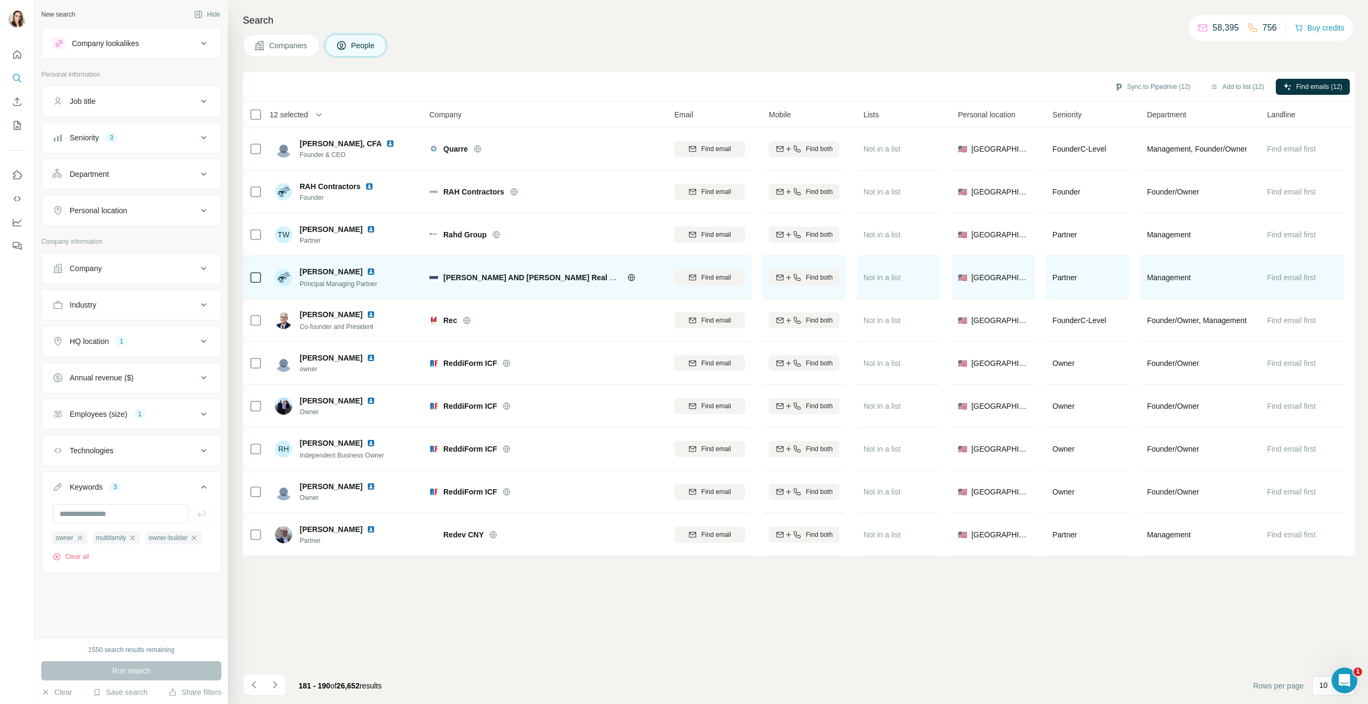
click at [367, 270] on img at bounding box center [371, 272] width 9 height 9
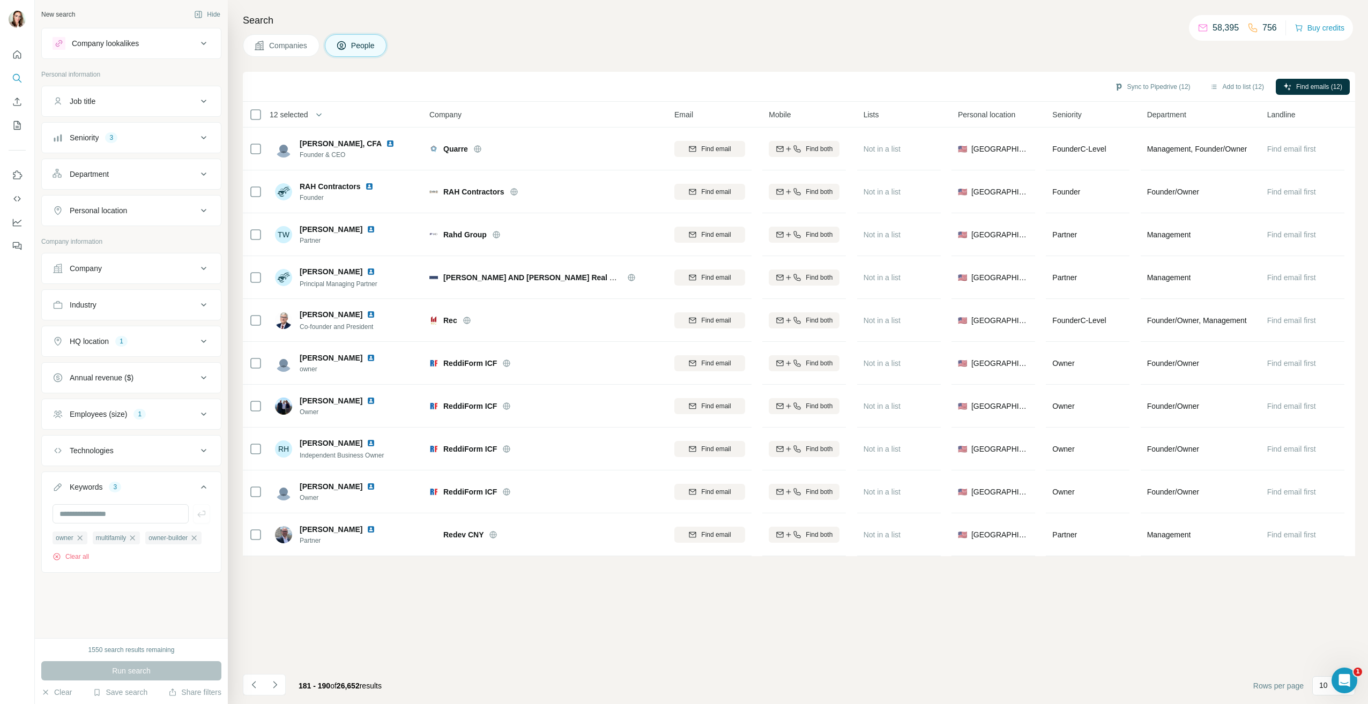
click at [276, 680] on icon "Navigate to next page" at bounding box center [275, 685] width 11 height 11
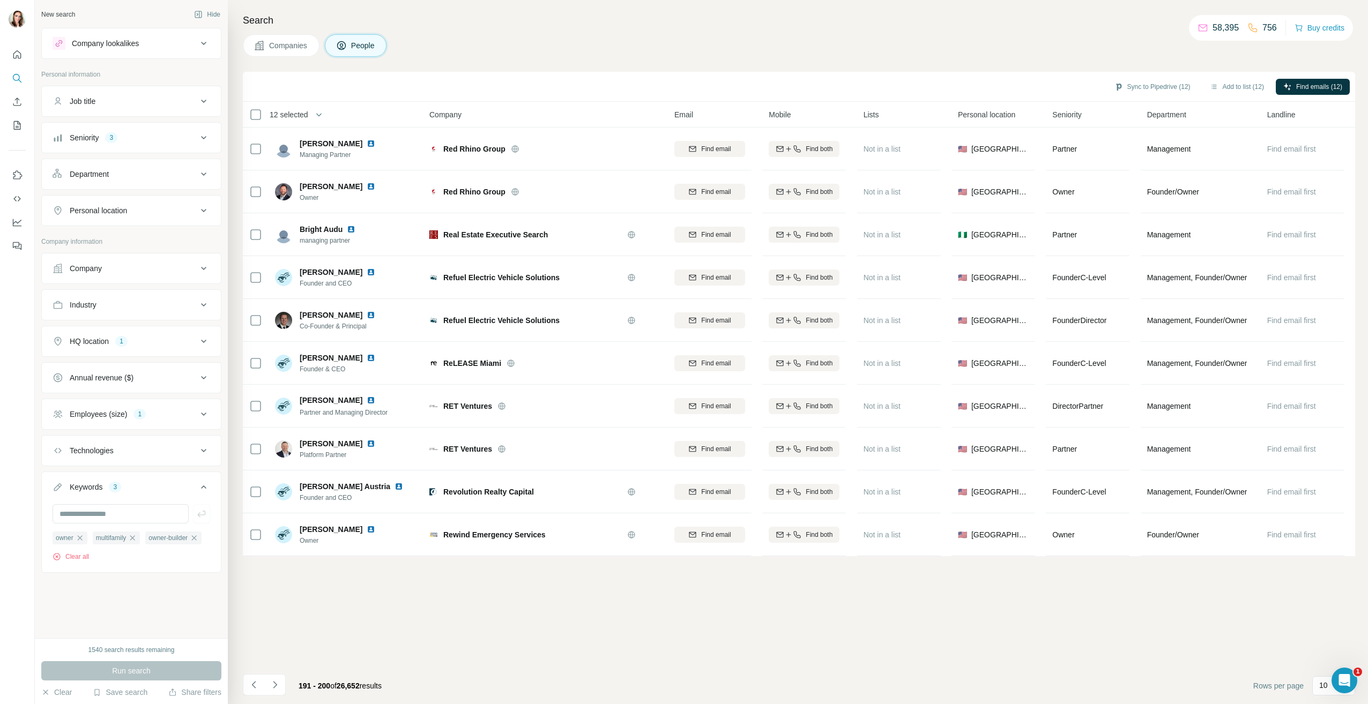
click at [274, 685] on icon "Navigate to next page" at bounding box center [275, 685] width 11 height 11
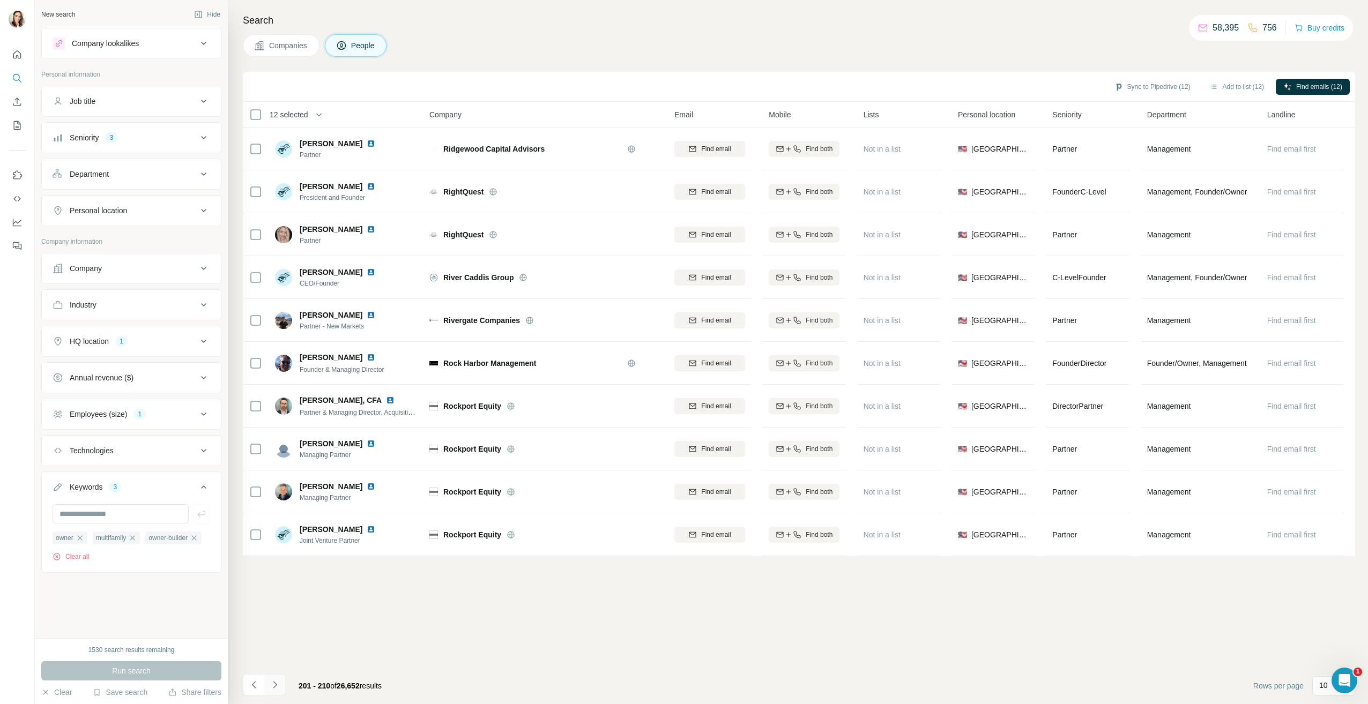
click at [282, 685] on button "Navigate to next page" at bounding box center [274, 684] width 21 height 21
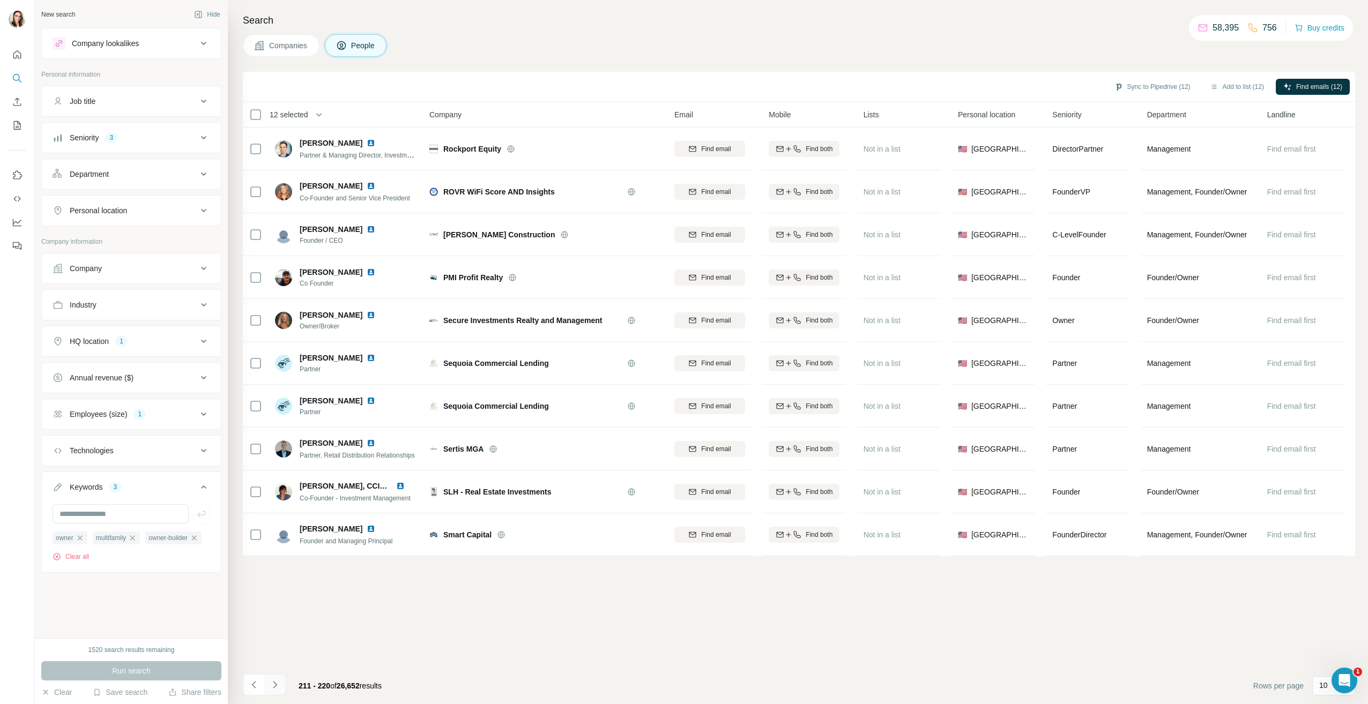
click at [274, 688] on icon "Navigate to next page" at bounding box center [275, 685] width 11 height 11
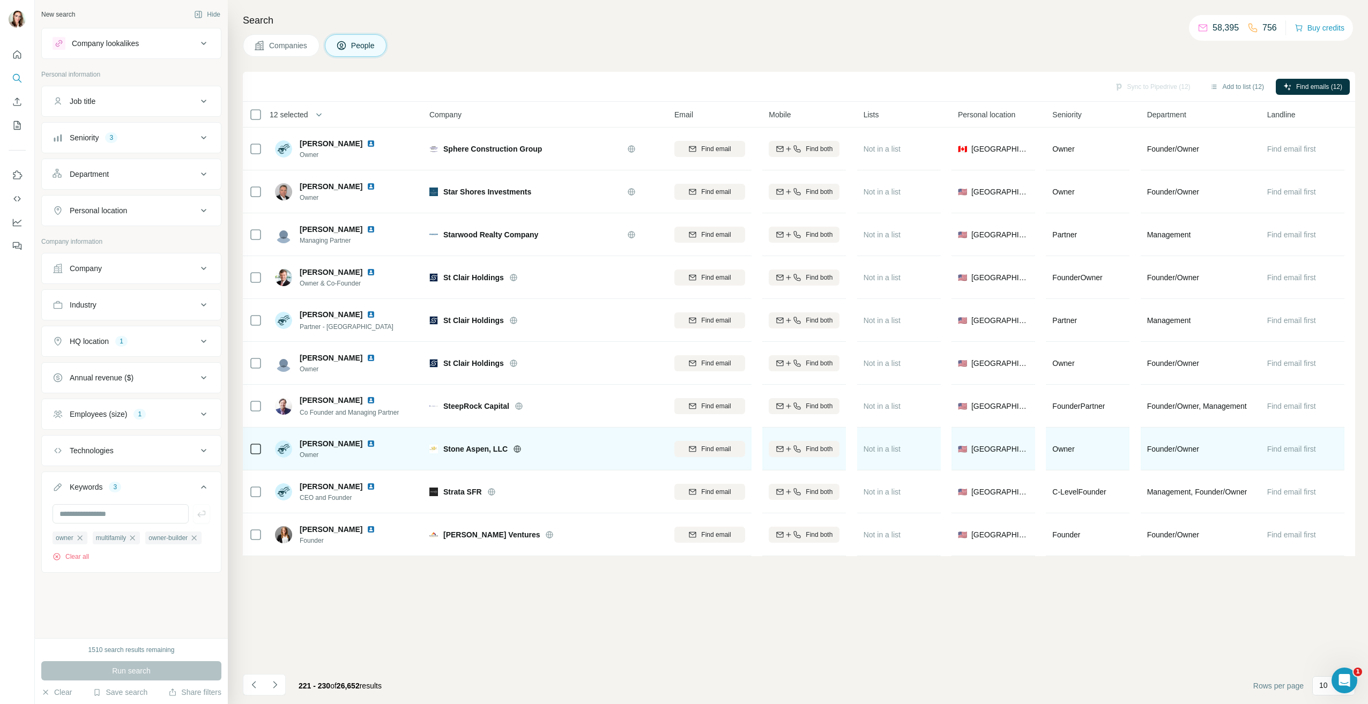
click at [353, 443] on div "[PERSON_NAME]" at bounding box center [344, 444] width 88 height 11
click at [367, 443] on img at bounding box center [371, 444] width 9 height 9
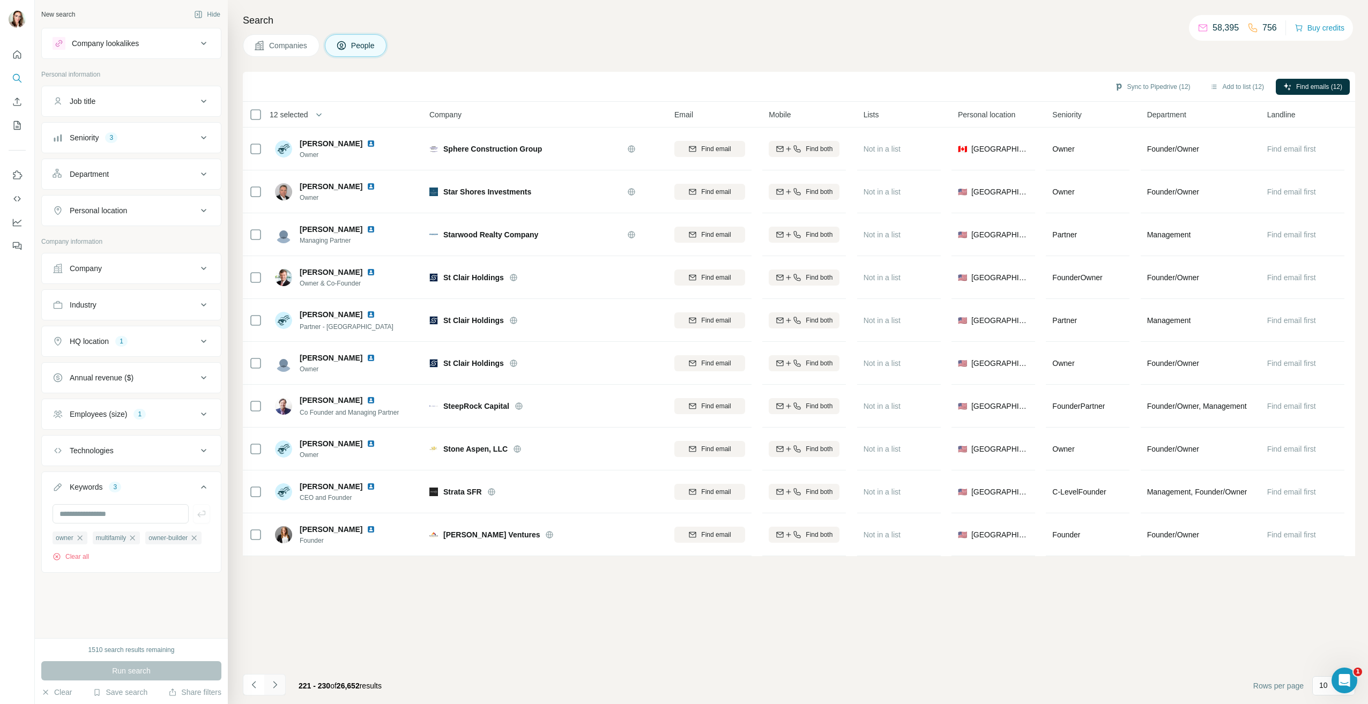
click at [280, 687] on icon "Navigate to next page" at bounding box center [275, 685] width 11 height 11
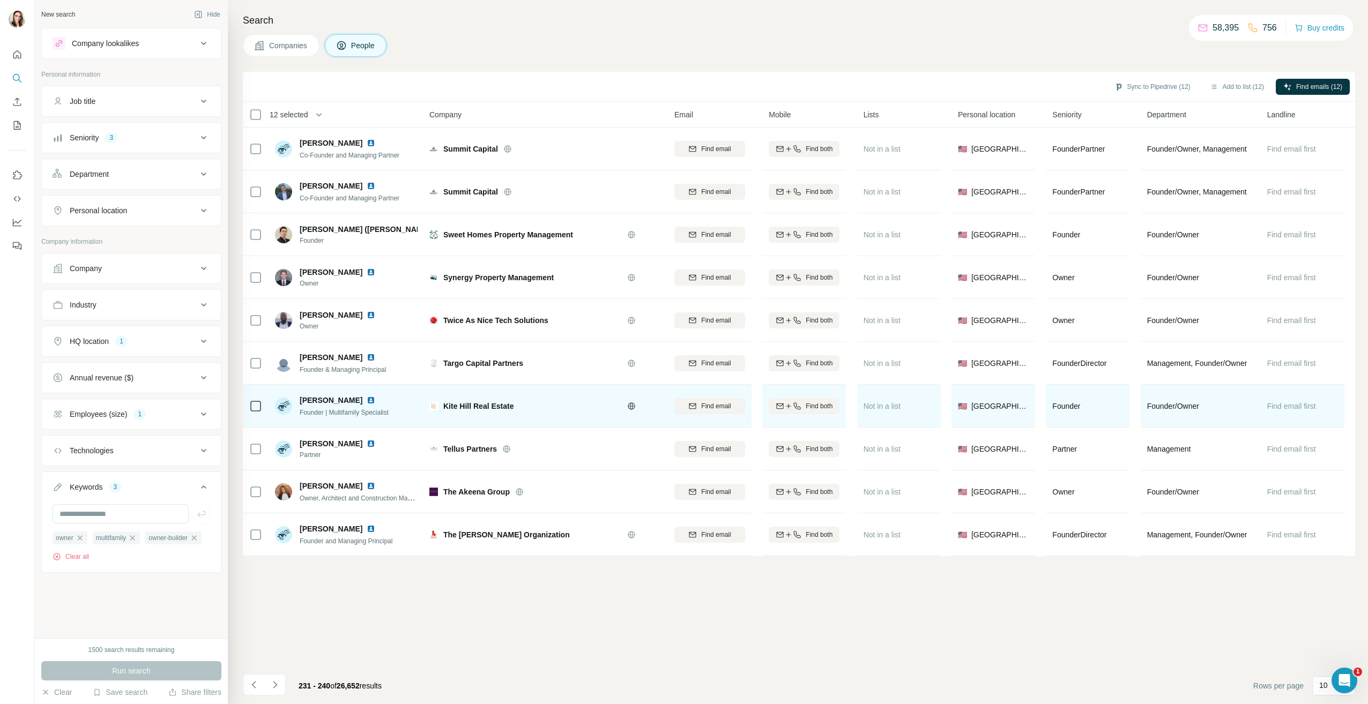
click at [367, 399] on img at bounding box center [371, 400] width 9 height 9
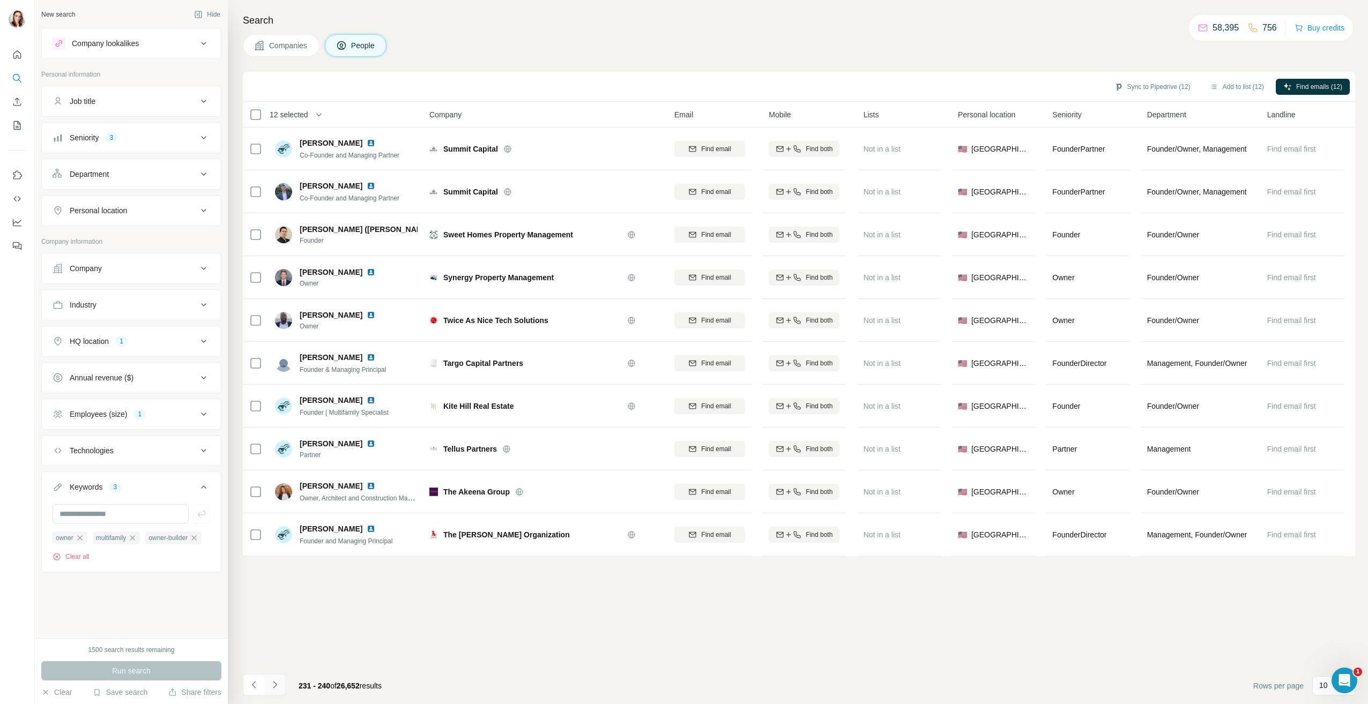
click at [285, 685] on button "Navigate to next page" at bounding box center [274, 684] width 21 height 21
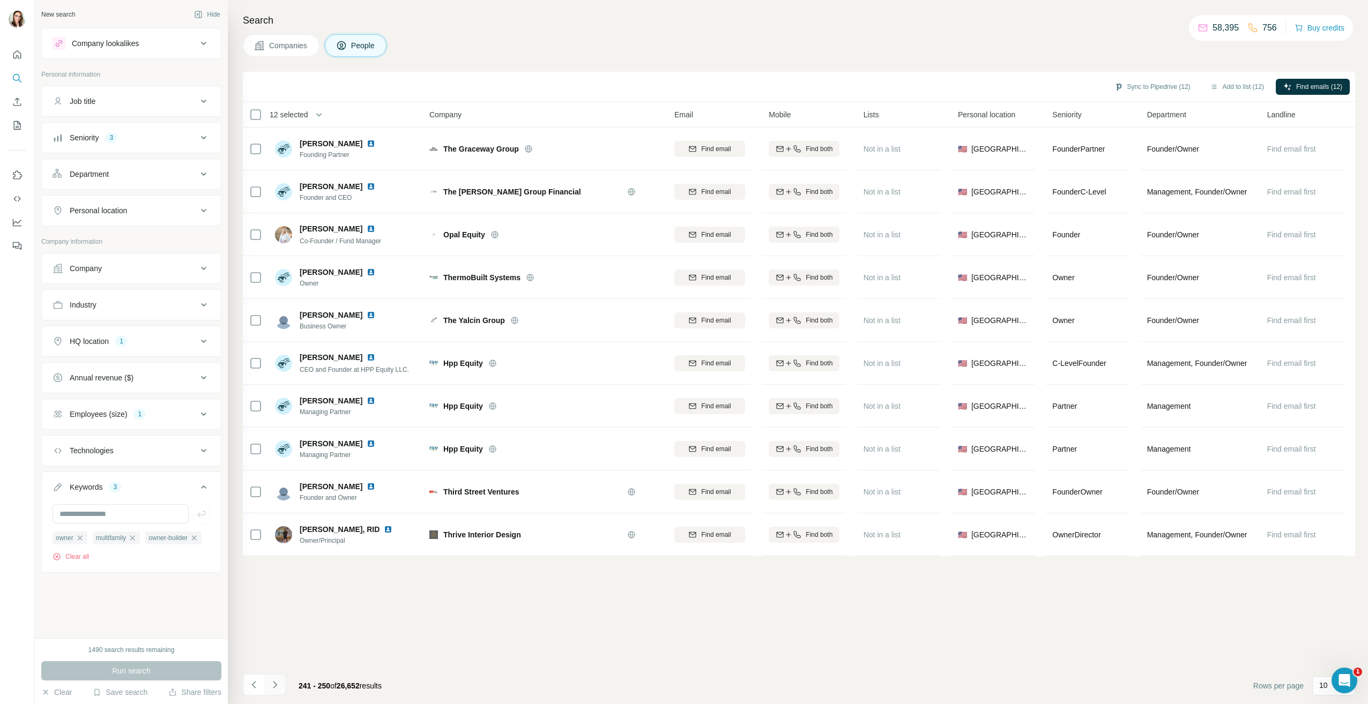
click at [265, 685] on button "Navigate to next page" at bounding box center [274, 684] width 21 height 21
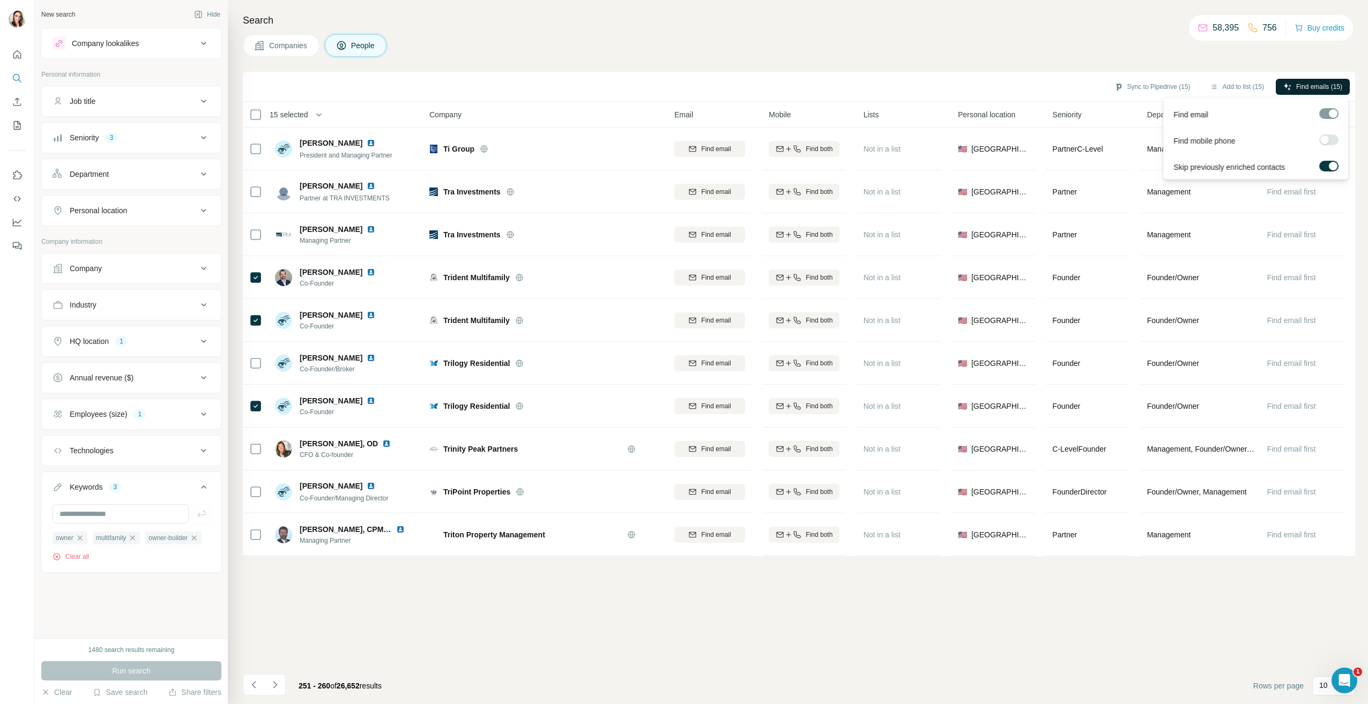
click at [1300, 88] on span "Find emails (15)" at bounding box center [1319, 87] width 46 height 10
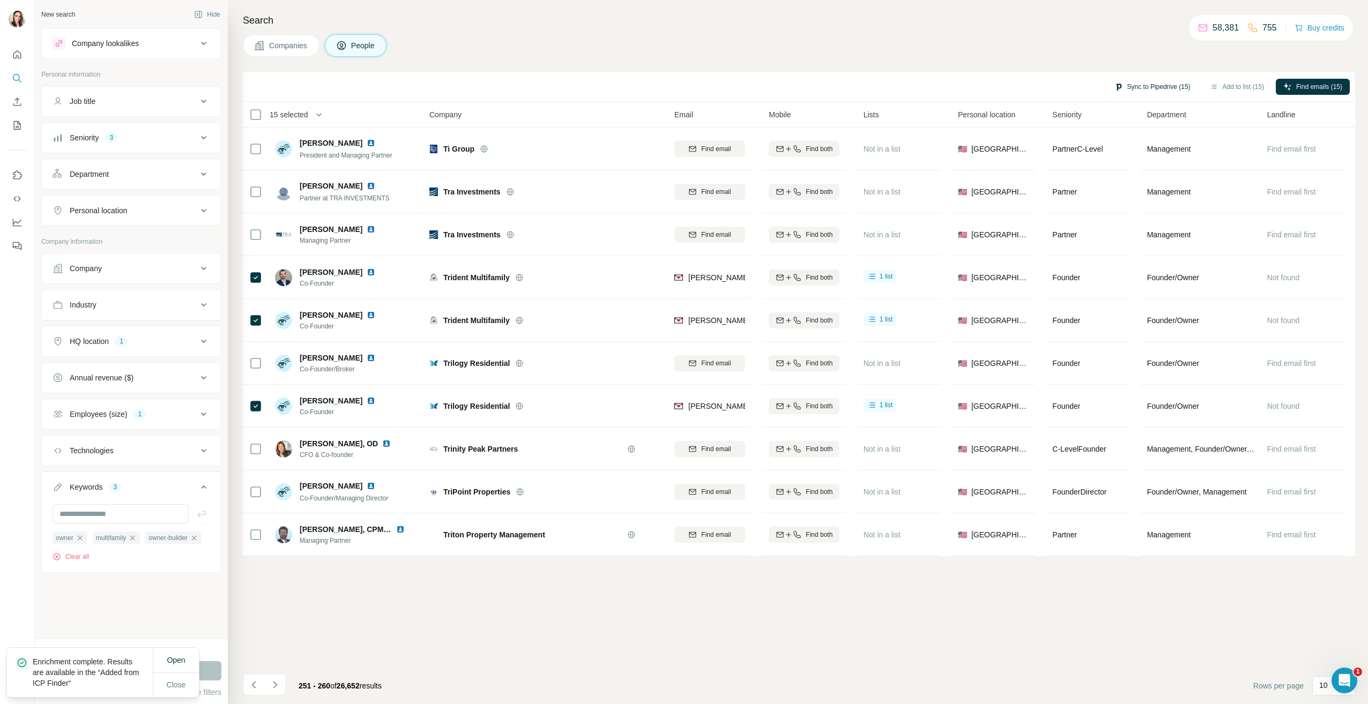
click at [1149, 90] on button "Sync to Pipedrive (15)" at bounding box center [1152, 87] width 91 height 16
click at [1152, 220] on button "Sync to Pipedrive" at bounding box center [1128, 218] width 119 height 21
click at [142, 515] on input "text" at bounding box center [121, 513] width 136 height 19
type input "**********"
click at [202, 516] on icon "button" at bounding box center [201, 514] width 11 height 11
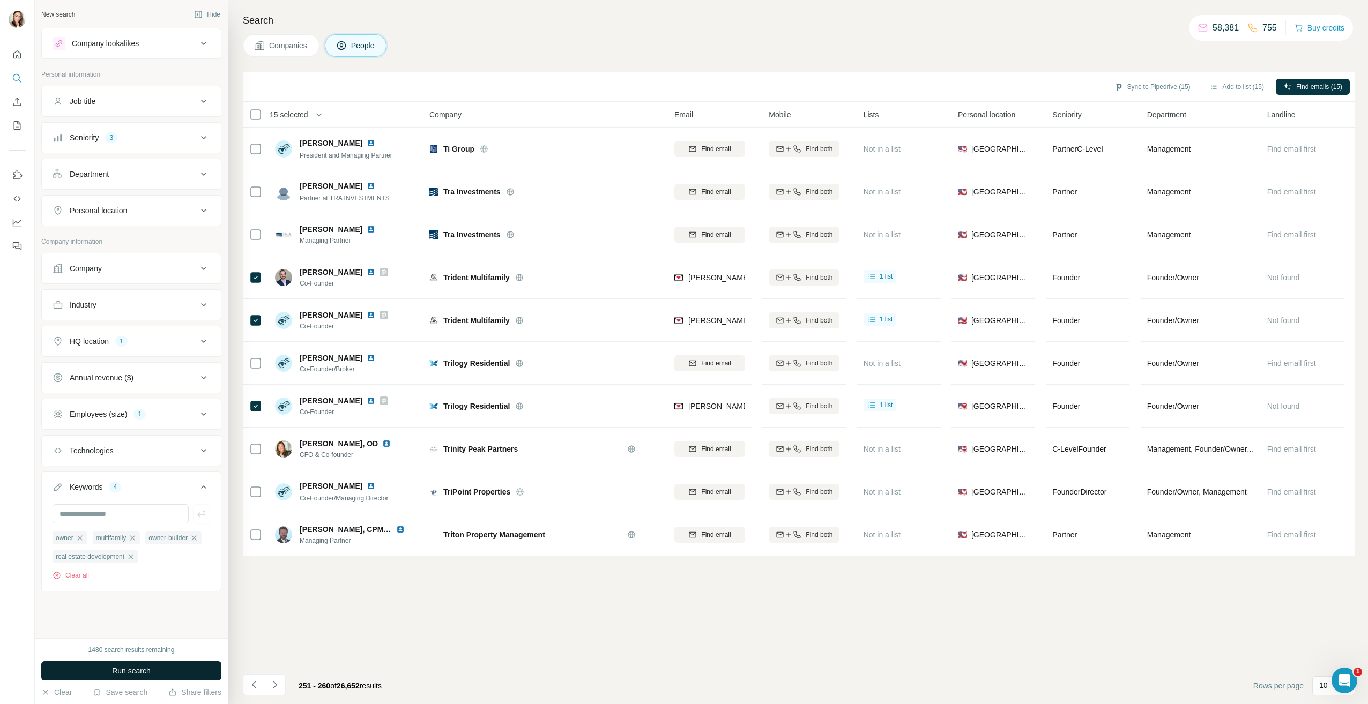
click at [164, 666] on button "Run search" at bounding box center [131, 671] width 180 height 19
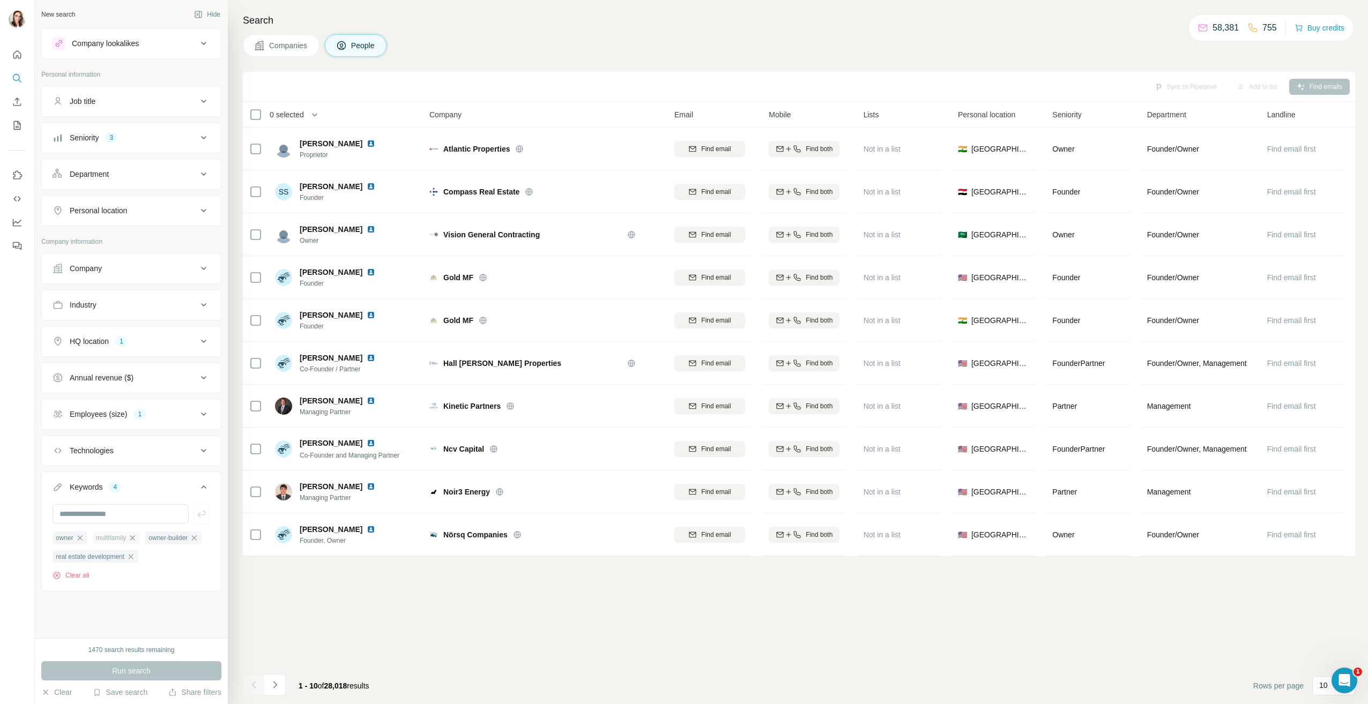
click at [135, 538] on icon "button" at bounding box center [132, 538] width 5 height 5
click at [81, 536] on icon "button" at bounding box center [80, 538] width 9 height 9
click at [153, 670] on button "Run search" at bounding box center [131, 671] width 180 height 19
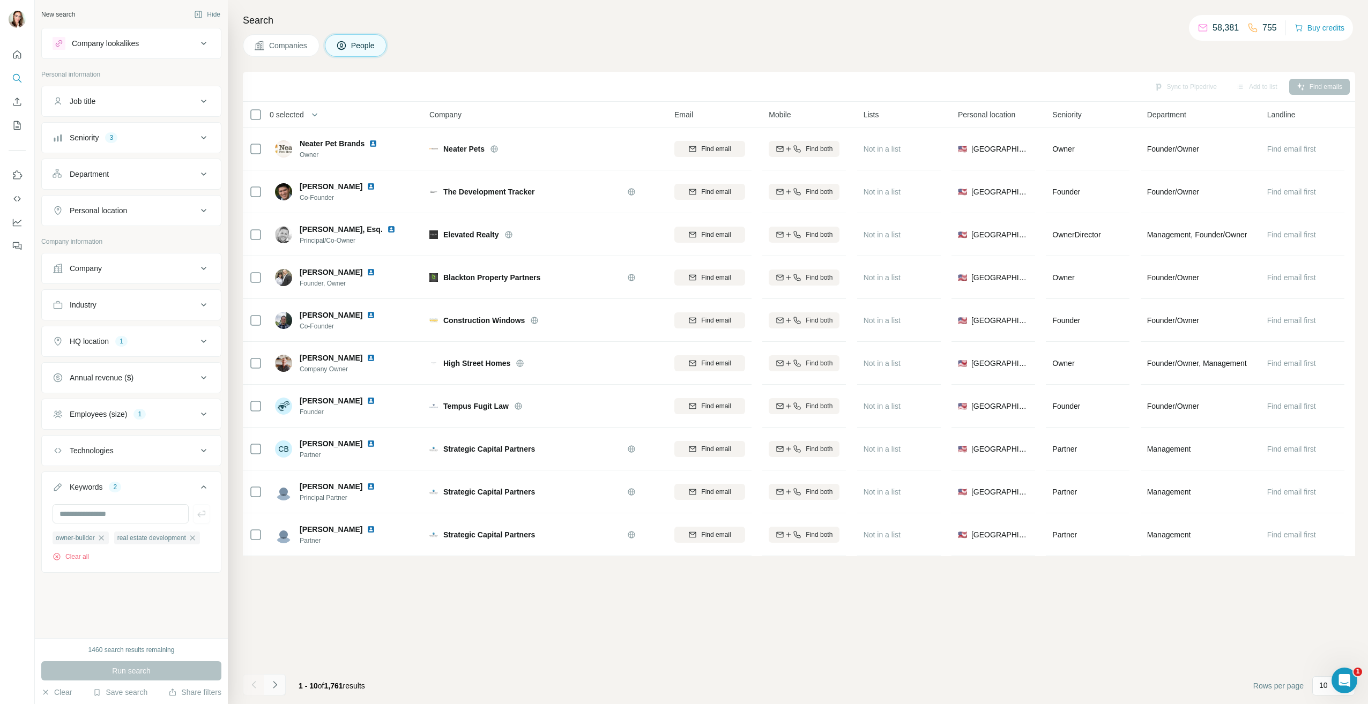
click at [279, 687] on icon "Navigate to next page" at bounding box center [275, 685] width 11 height 11
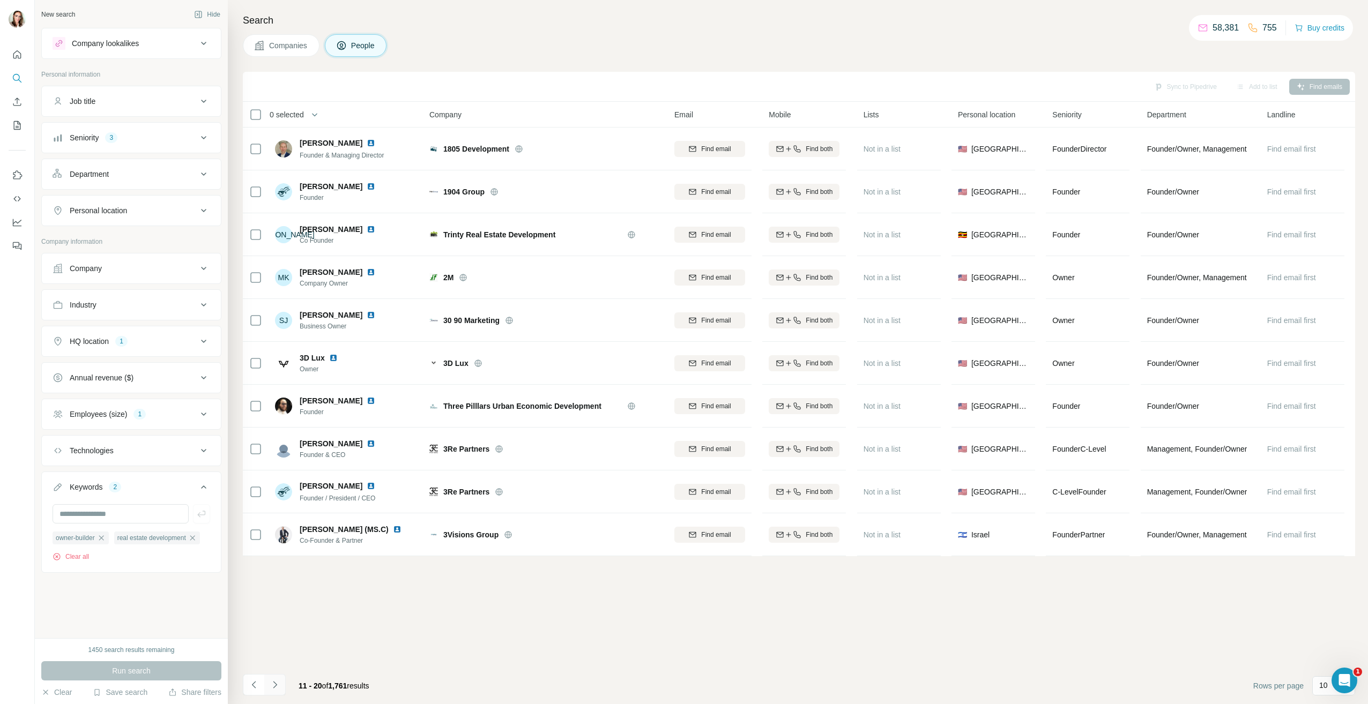
click at [276, 684] on icon "Navigate to next page" at bounding box center [275, 685] width 11 height 11
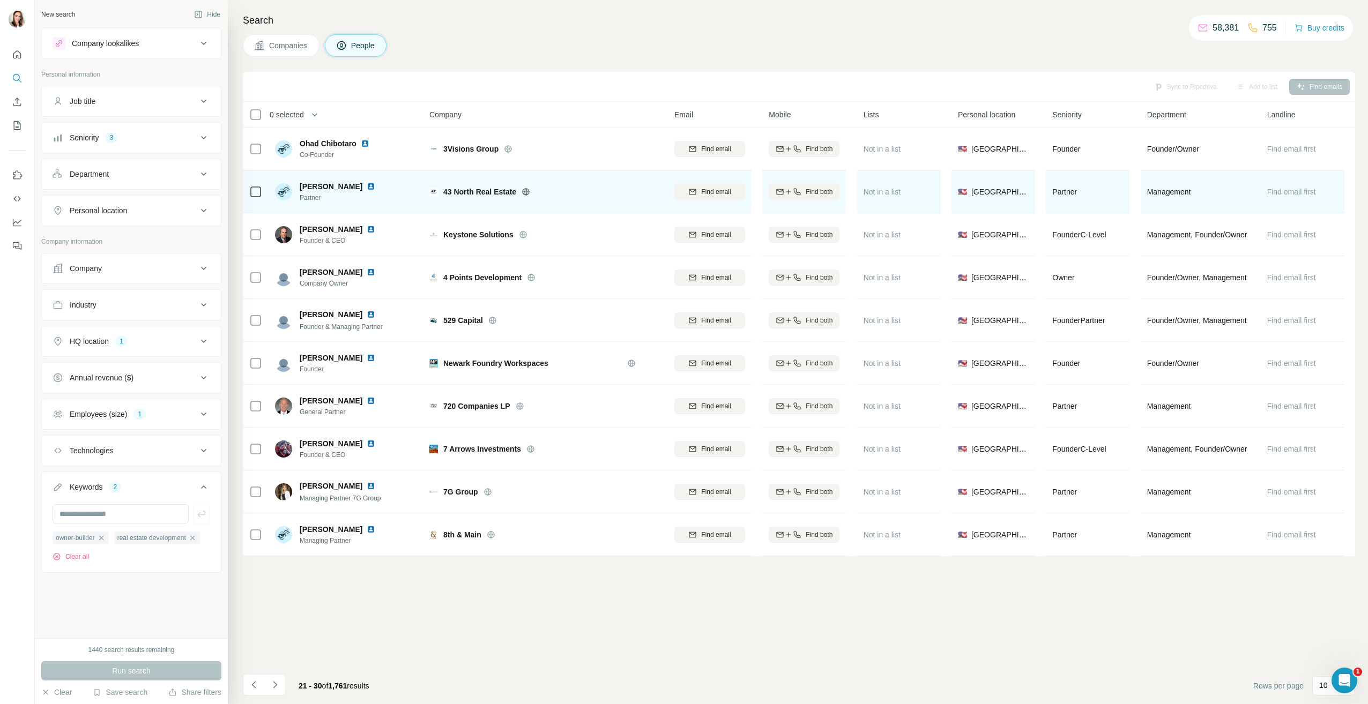
click at [367, 188] on img at bounding box center [371, 186] width 9 height 9
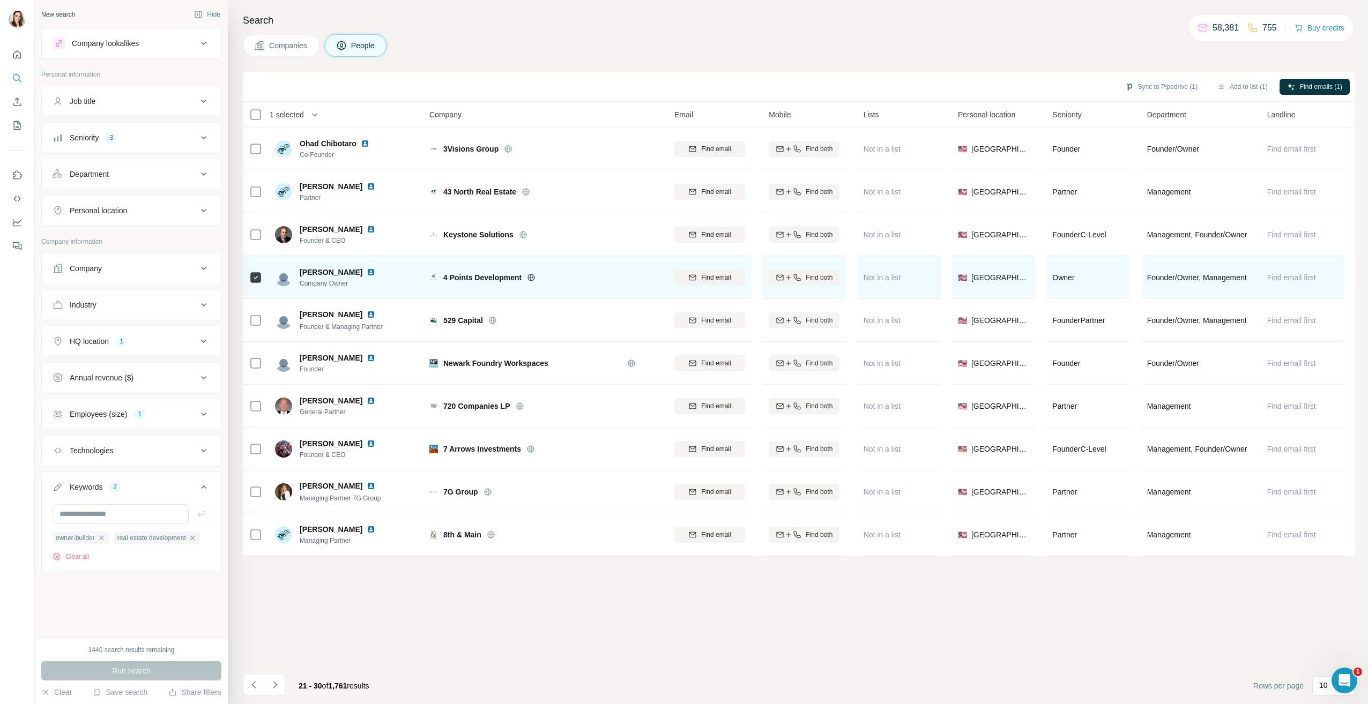
click at [373, 271] on img at bounding box center [371, 272] width 9 height 9
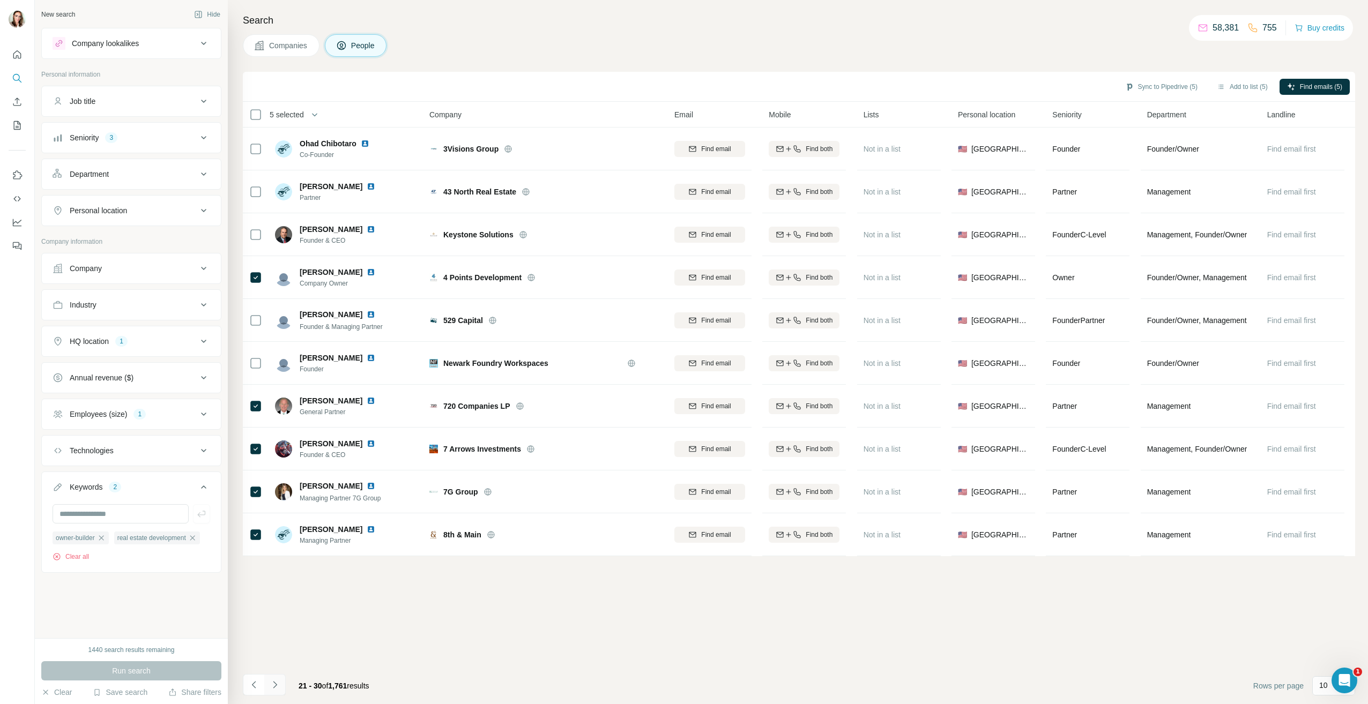
click at [273, 685] on icon "Navigate to next page" at bounding box center [275, 685] width 11 height 11
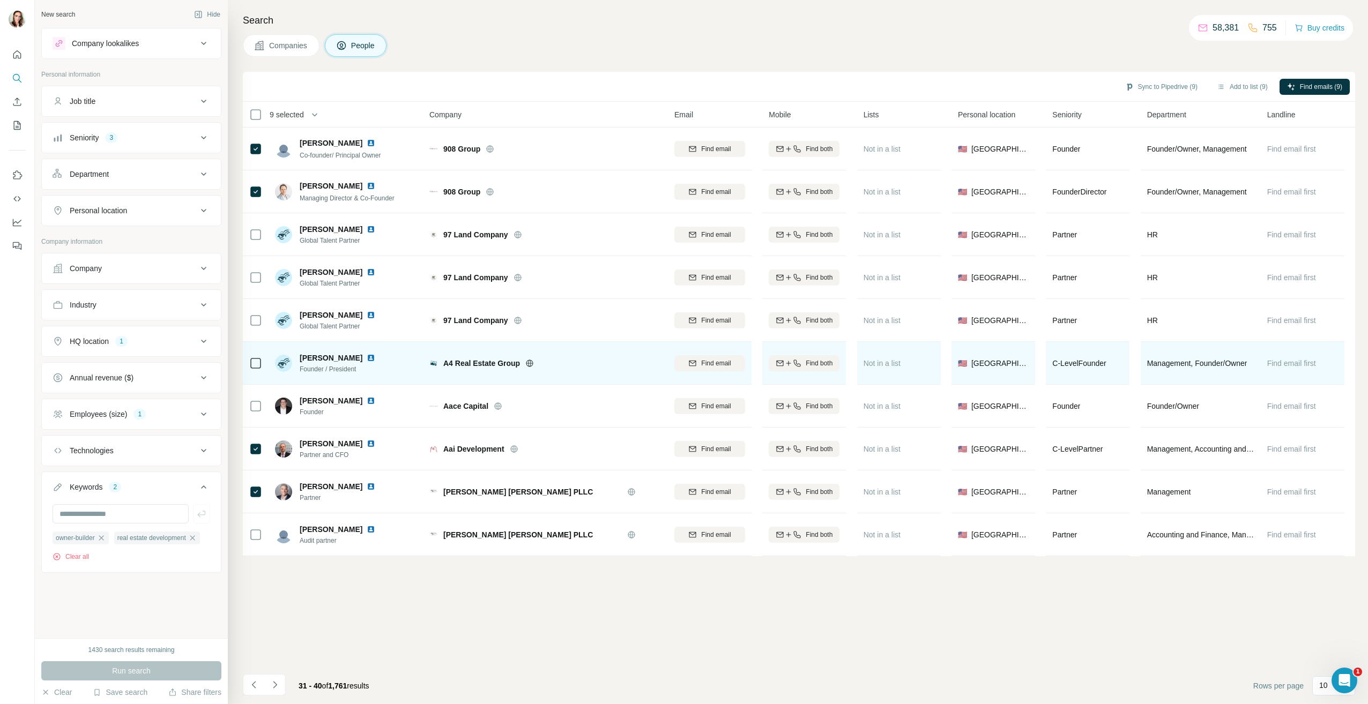
click at [367, 360] on img at bounding box center [371, 358] width 9 height 9
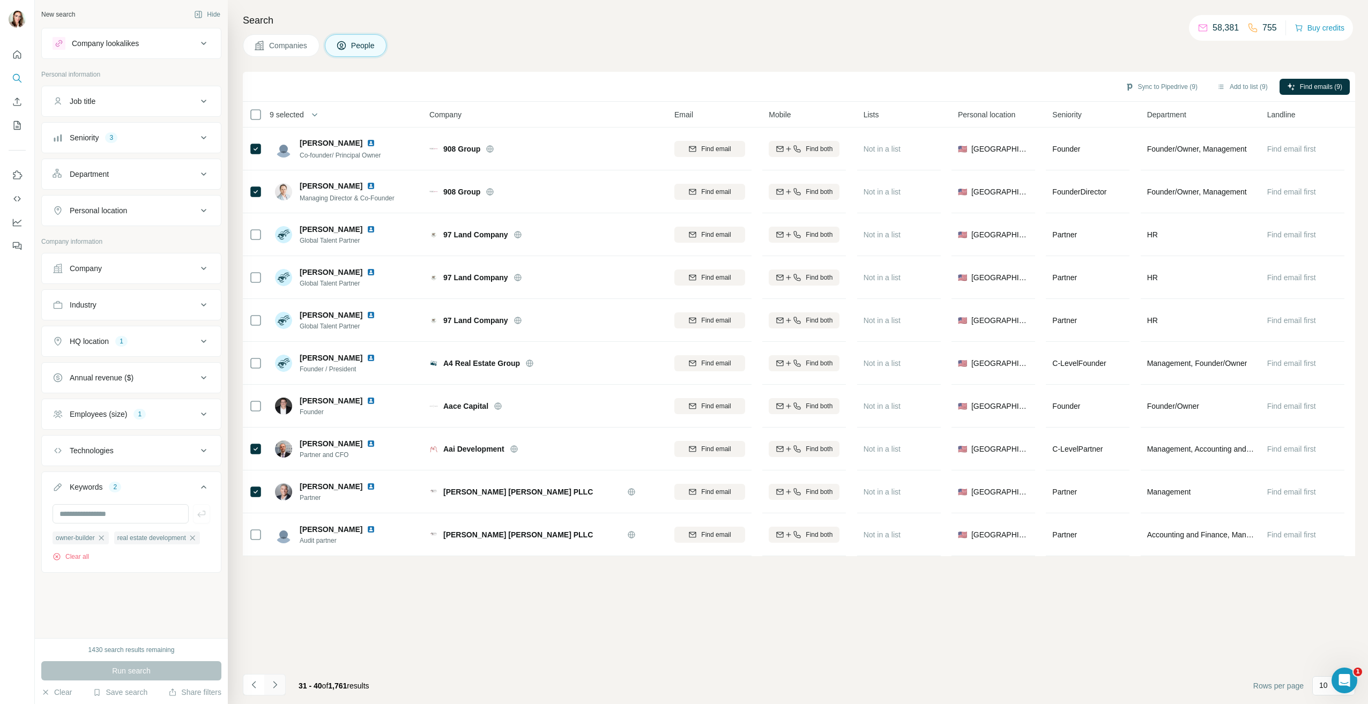
click at [276, 683] on icon "Navigate to next page" at bounding box center [275, 685] width 11 height 11
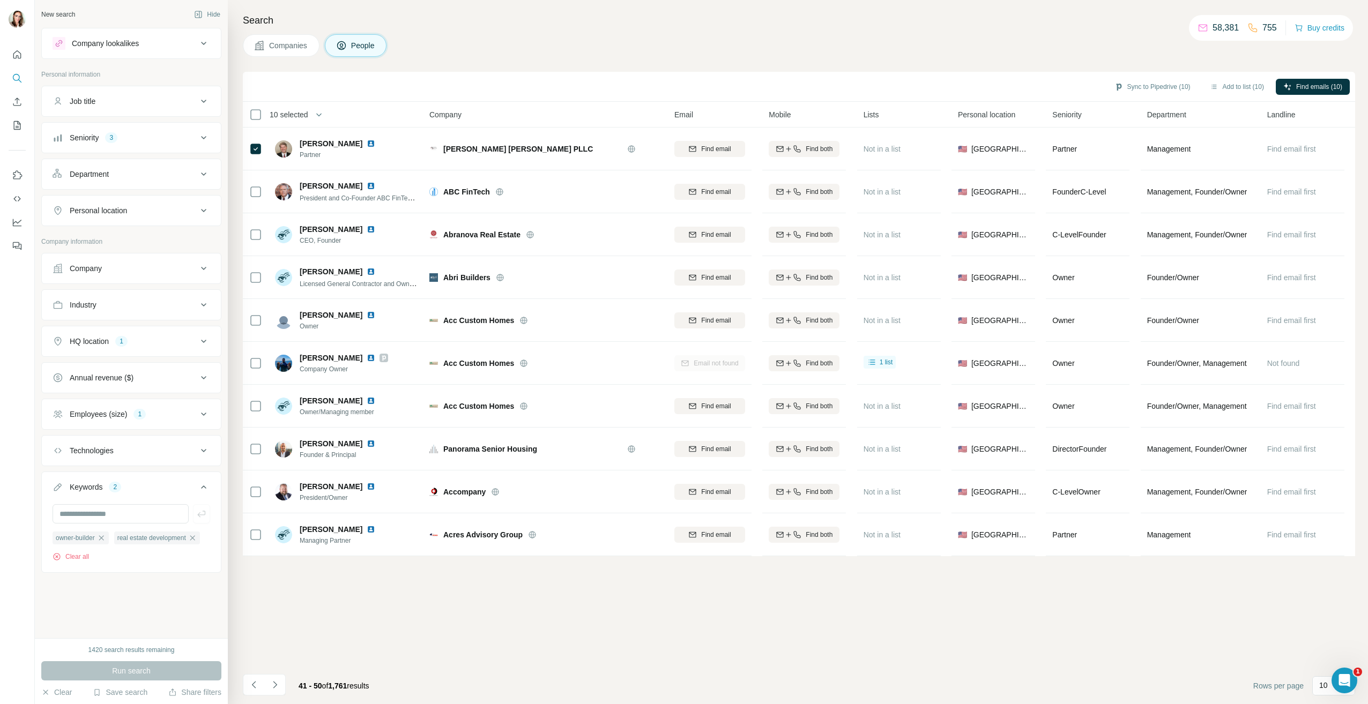
click at [274, 689] on icon "Navigate to next page" at bounding box center [275, 685] width 11 height 11
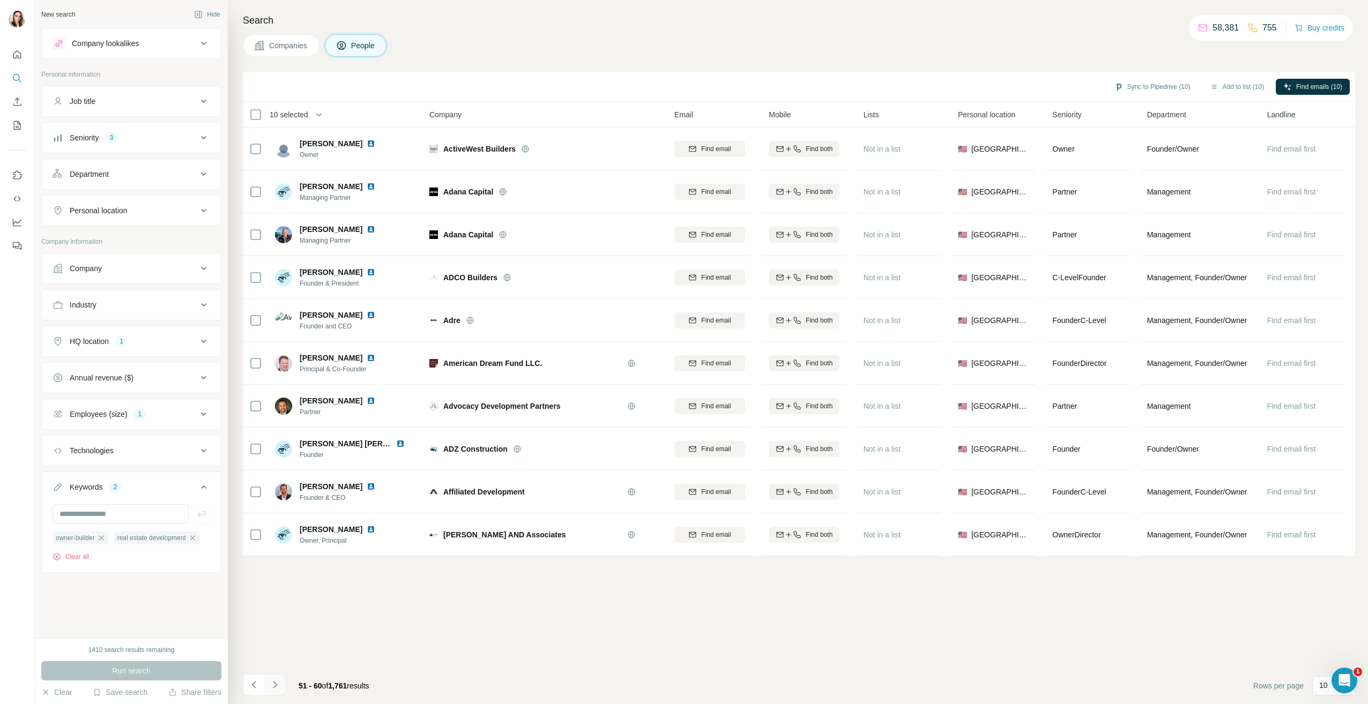
click at [281, 684] on button "Navigate to next page" at bounding box center [274, 684] width 21 height 21
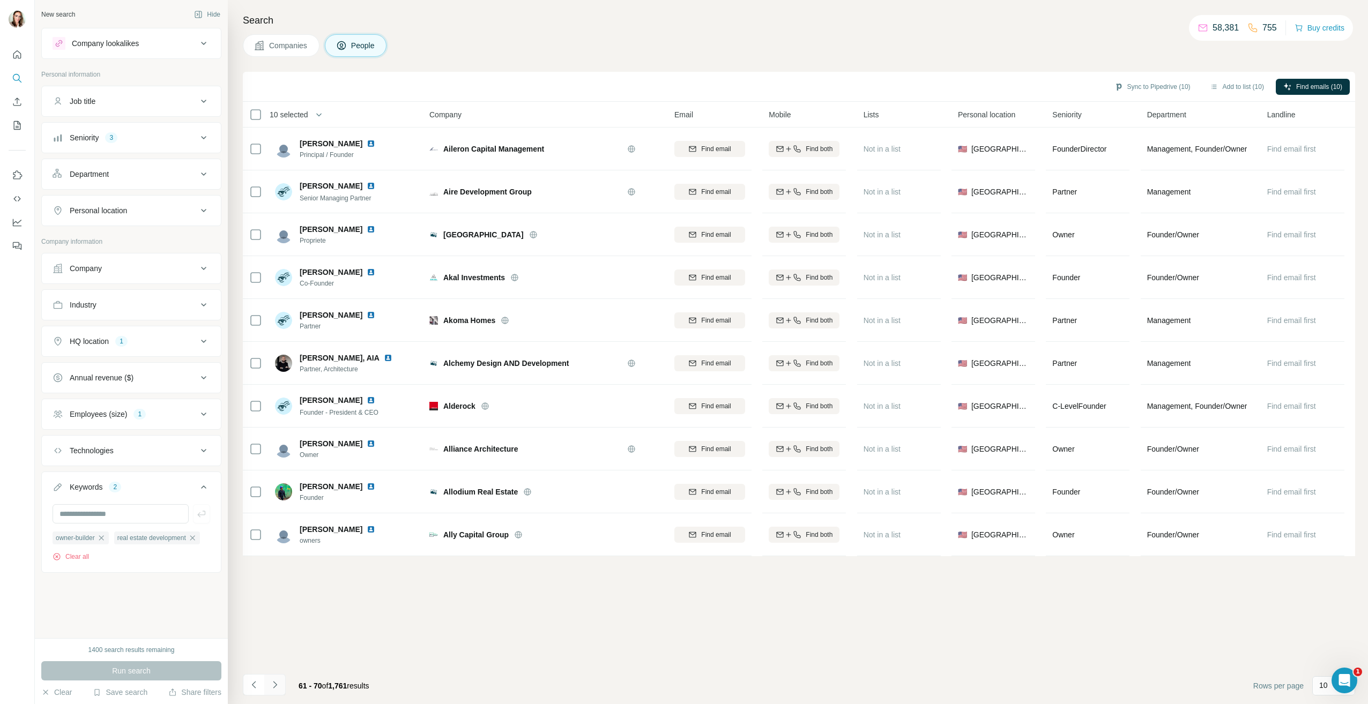
click at [280, 682] on icon "Navigate to next page" at bounding box center [275, 685] width 11 height 11
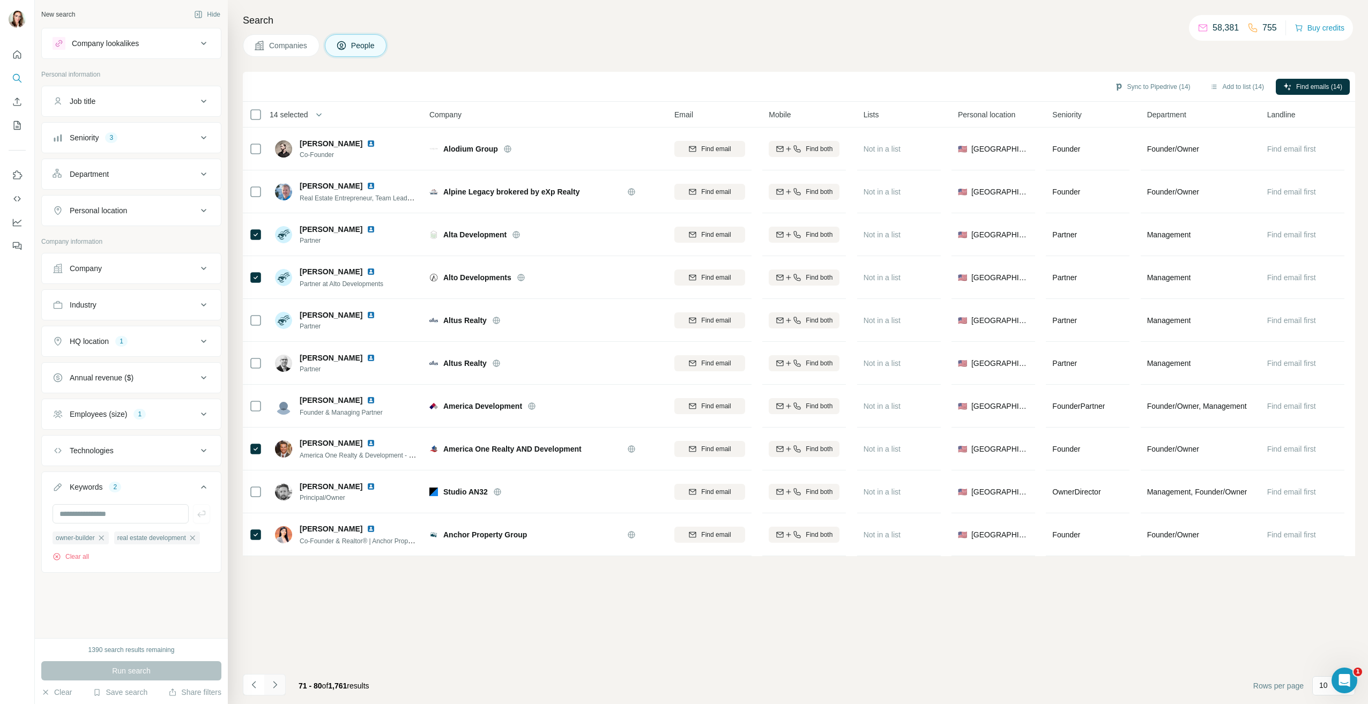
click at [273, 682] on icon "Navigate to next page" at bounding box center [275, 684] width 4 height 7
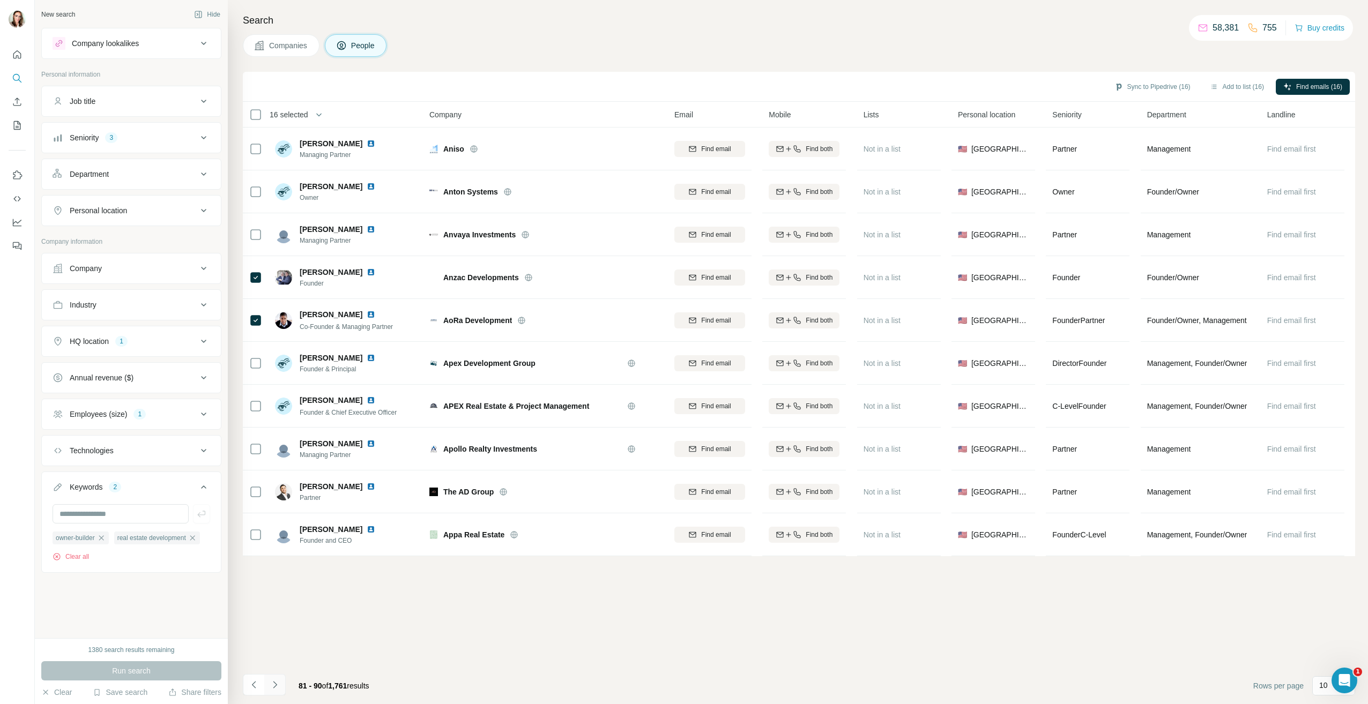
click at [277, 686] on icon "Navigate to next page" at bounding box center [275, 685] width 11 height 11
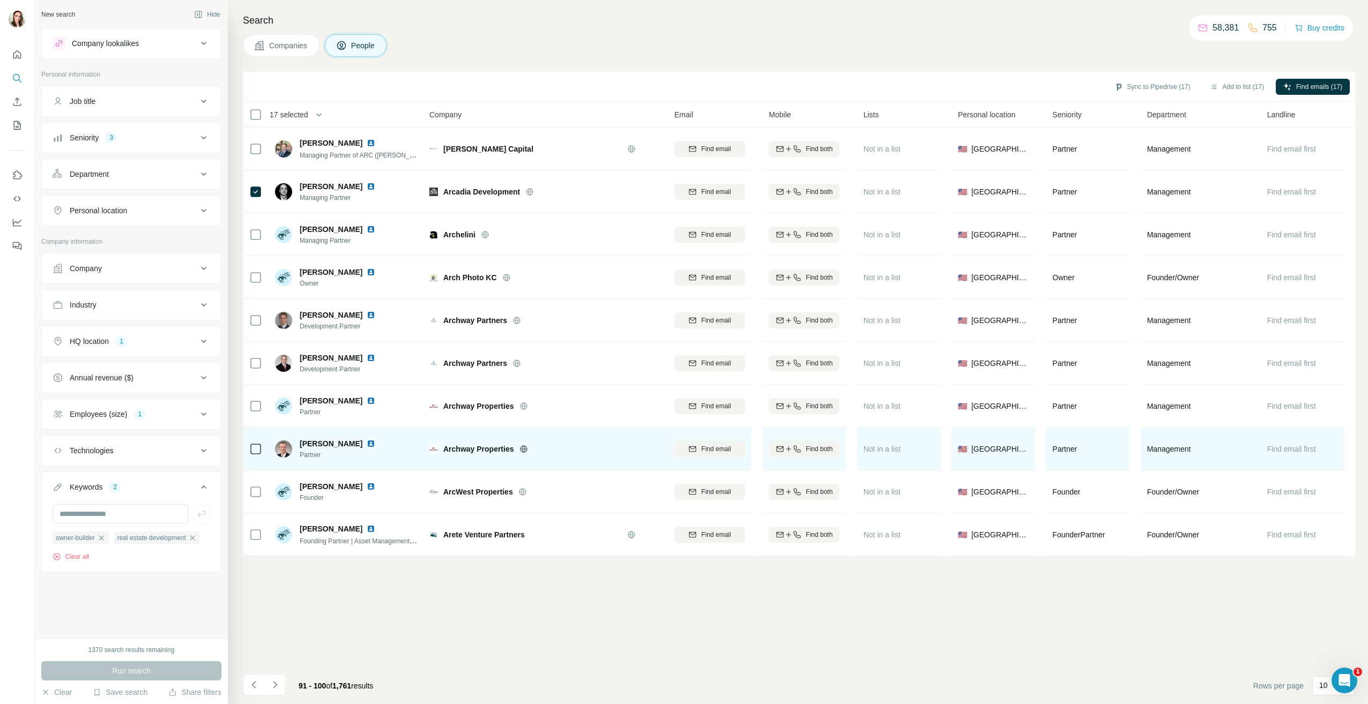
click at [367, 441] on img at bounding box center [371, 444] width 9 height 9
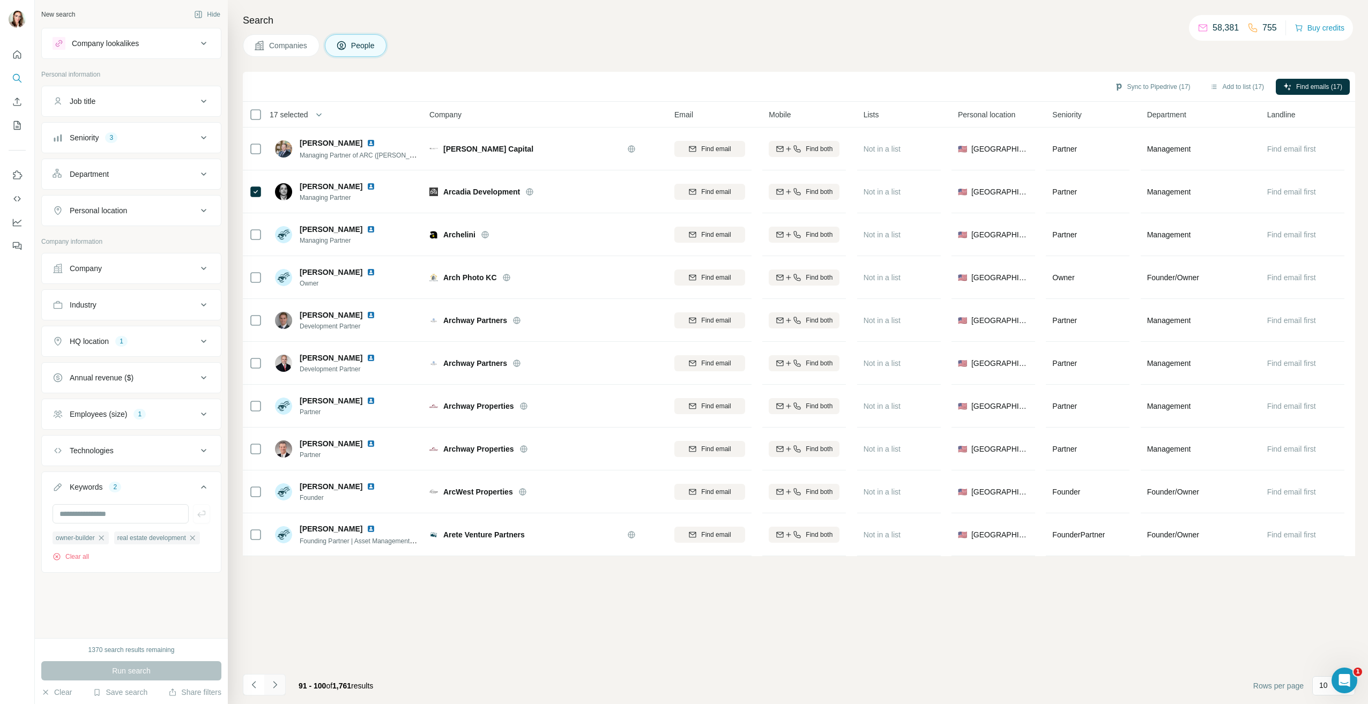
click at [275, 687] on icon "Navigate to next page" at bounding box center [275, 684] width 4 height 7
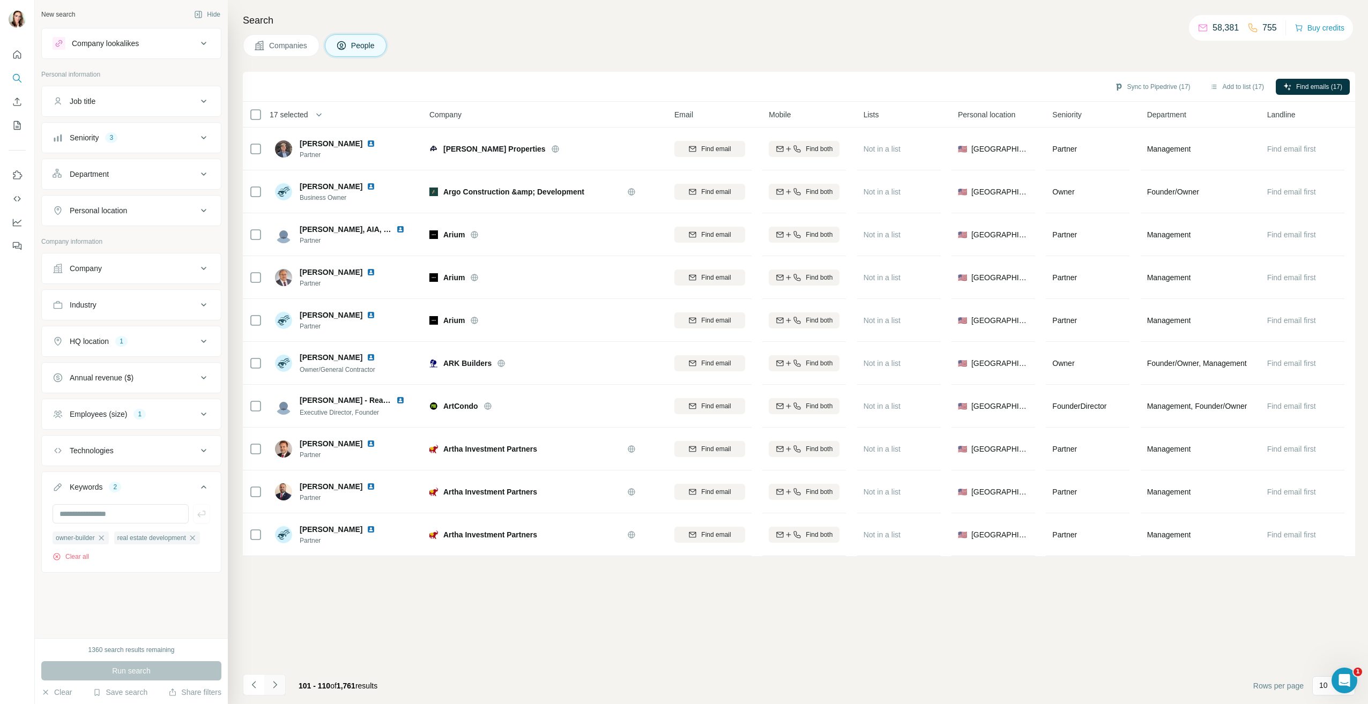
click at [276, 684] on icon "Navigate to next page" at bounding box center [275, 684] width 4 height 7
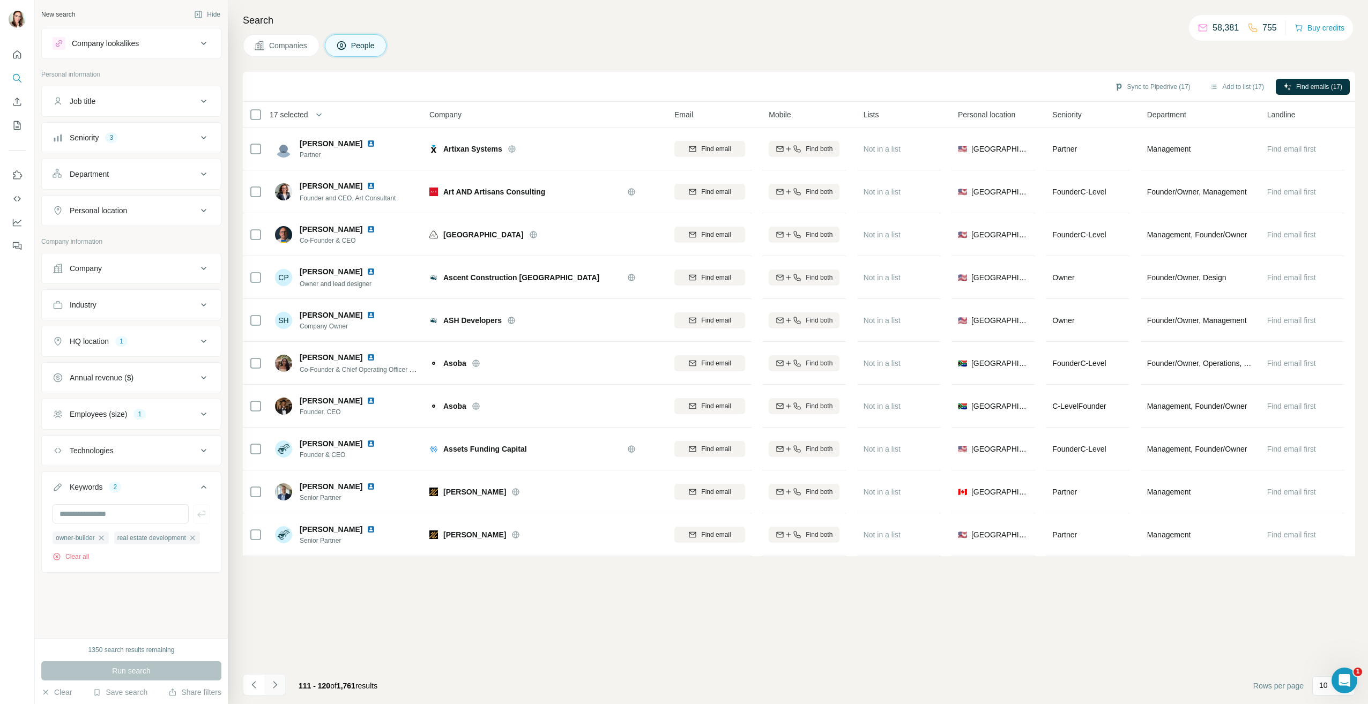
click at [279, 681] on icon "Navigate to next page" at bounding box center [275, 685] width 11 height 11
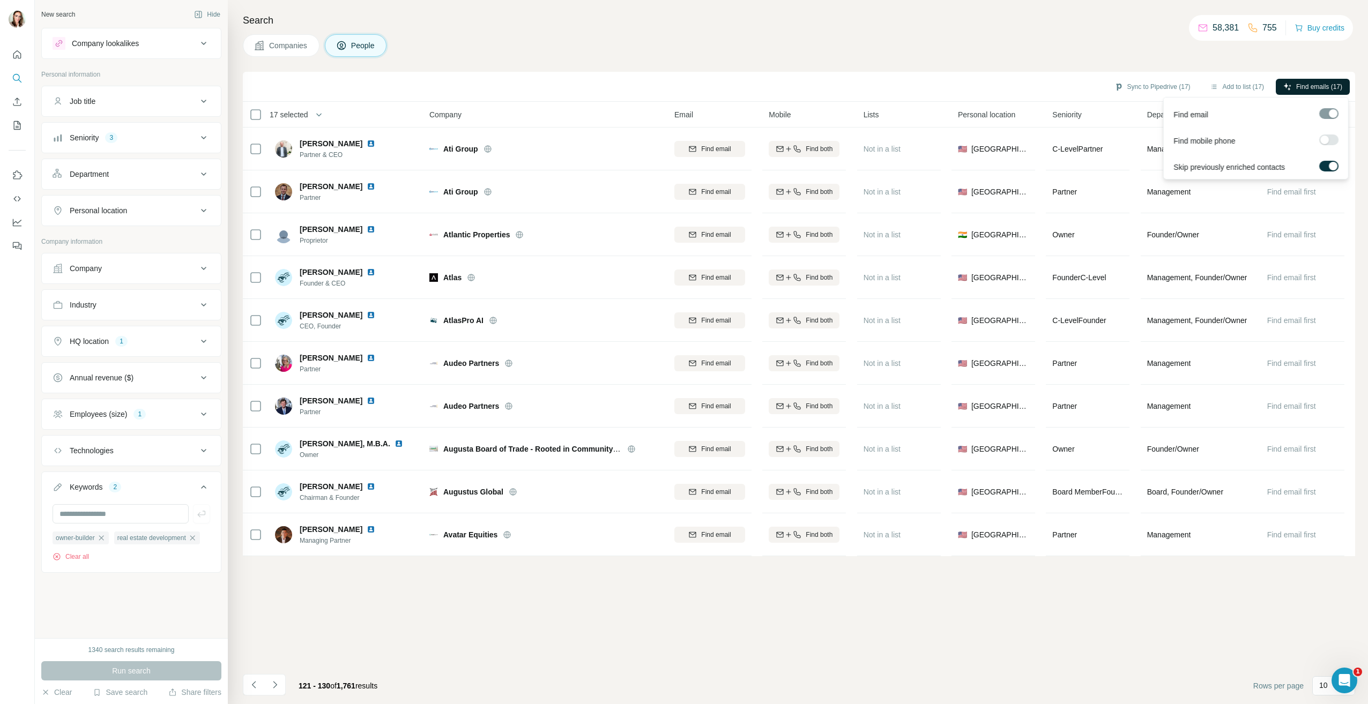
click at [1297, 84] on span "Find emails (17)" at bounding box center [1319, 87] width 46 height 10
click at [254, 686] on icon "Navigate to previous page" at bounding box center [254, 685] width 11 height 11
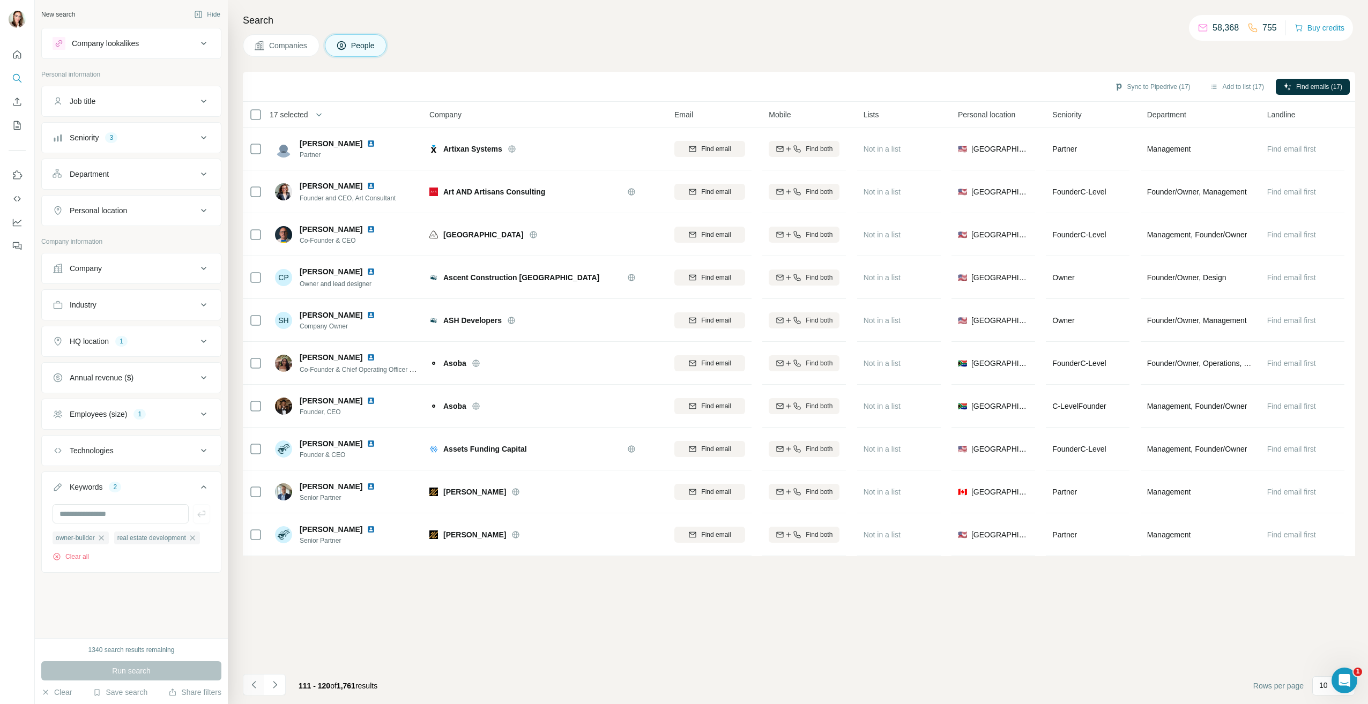
click at [254, 686] on icon "Navigate to previous page" at bounding box center [254, 685] width 11 height 11
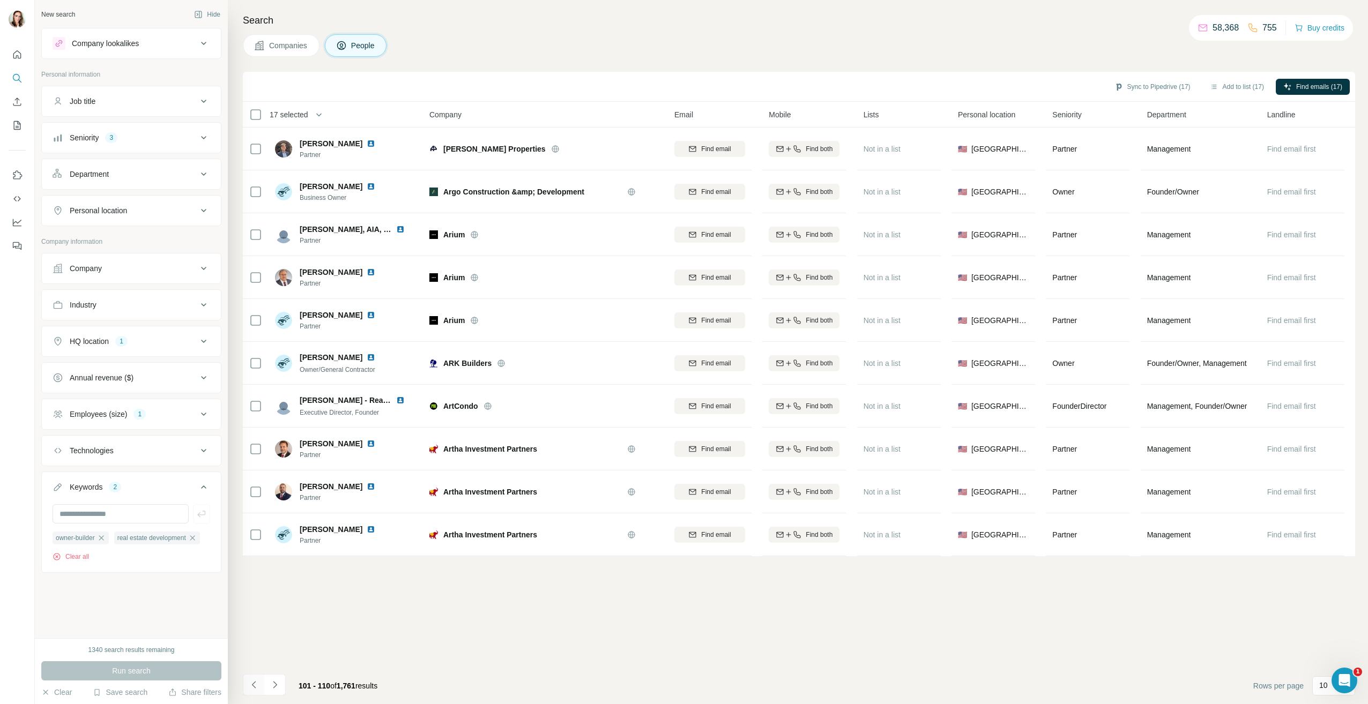
click at [254, 686] on icon "Navigate to previous page" at bounding box center [254, 685] width 11 height 11
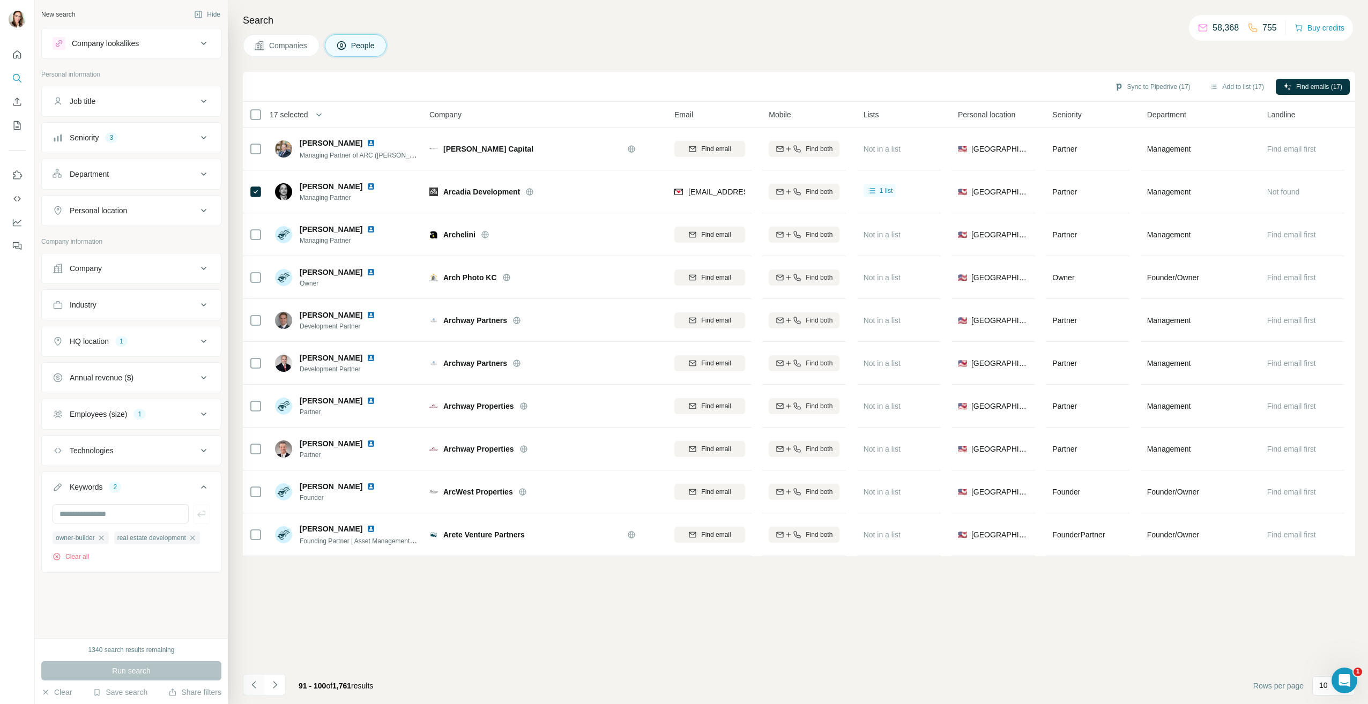
click at [254, 686] on icon "Navigate to previous page" at bounding box center [254, 685] width 11 height 11
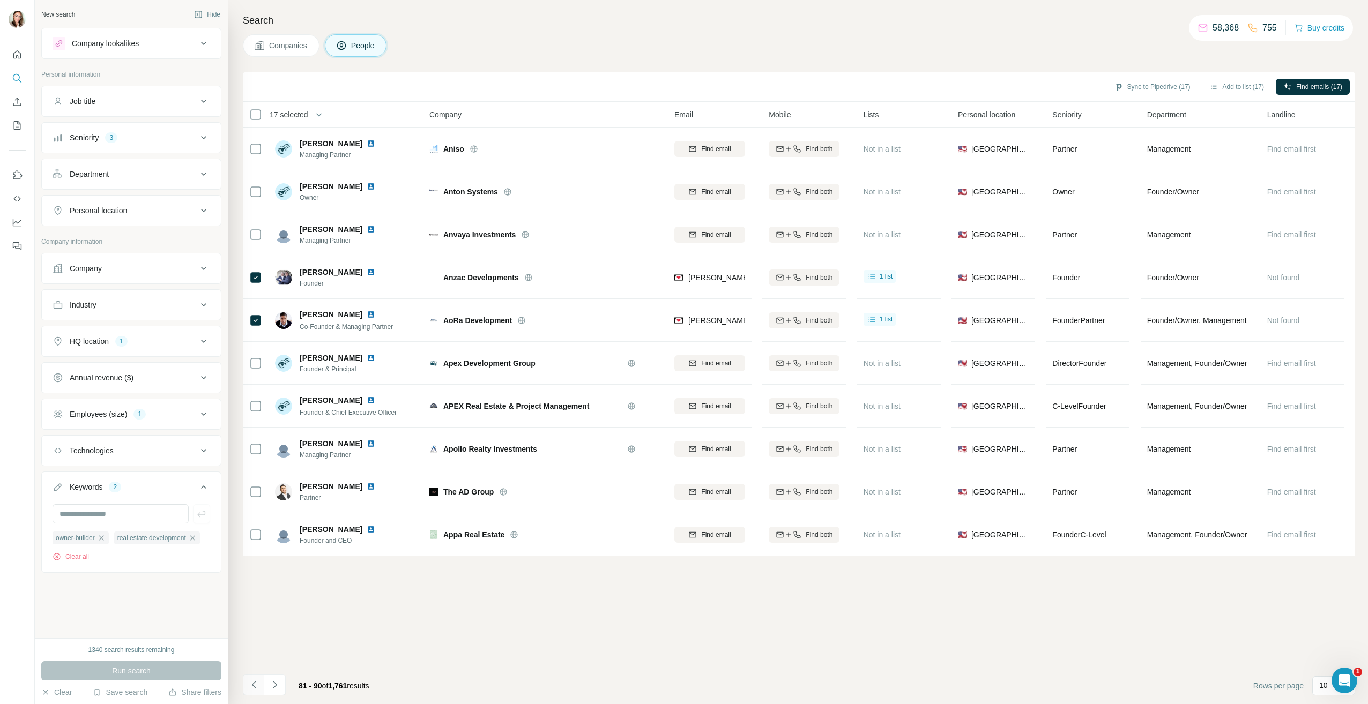
click at [254, 686] on icon "Navigate to previous page" at bounding box center [254, 685] width 11 height 11
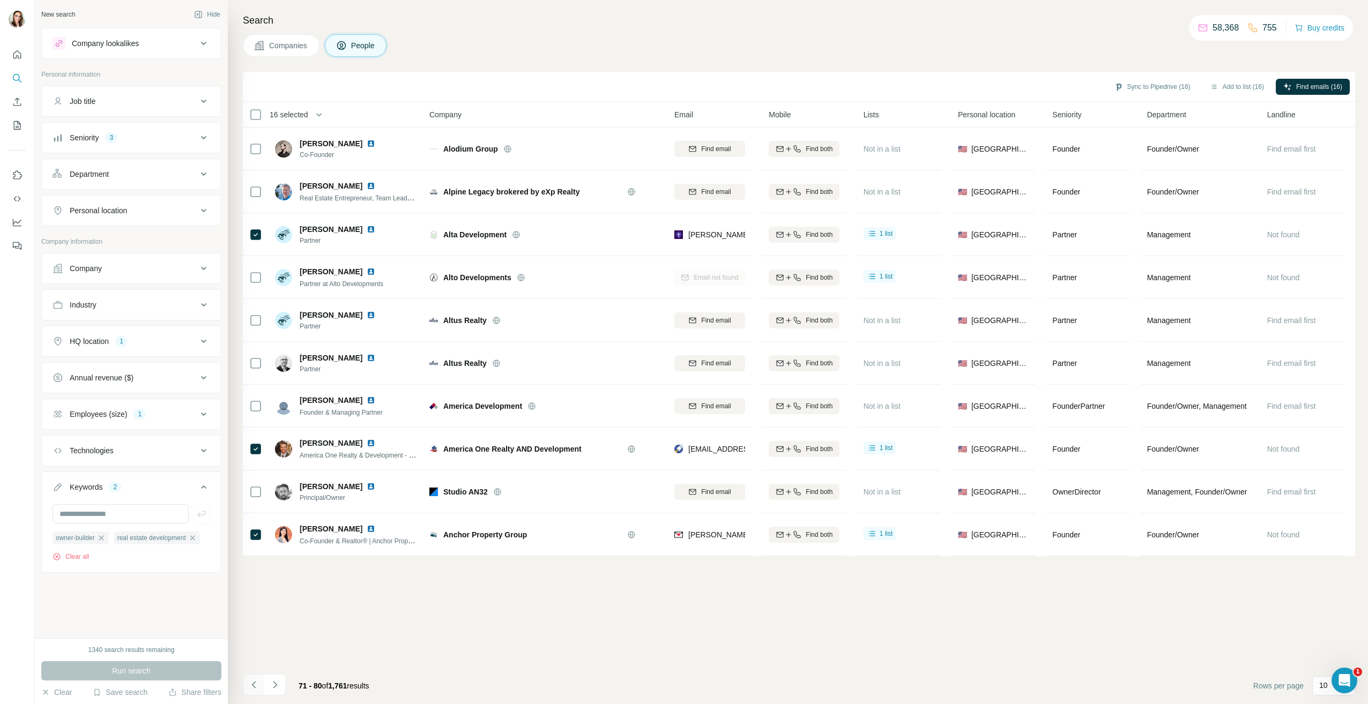
click at [254, 679] on button "Navigate to previous page" at bounding box center [253, 684] width 21 height 21
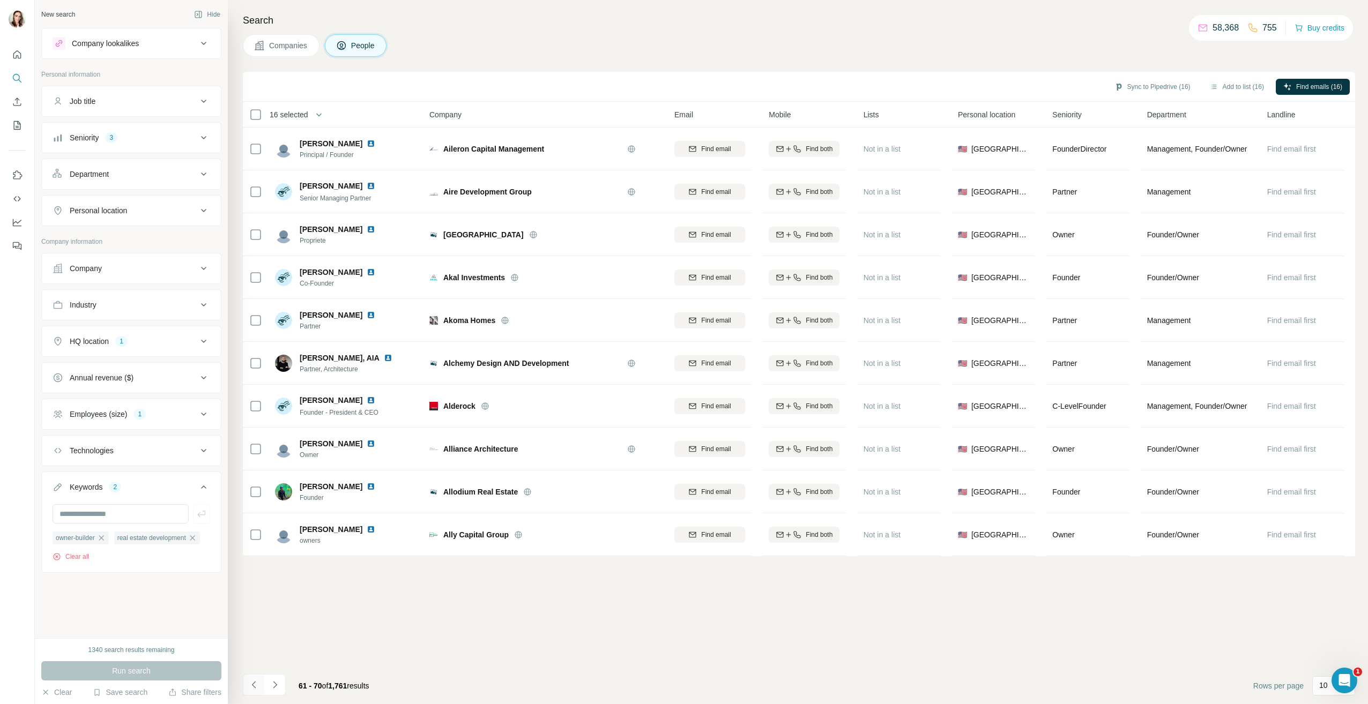
click at [254, 679] on button "Navigate to previous page" at bounding box center [253, 684] width 21 height 21
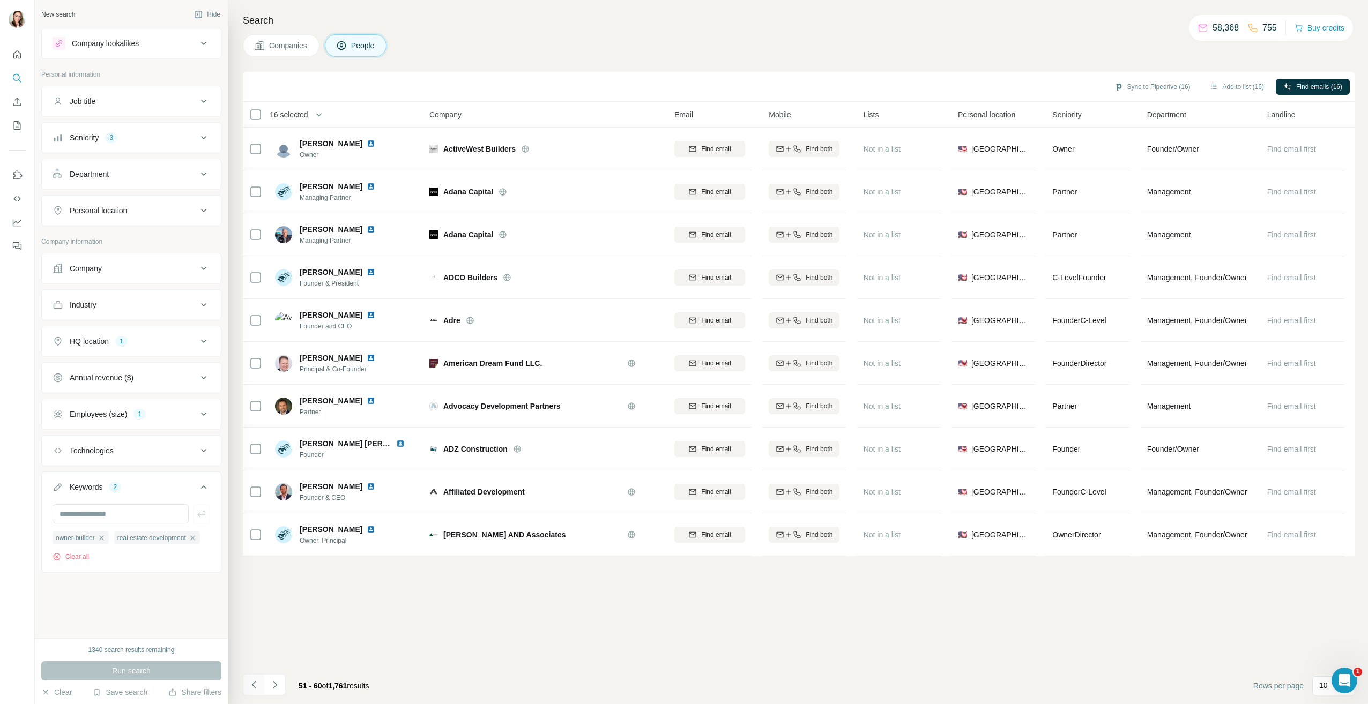
click at [254, 679] on button "Navigate to previous page" at bounding box center [253, 684] width 21 height 21
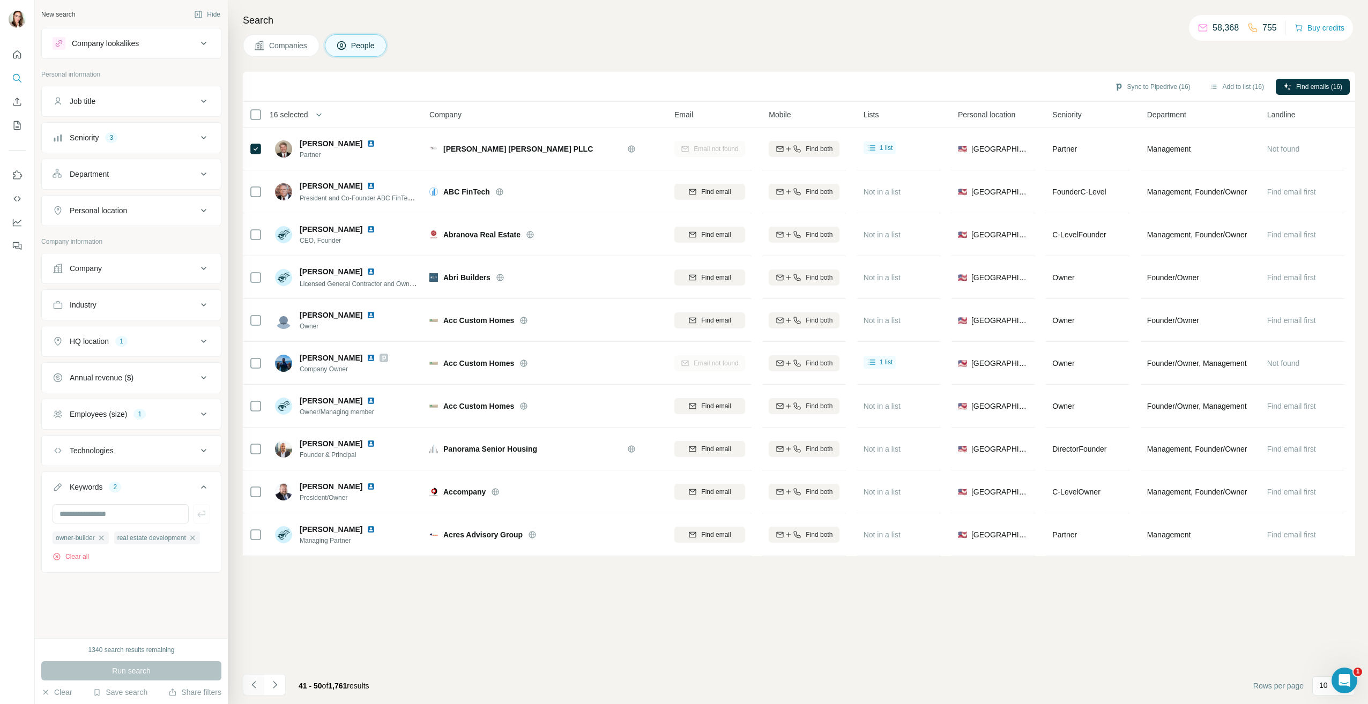
click at [254, 679] on button "Navigate to previous page" at bounding box center [253, 684] width 21 height 21
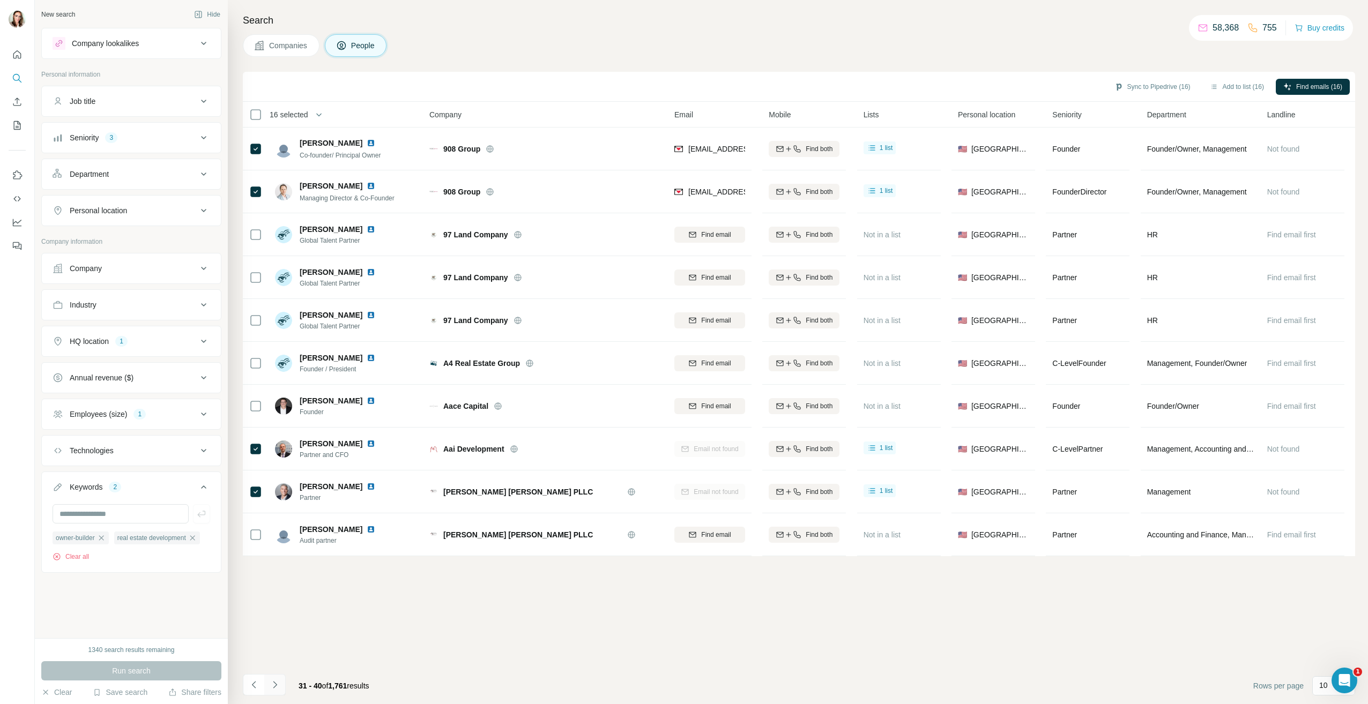
click at [280, 686] on button "Navigate to next page" at bounding box center [274, 684] width 21 height 21
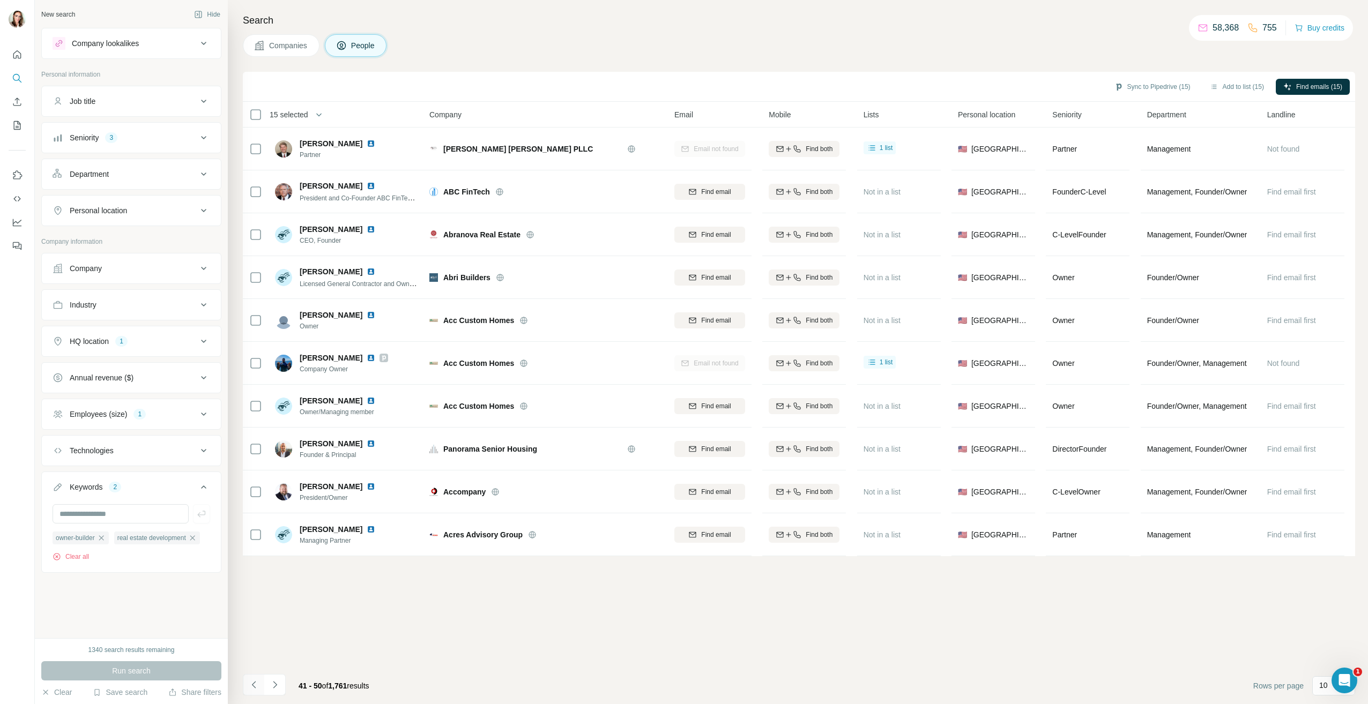
click at [254, 687] on icon "Navigate to previous page" at bounding box center [253, 684] width 4 height 7
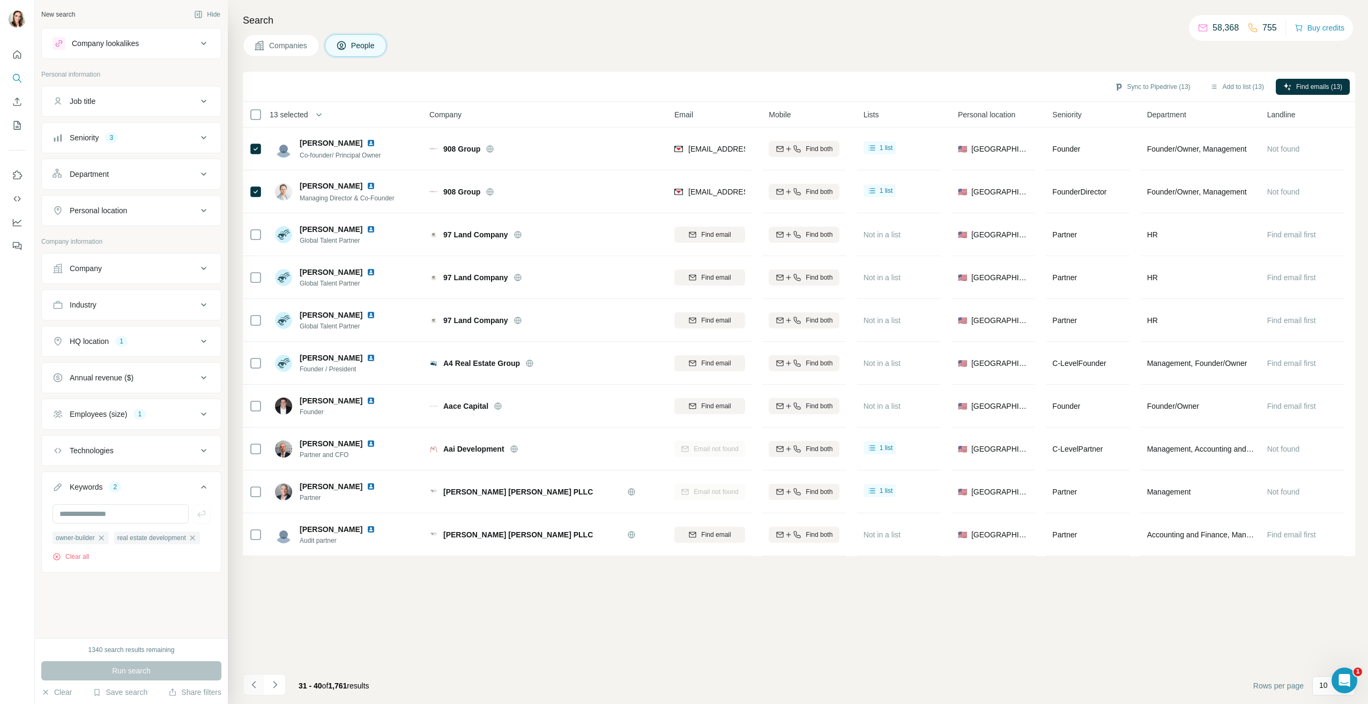
click at [255, 686] on icon "Navigate to previous page" at bounding box center [254, 685] width 11 height 11
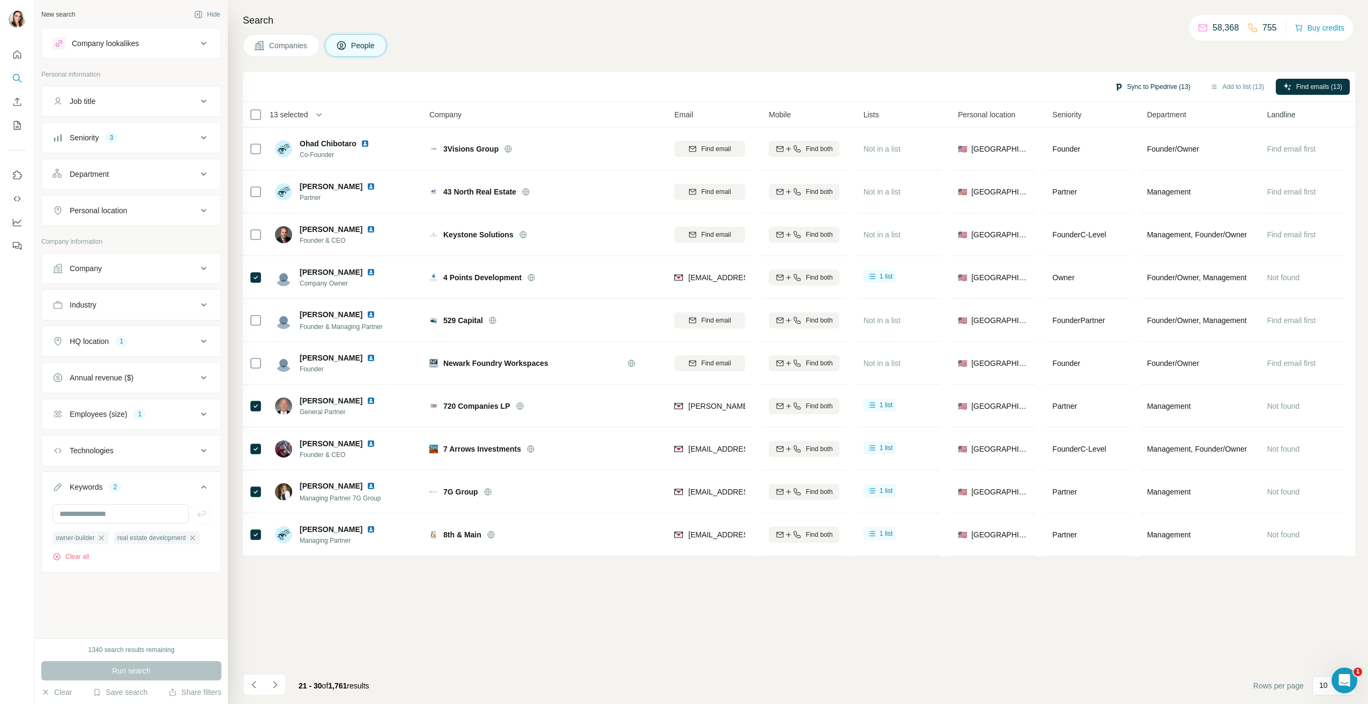
click at [1162, 88] on button "Sync to Pipedrive (13)" at bounding box center [1152, 87] width 91 height 16
click at [1139, 213] on button "Sync to Pipedrive" at bounding box center [1128, 218] width 119 height 21
click at [187, 417] on div "Employees (size) 1" at bounding box center [125, 414] width 145 height 11
click at [170, 300] on div "Industry" at bounding box center [125, 305] width 145 height 11
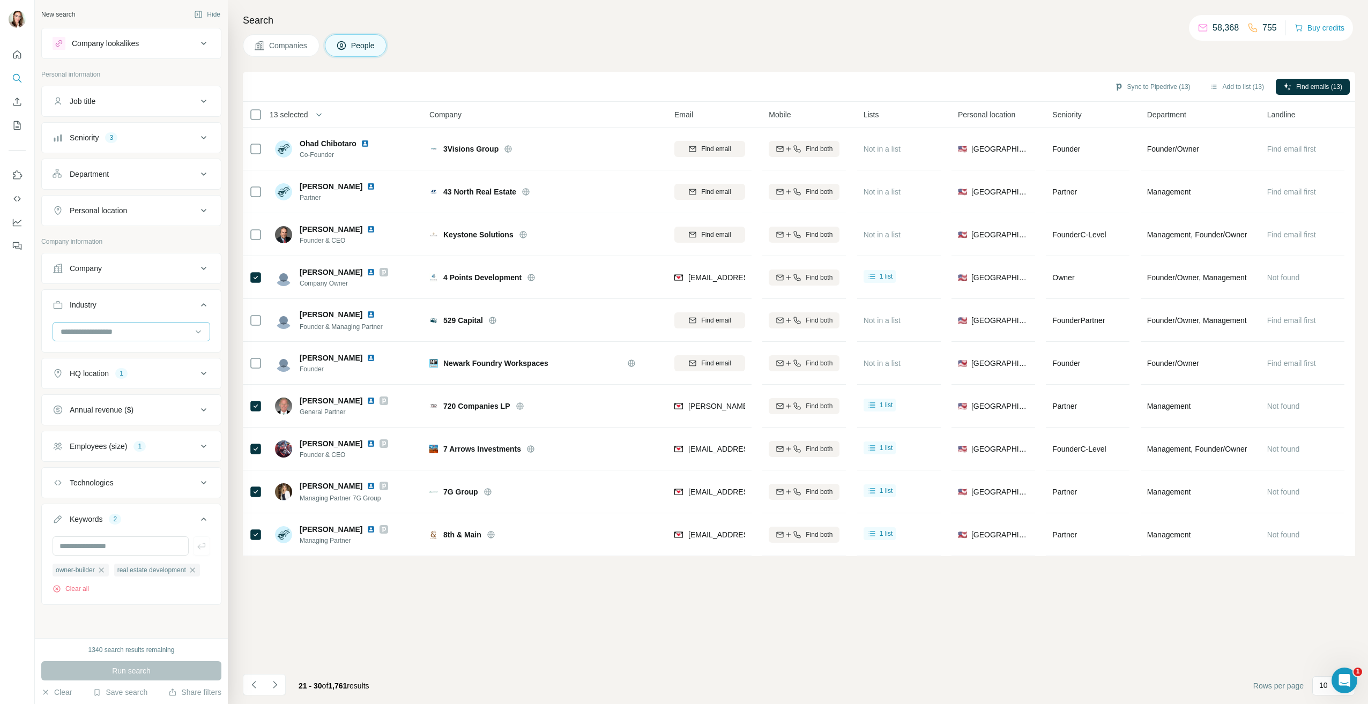
click at [172, 327] on input at bounding box center [126, 332] width 132 height 12
click at [99, 340] on p "Real Estate" at bounding box center [81, 334] width 39 height 11
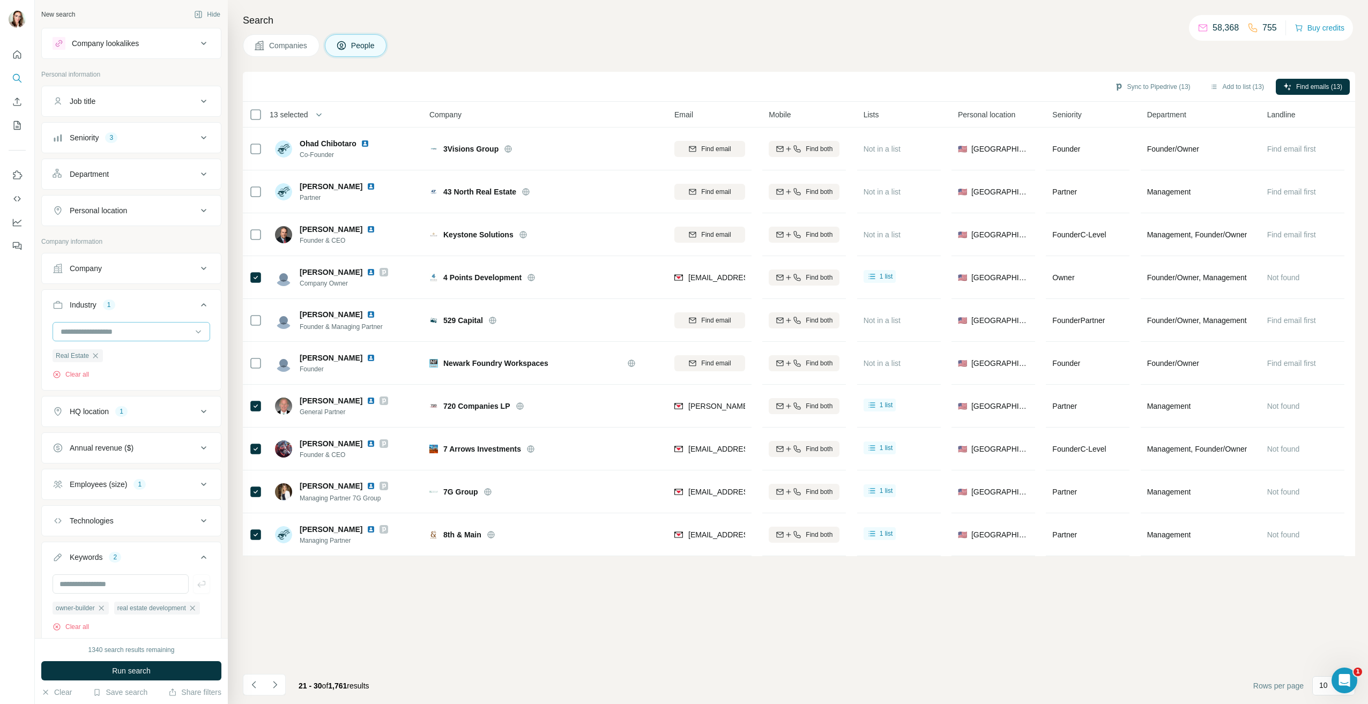
click at [131, 332] on input at bounding box center [126, 332] width 132 height 12
click at [129, 379] on div "Construction" at bounding box center [127, 373] width 131 height 11
click at [160, 670] on button "Run search" at bounding box center [131, 671] width 180 height 19
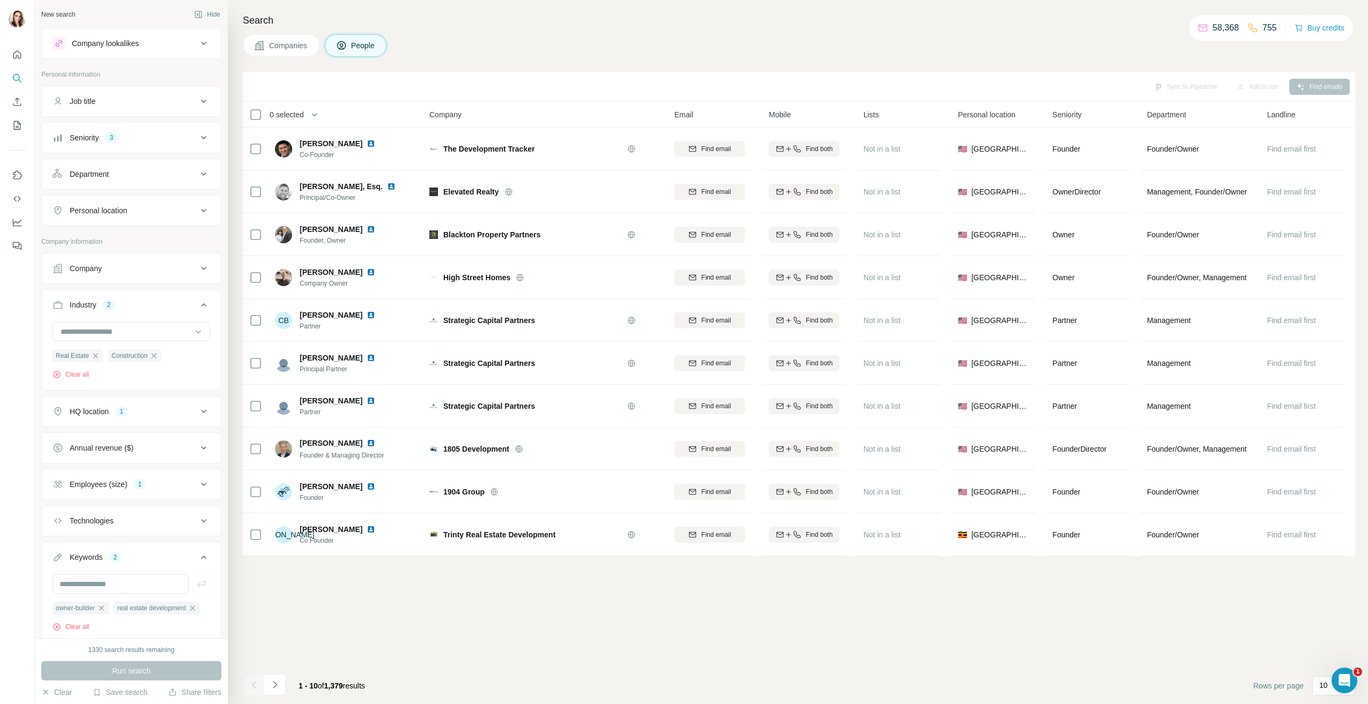
click at [157, 479] on button "Employees (size) 1" at bounding box center [131, 485] width 179 height 26
click at [80, 546] on span "11-50" at bounding box center [77, 548] width 24 height 11
click at [144, 669] on span "Run search" at bounding box center [131, 671] width 39 height 11
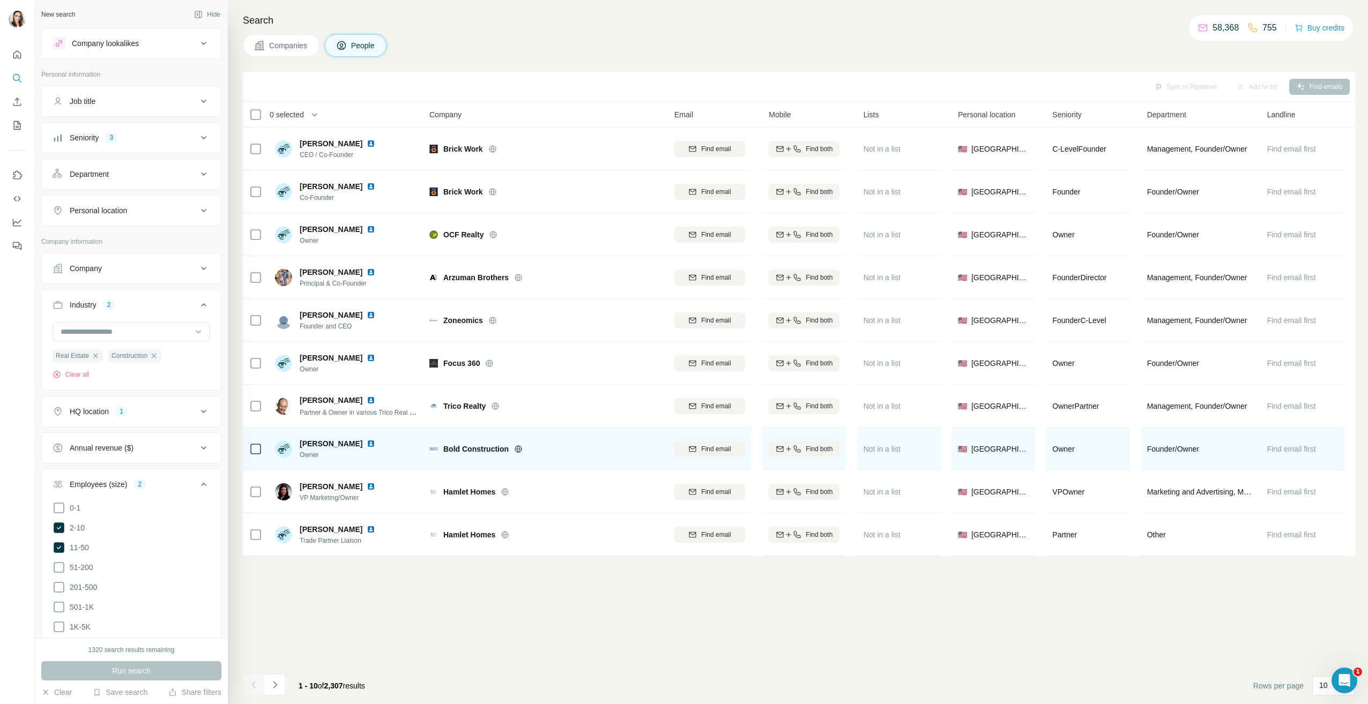
click at [367, 441] on img at bounding box center [371, 444] width 9 height 9
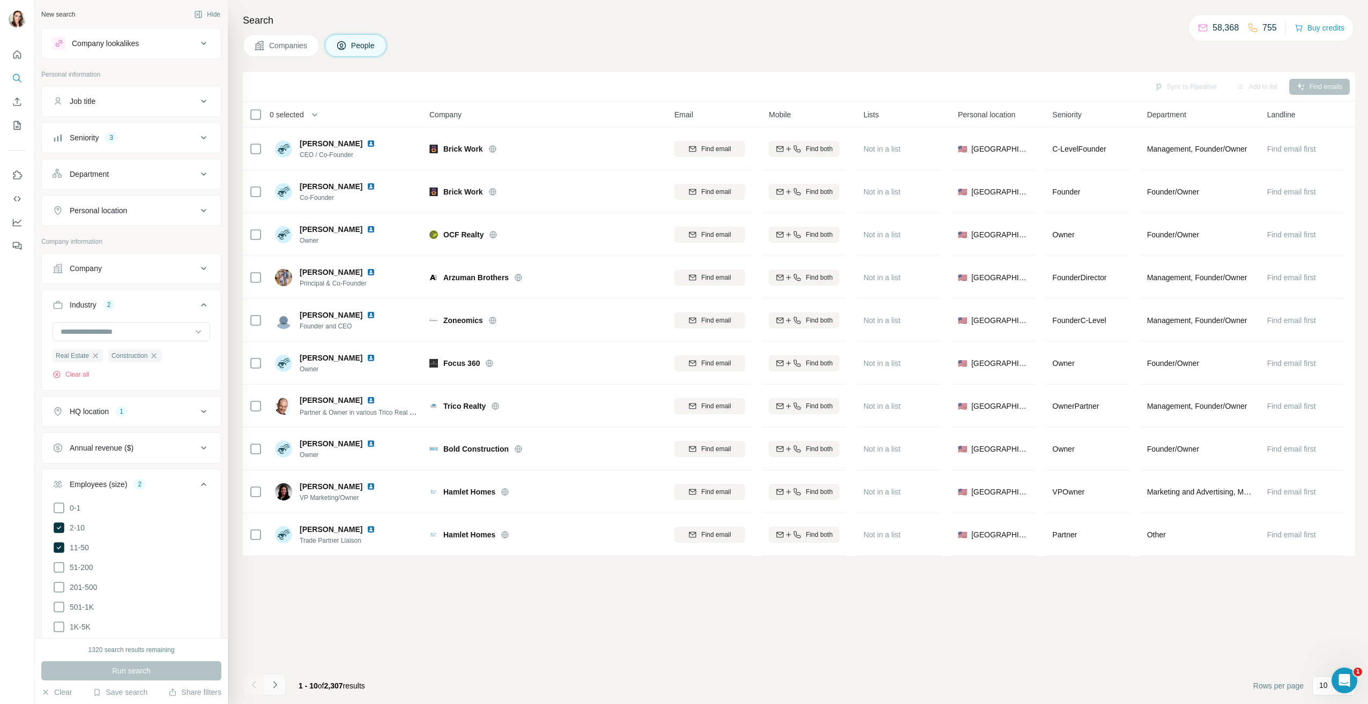
click at [278, 684] on icon "Navigate to next page" at bounding box center [275, 685] width 11 height 11
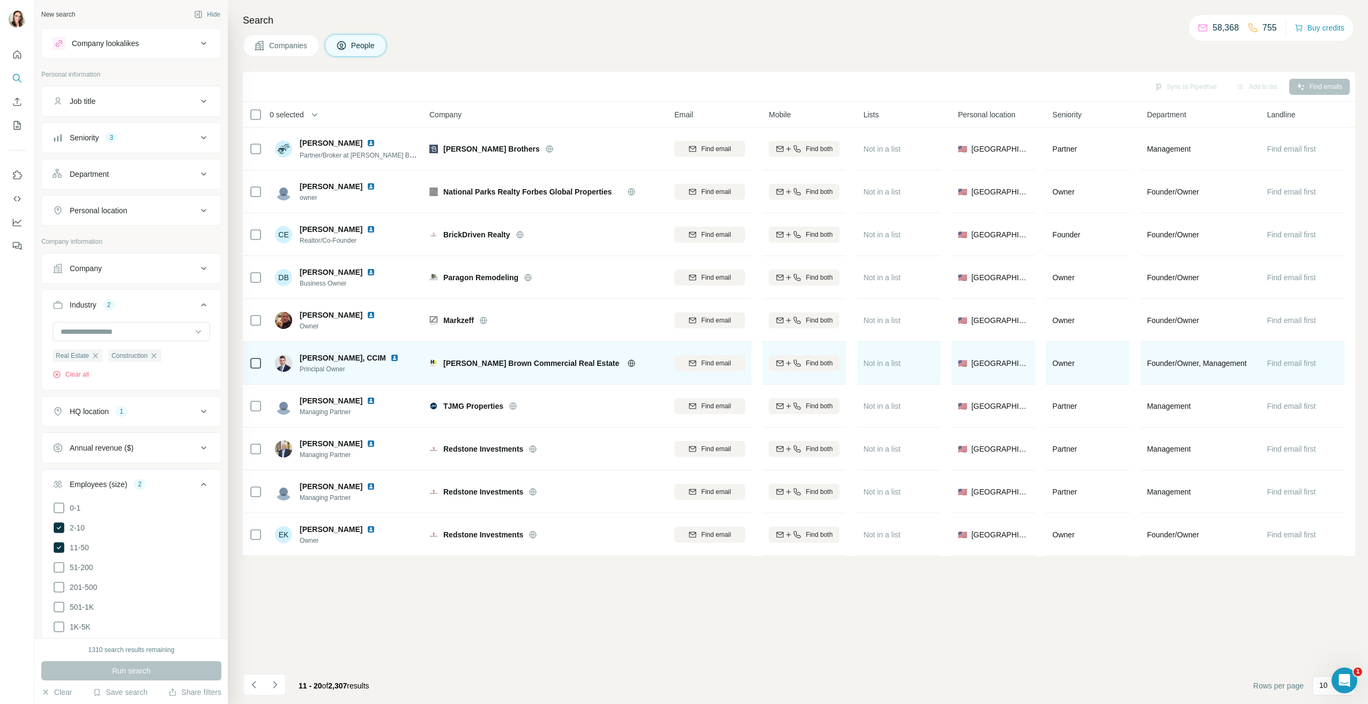
click at [390, 354] on img at bounding box center [394, 358] width 9 height 9
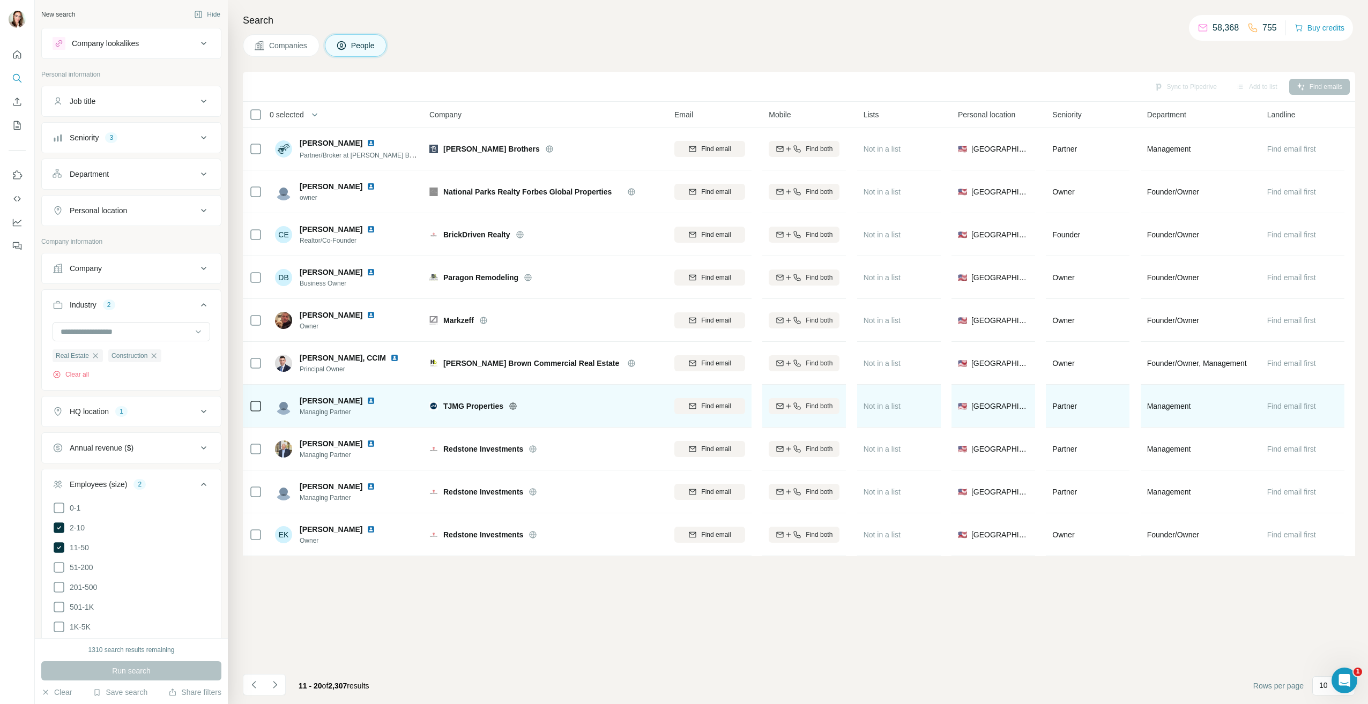
click at [367, 401] on img at bounding box center [371, 401] width 9 height 9
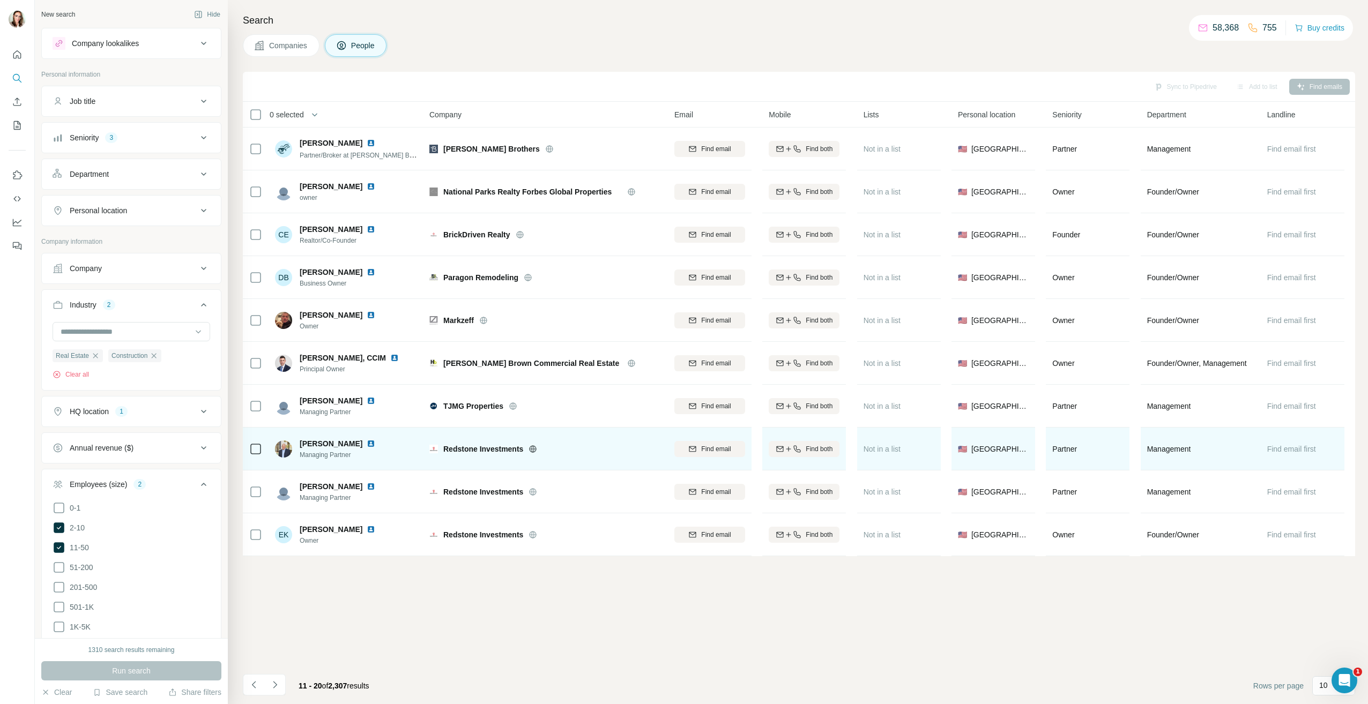
click at [367, 442] on img at bounding box center [371, 444] width 9 height 9
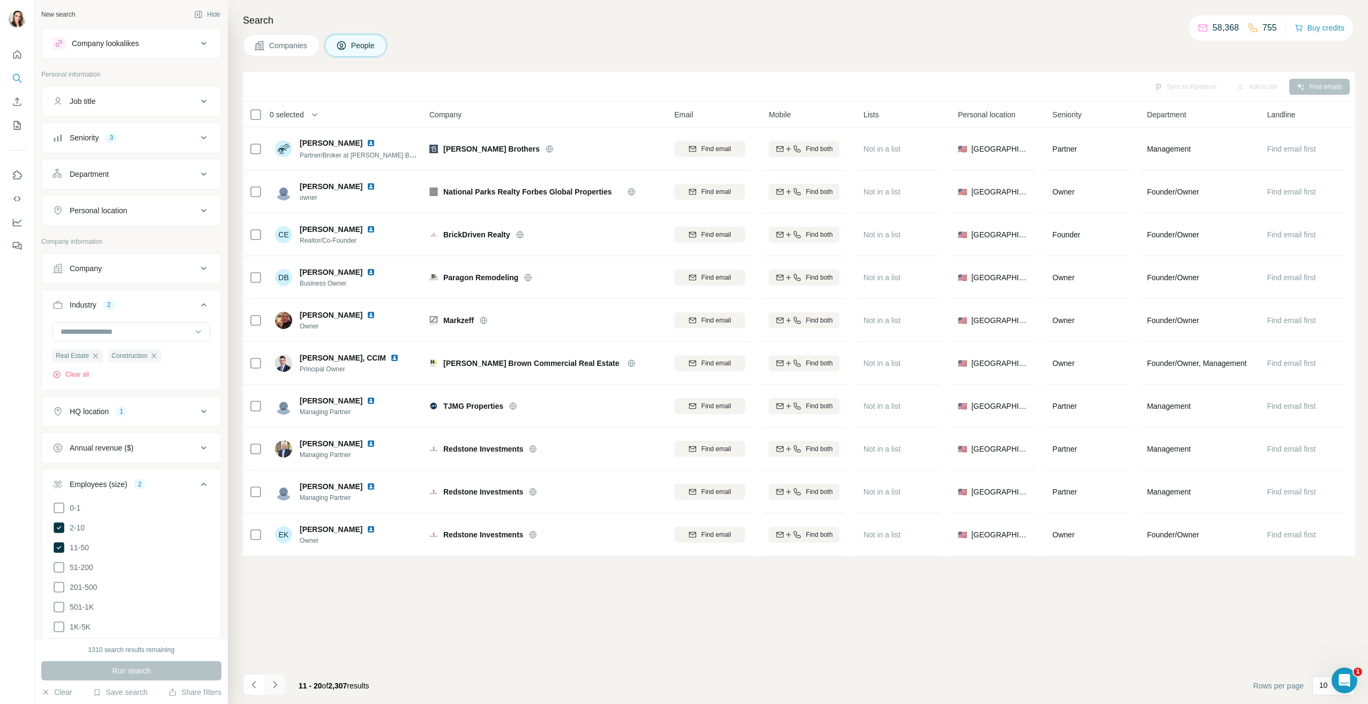
click at [268, 687] on button "Navigate to next page" at bounding box center [274, 684] width 21 height 21
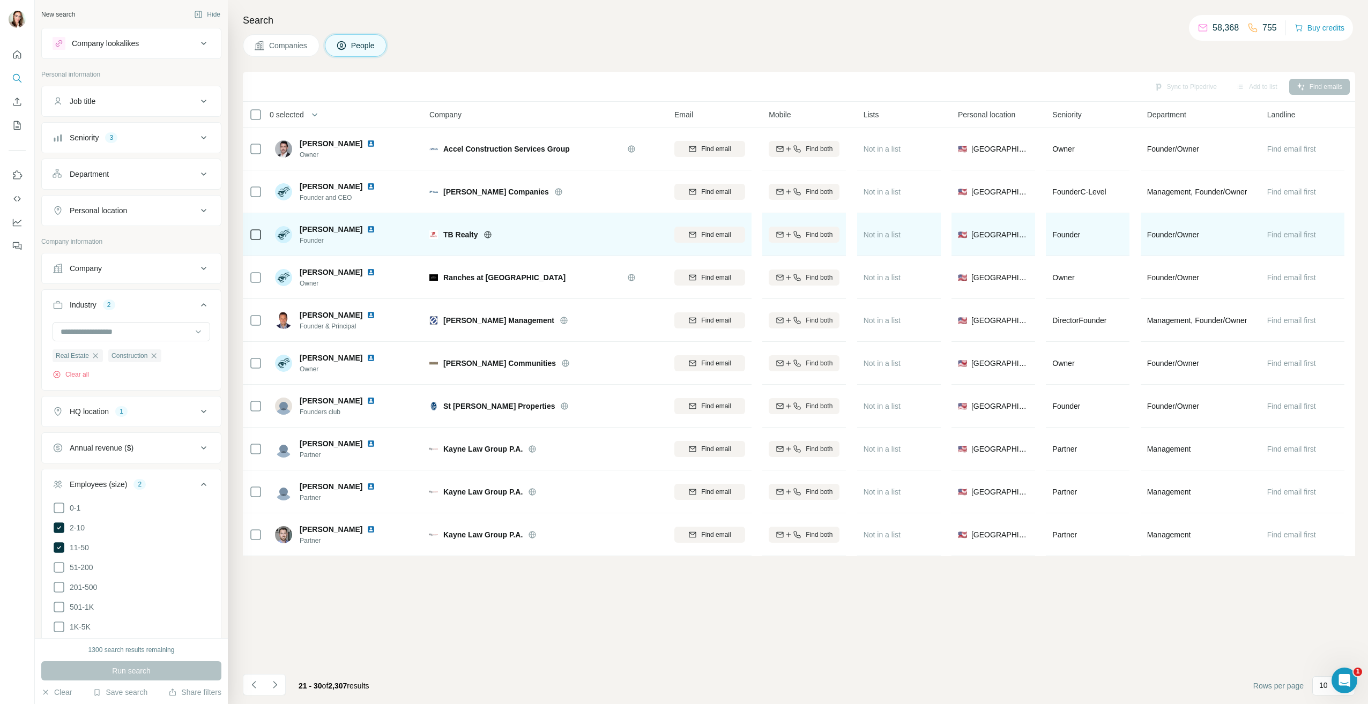
click at [367, 232] on img at bounding box center [371, 229] width 9 height 9
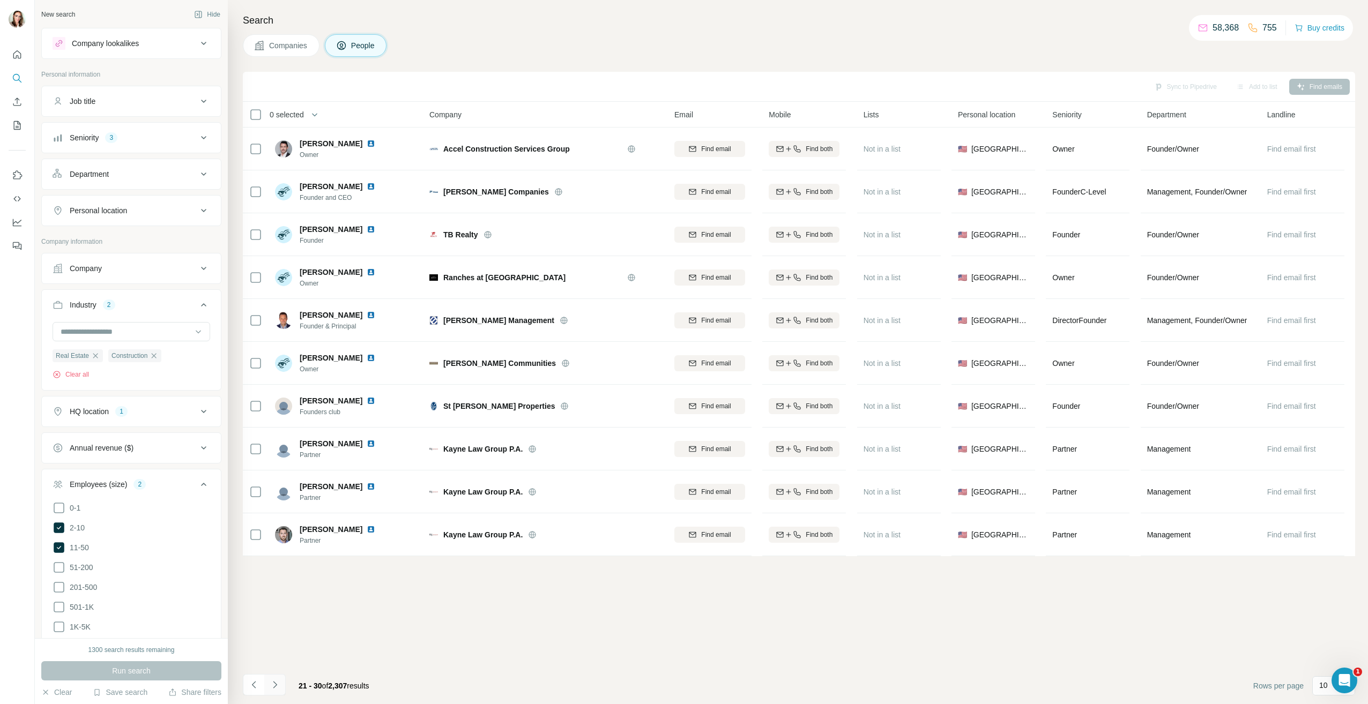
click at [276, 683] on icon "Navigate to next page" at bounding box center [275, 685] width 11 height 11
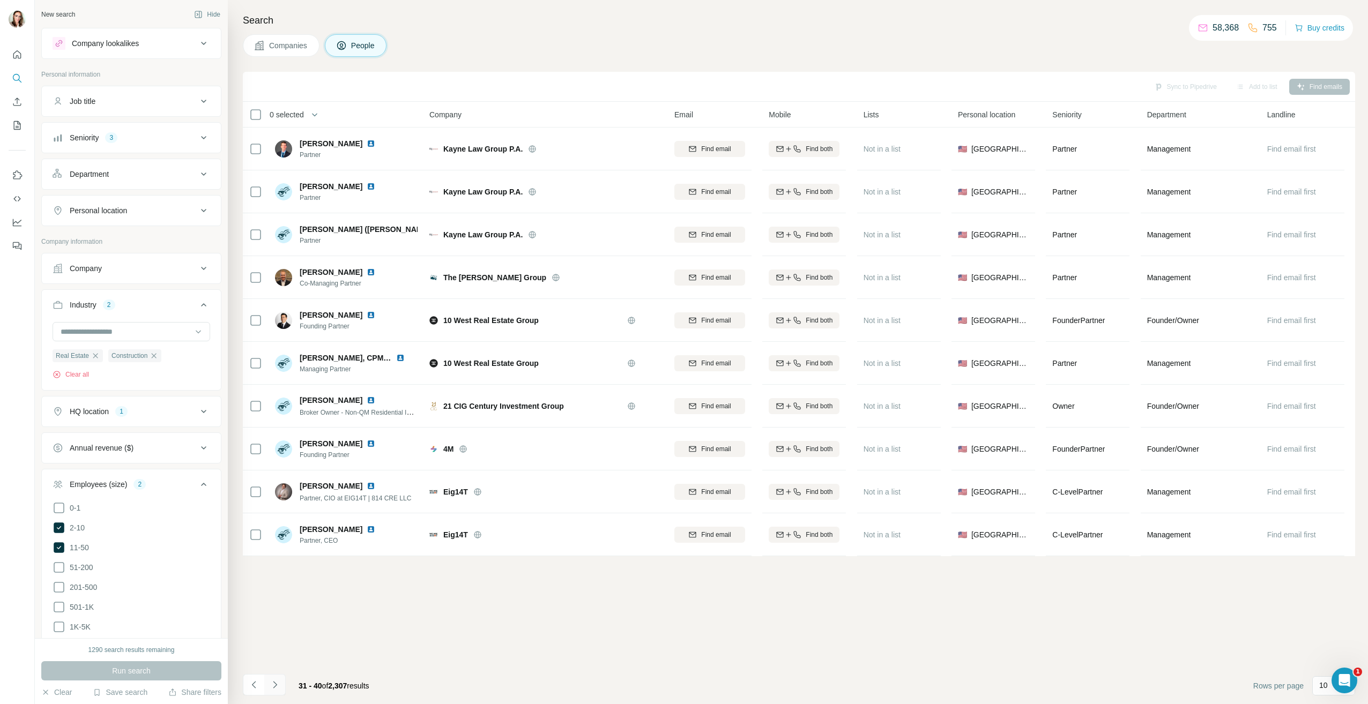
click at [265, 679] on button "Navigate to next page" at bounding box center [274, 684] width 21 height 21
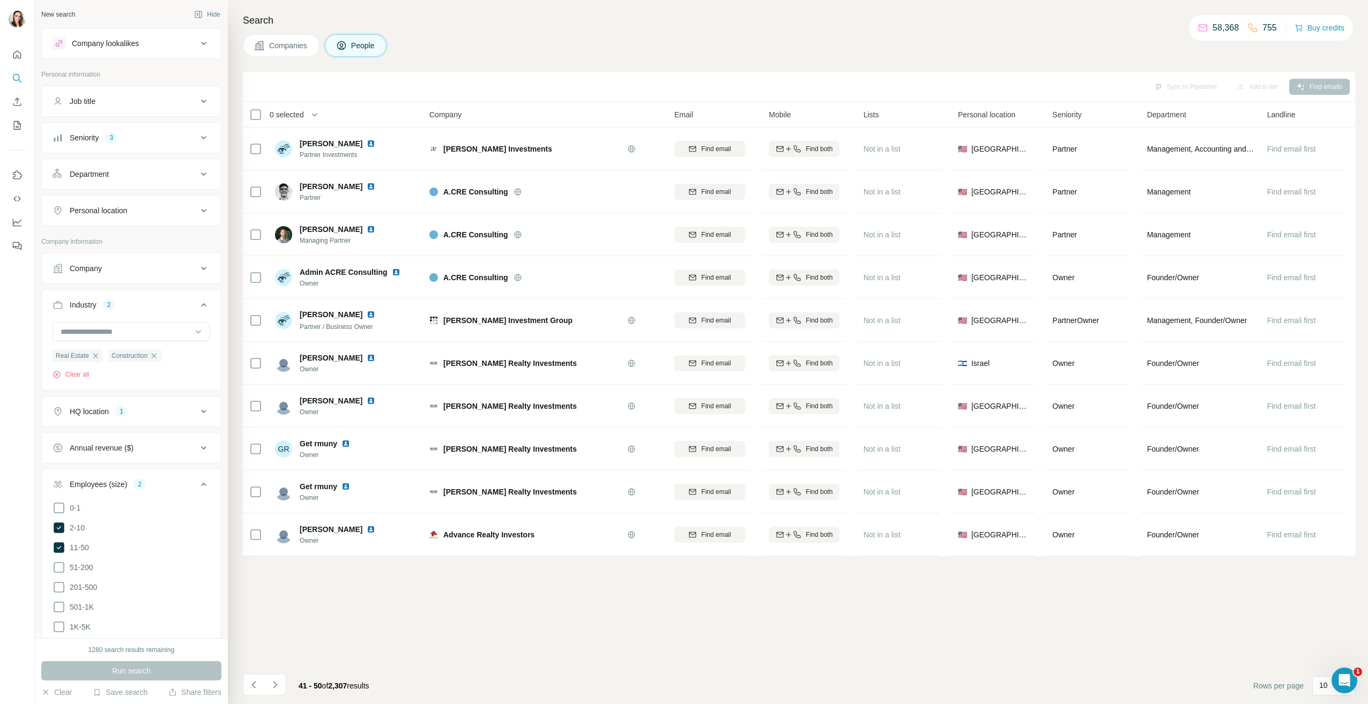
click at [197, 483] on icon at bounding box center [203, 484] width 13 height 13
click at [276, 678] on button "Navigate to next page" at bounding box center [274, 684] width 21 height 21
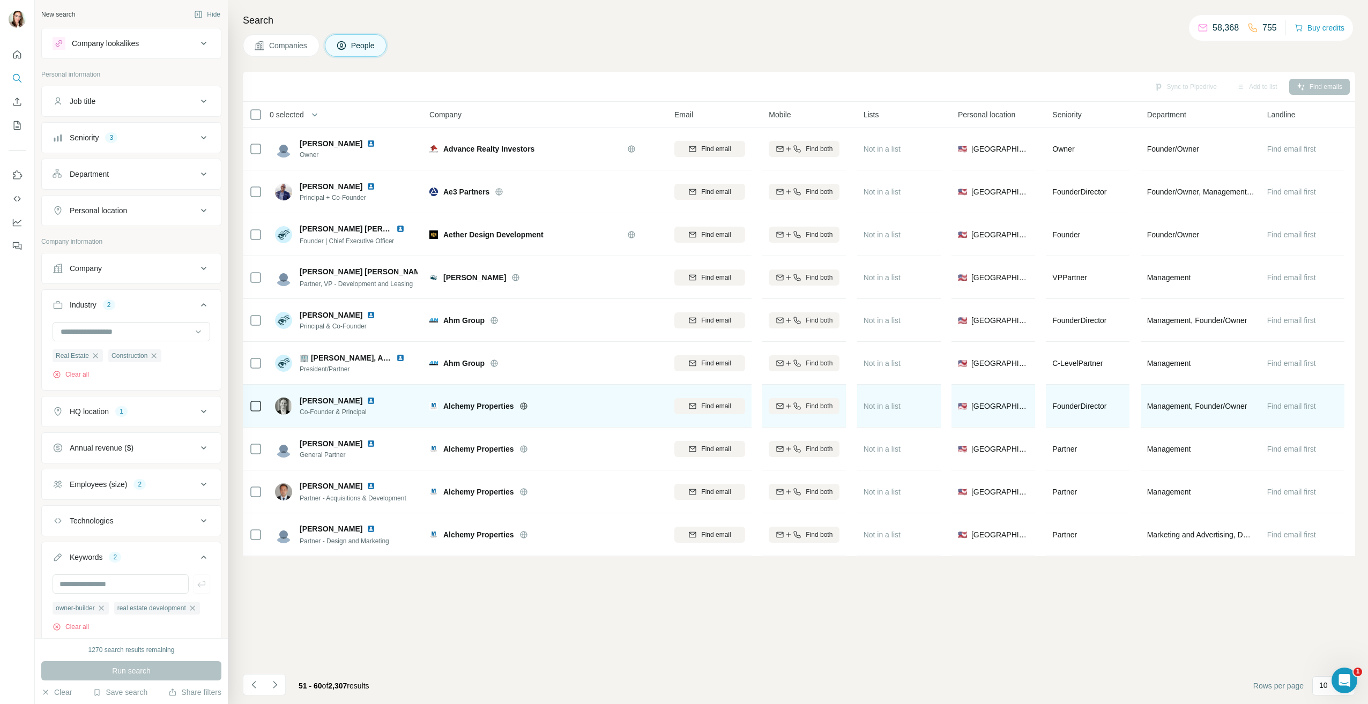
click at [367, 401] on img at bounding box center [371, 401] width 9 height 9
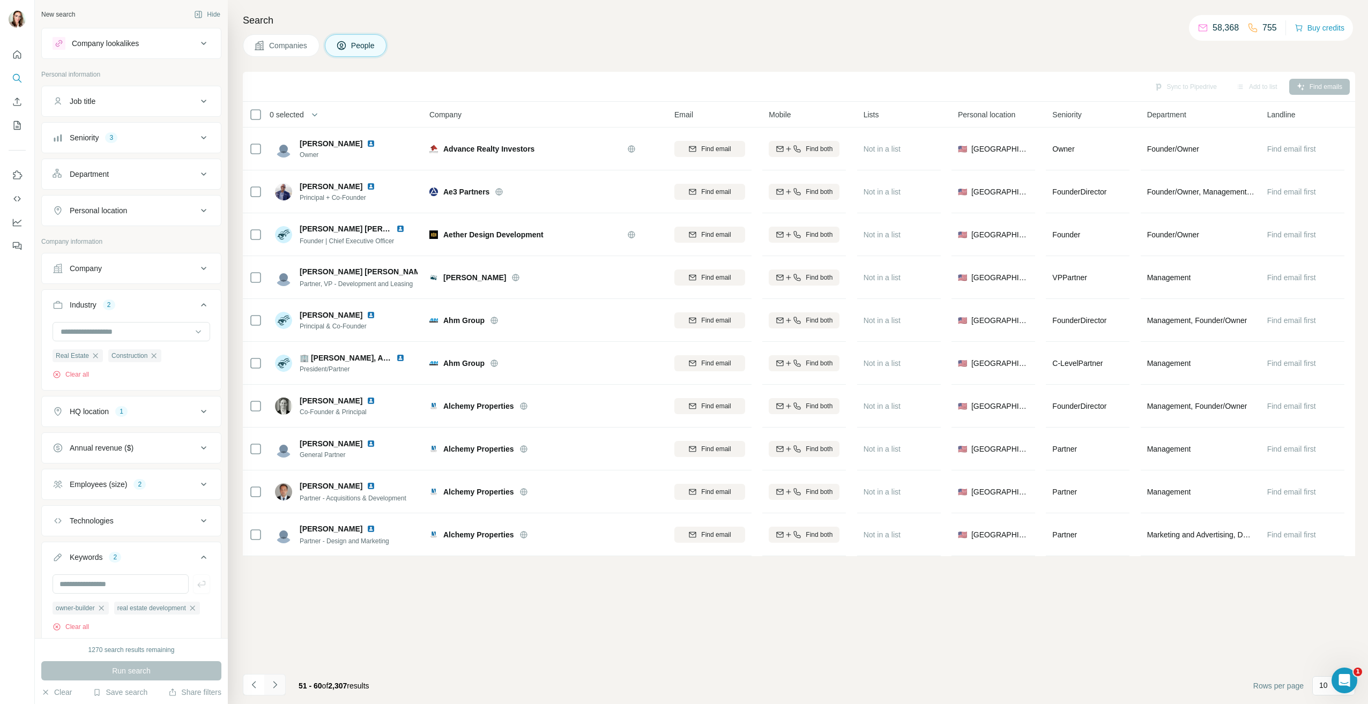
click at [280, 684] on icon "Navigate to next page" at bounding box center [275, 685] width 11 height 11
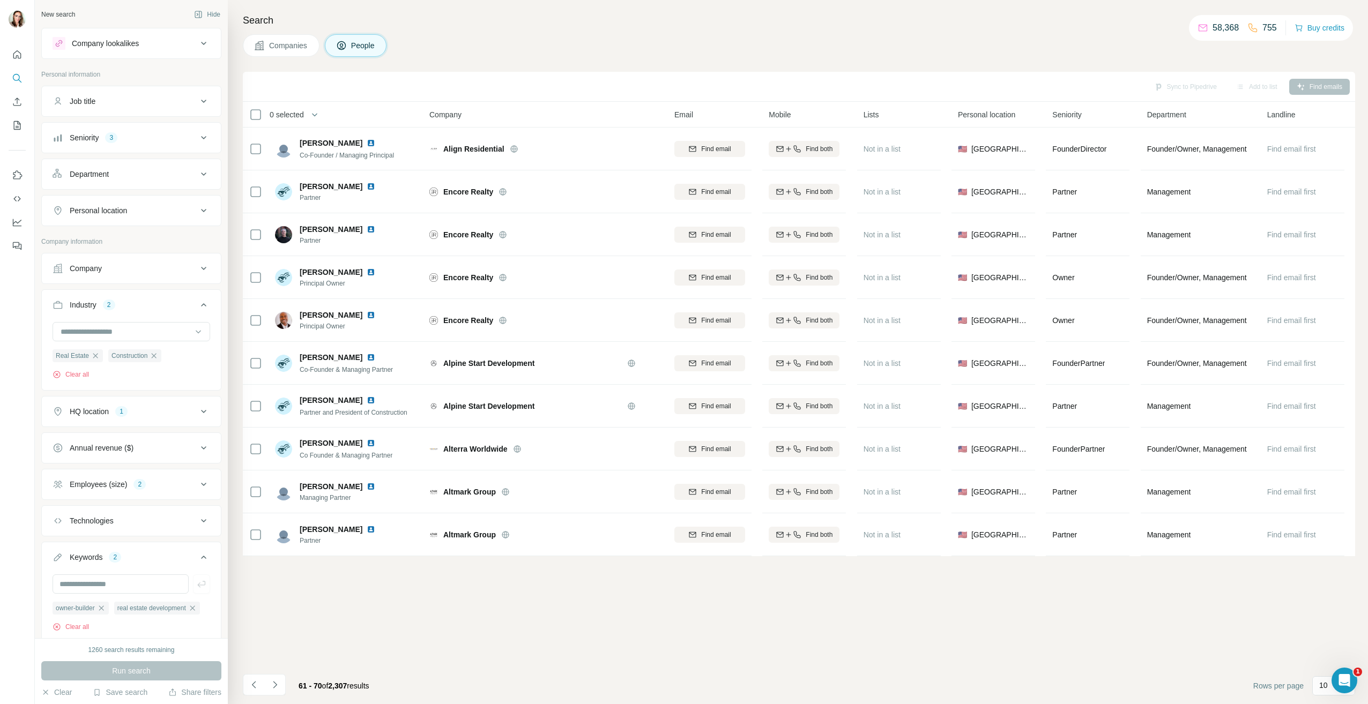
scroll to position [2145, 0]
click at [273, 687] on icon "Navigate to next page" at bounding box center [275, 685] width 11 height 11
